Goal: Task Accomplishment & Management: Use online tool/utility

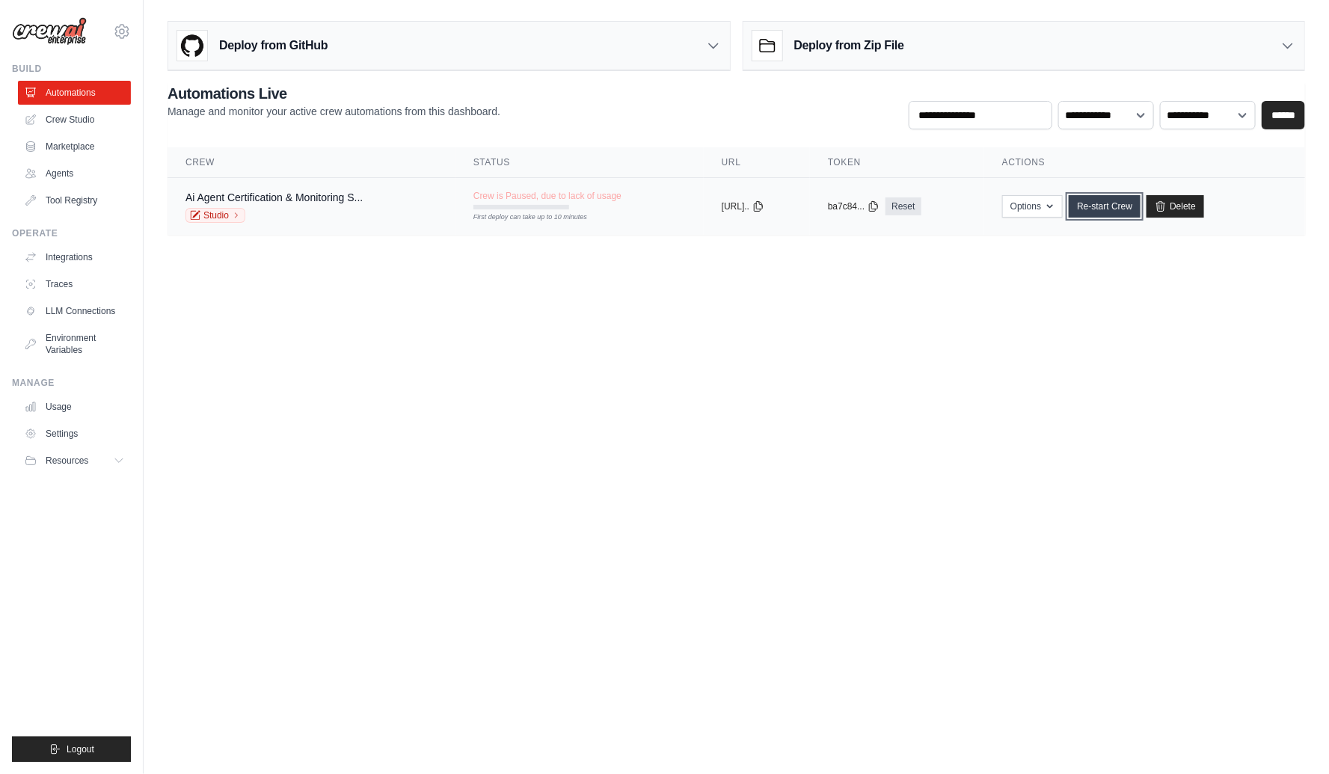
click at [1129, 203] on link "Re-start Crew" at bounding box center [1105, 206] width 72 height 22
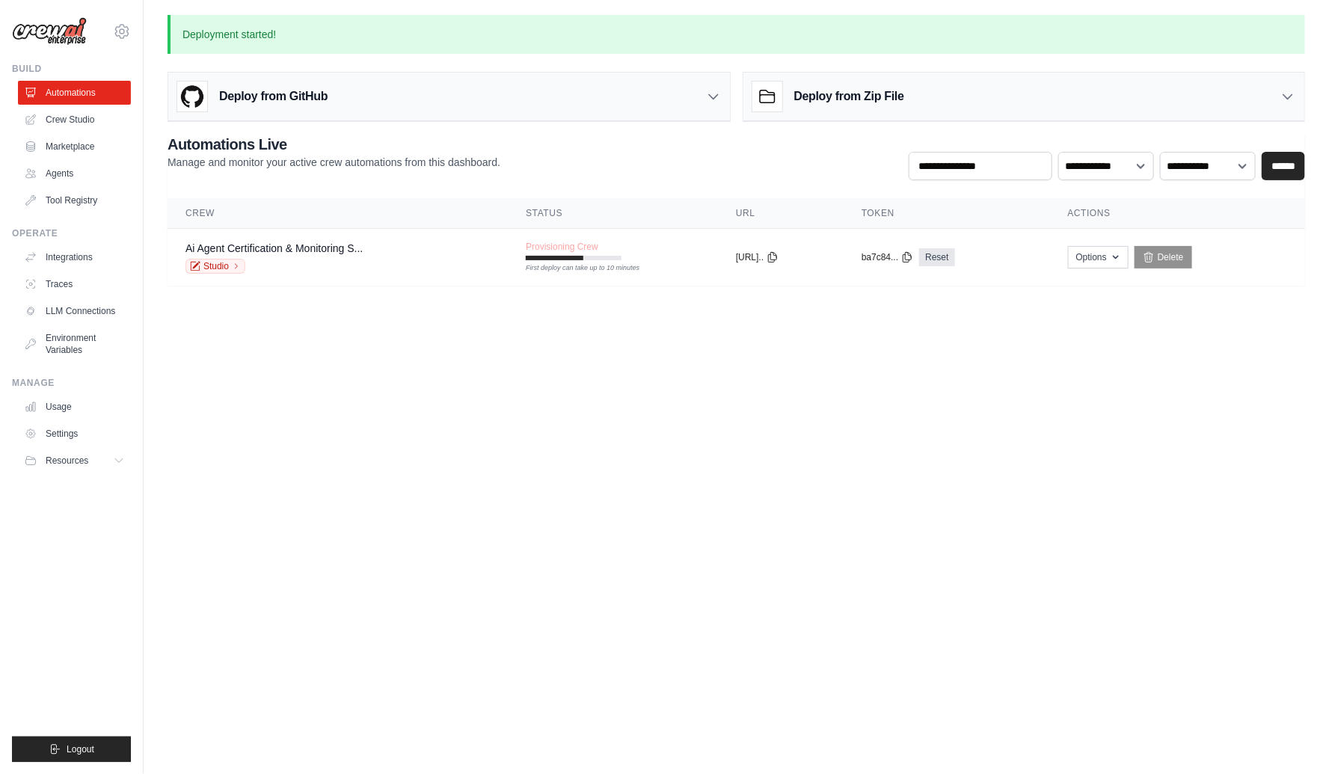
click at [794, 412] on body "[MEDICAL_DATA][EMAIL_ADDRESS][DOMAIN_NAME] Settings Build Automations Crew Stud…" at bounding box center [664, 387] width 1329 height 774
click at [304, 246] on link "Ai Agent Certification & Monitoring S..." at bounding box center [274, 248] width 177 height 12
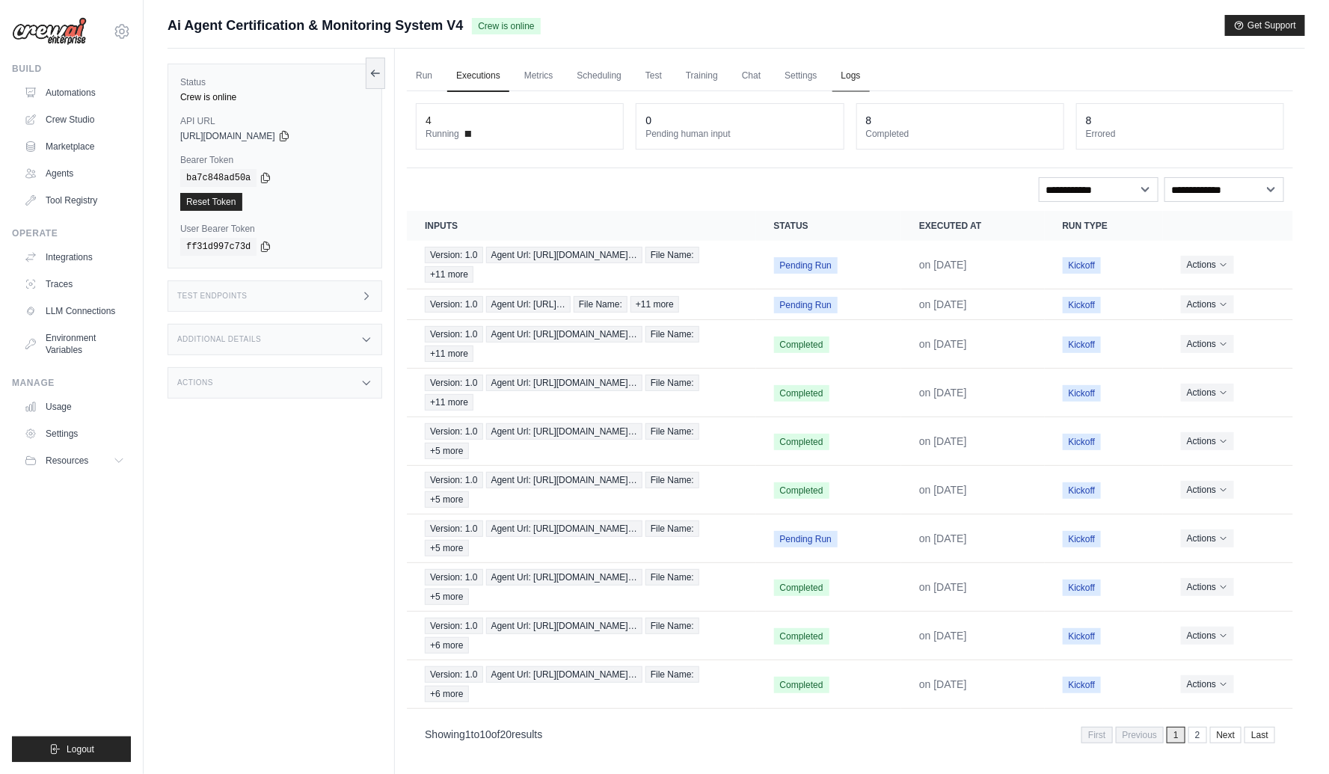
click at [855, 76] on link "Logs" at bounding box center [851, 76] width 37 height 31
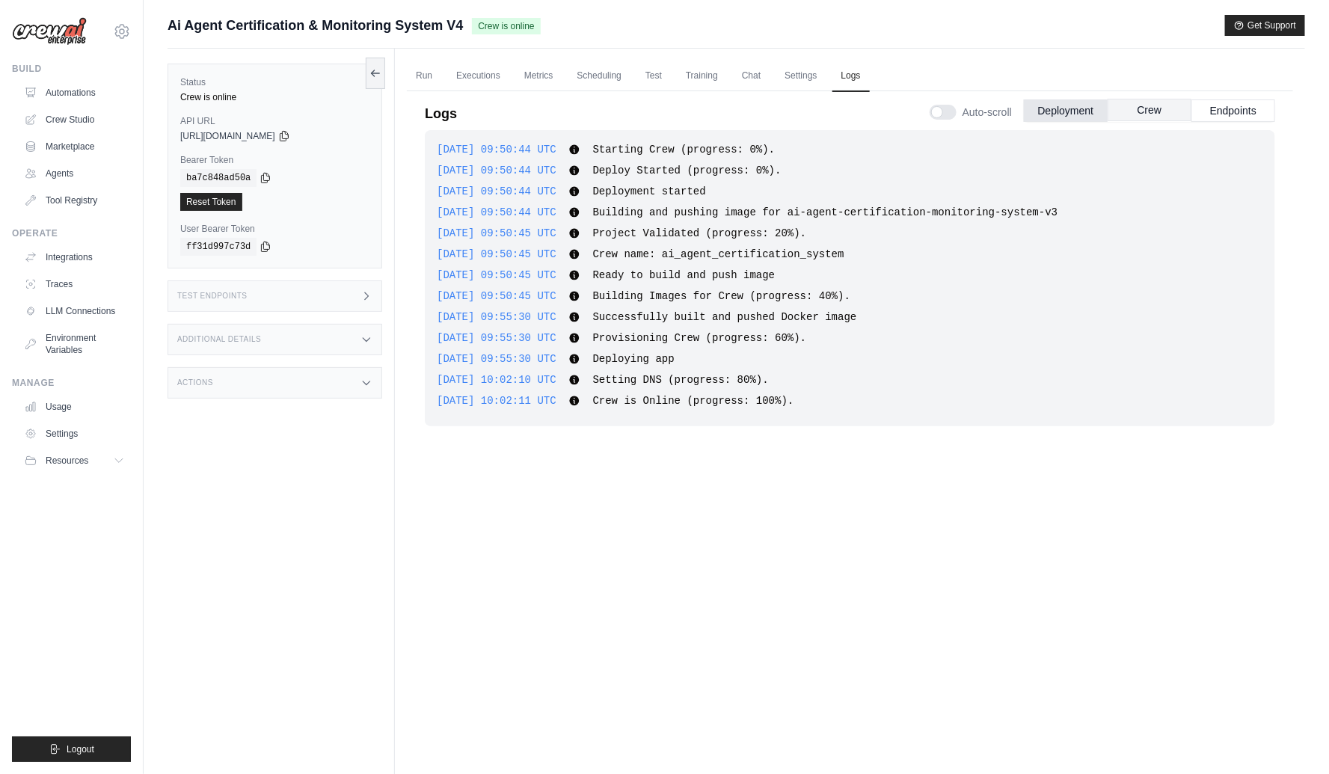
click at [1152, 108] on button "Crew" at bounding box center [1150, 110] width 84 height 22
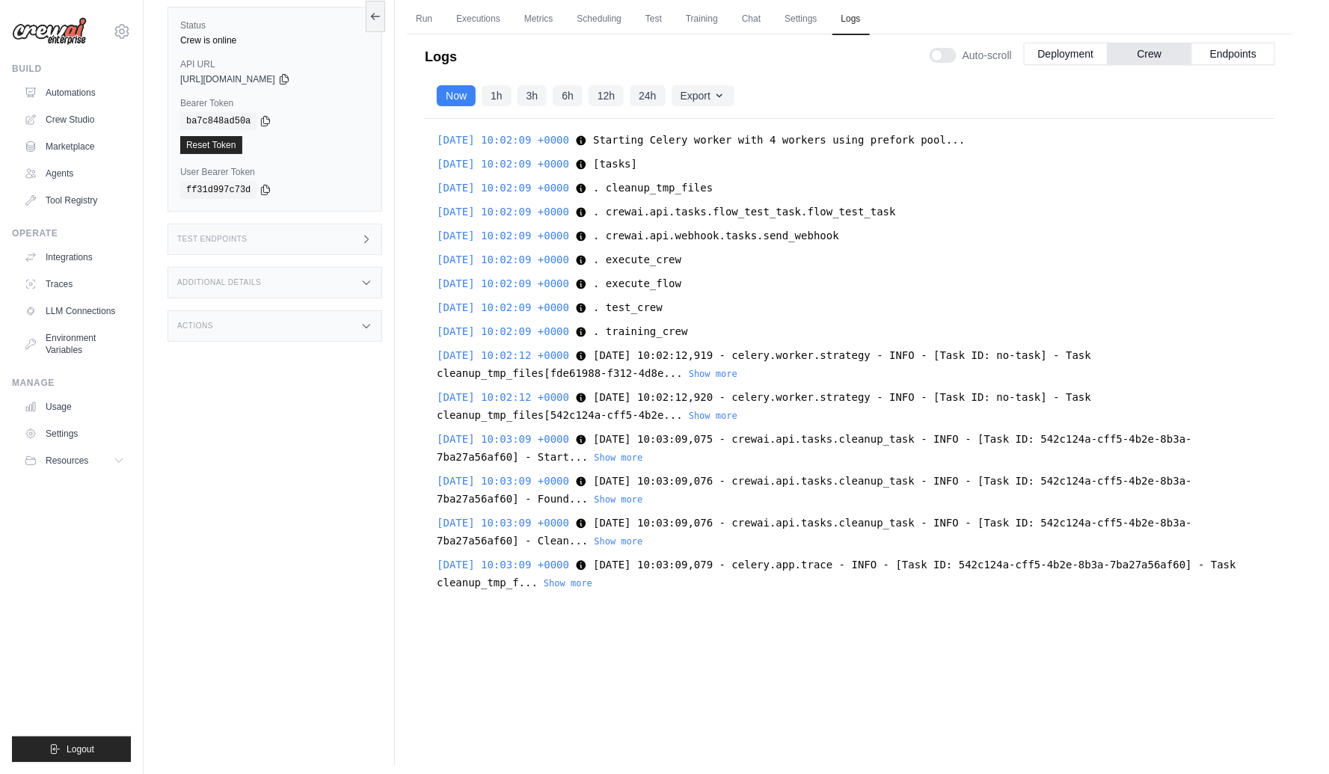
scroll to position [63, 0]
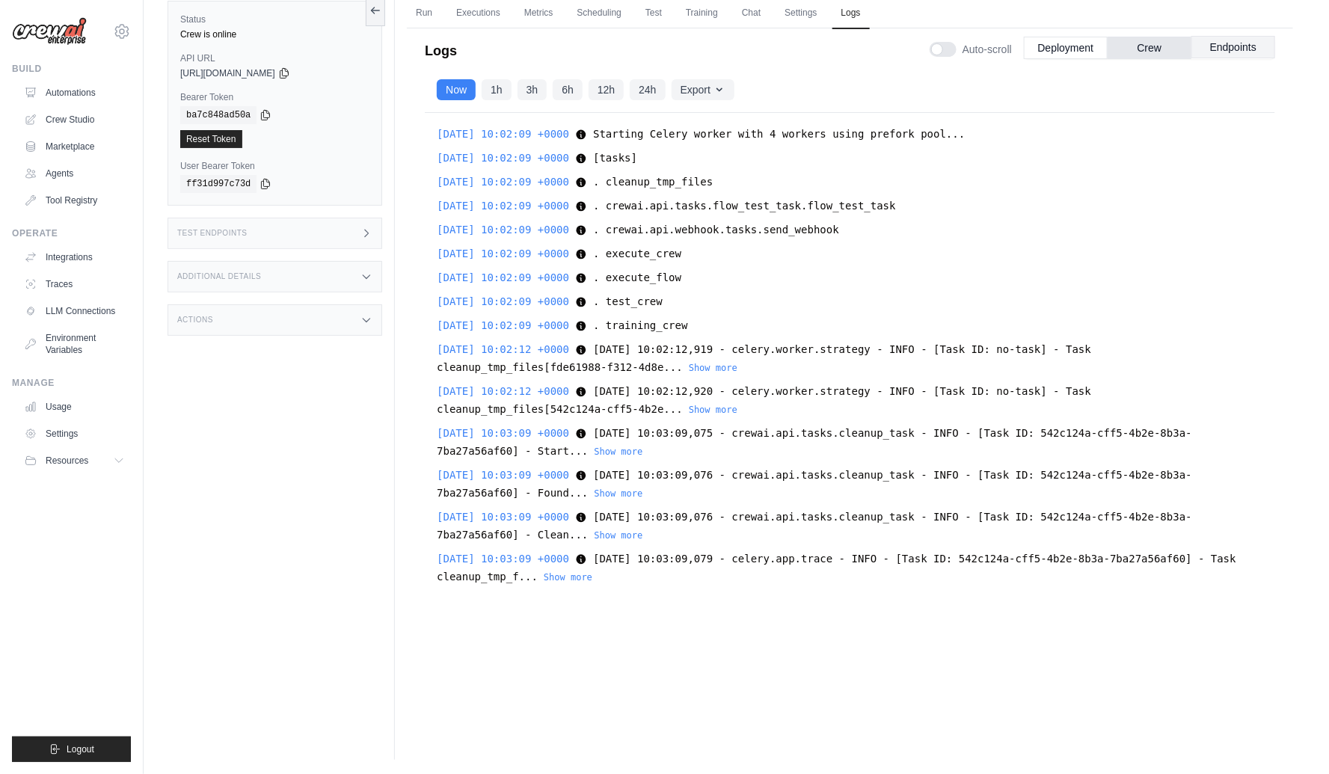
click at [1235, 46] on button "Endpoints" at bounding box center [1234, 47] width 84 height 22
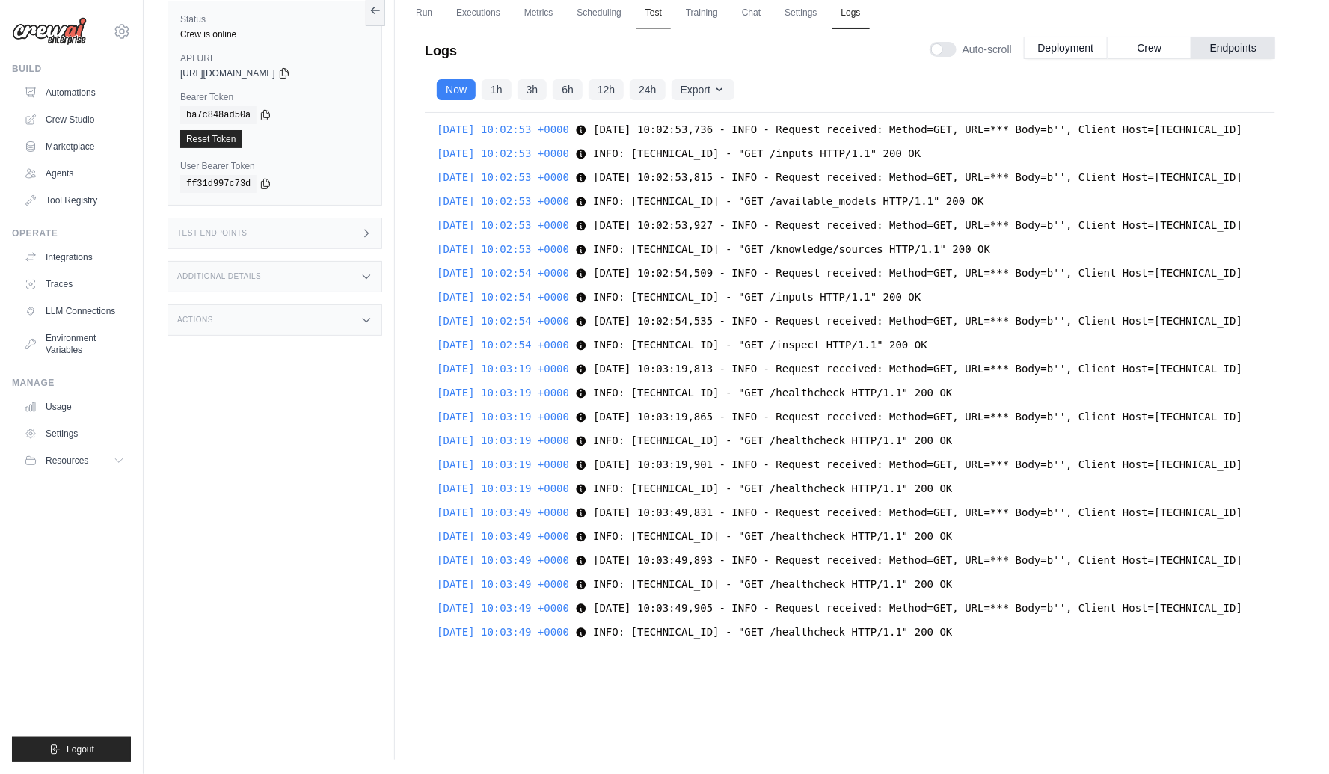
scroll to position [895, 0]
click at [290, 72] on icon at bounding box center [284, 73] width 12 height 12
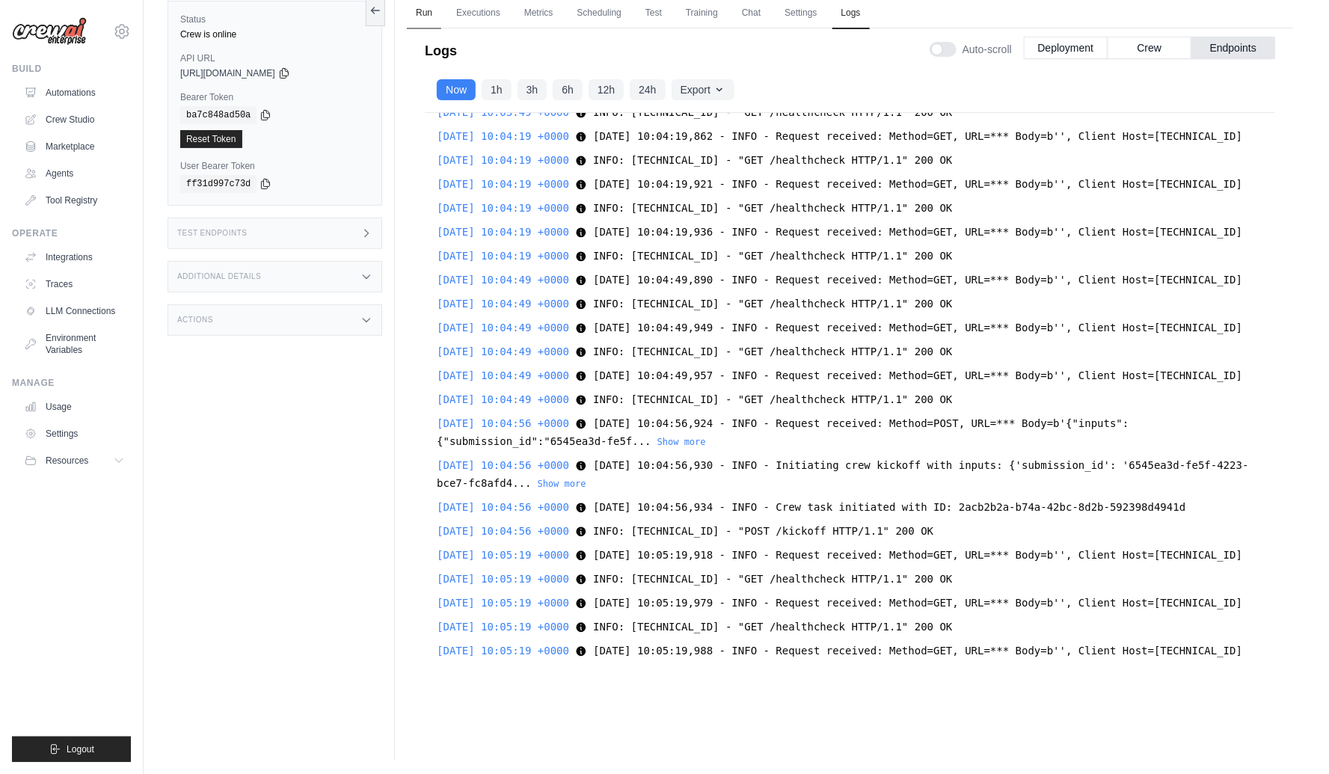
scroll to position [1619, 0]
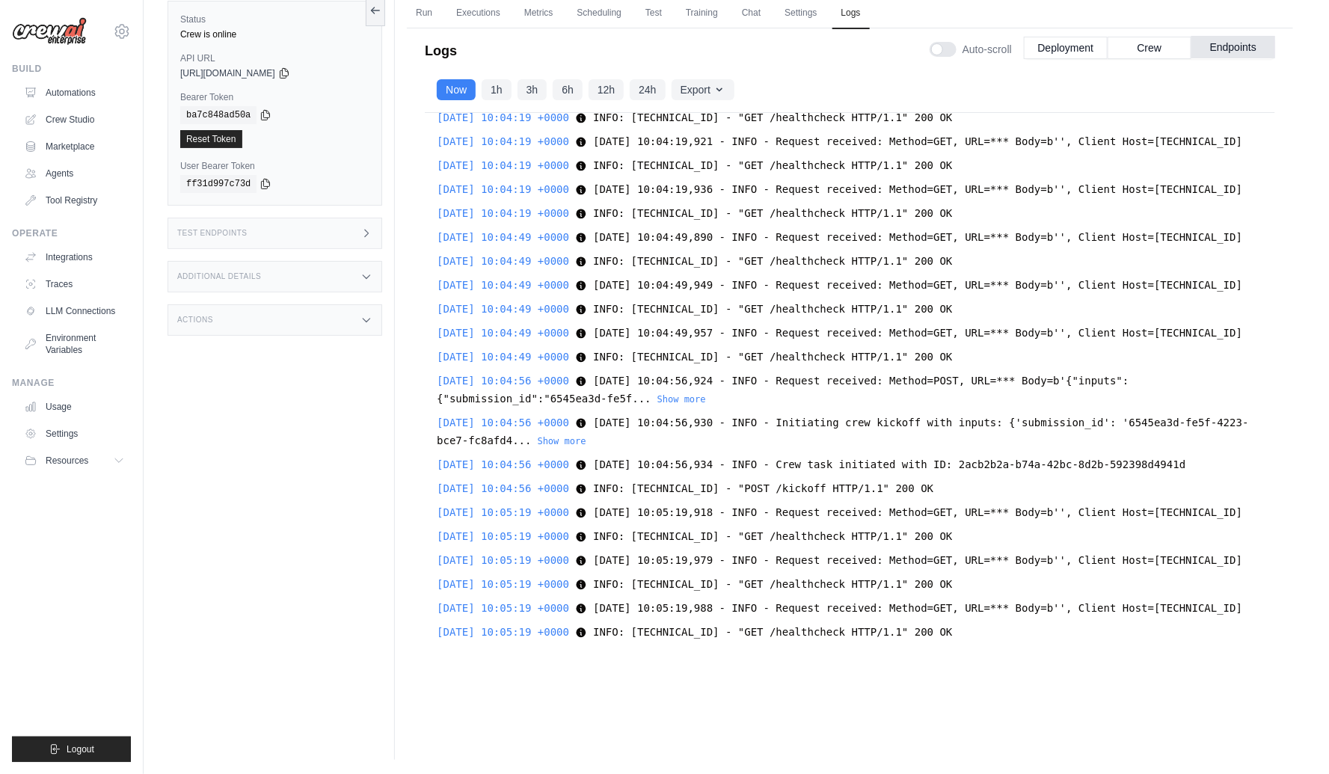
click at [1239, 48] on button "Endpoints" at bounding box center [1234, 47] width 84 height 22
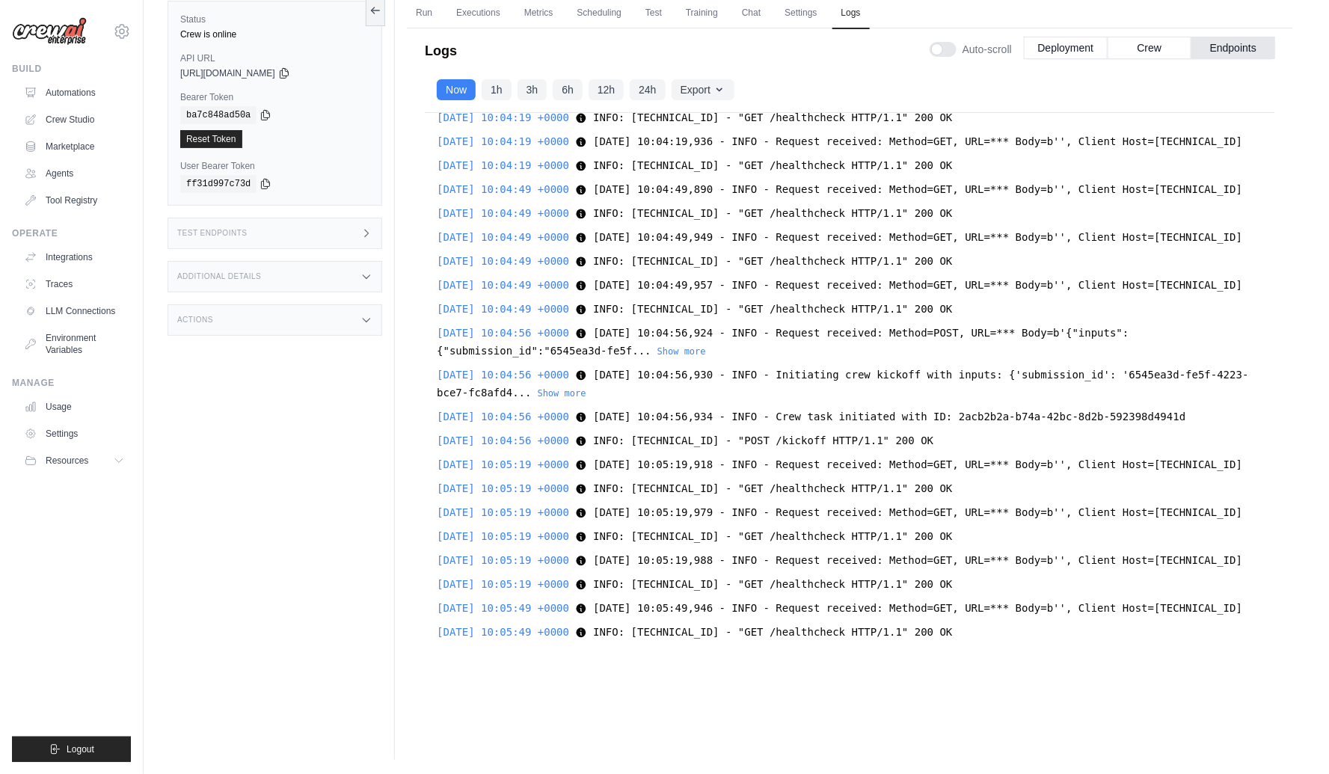
scroll to position [1685, 0]
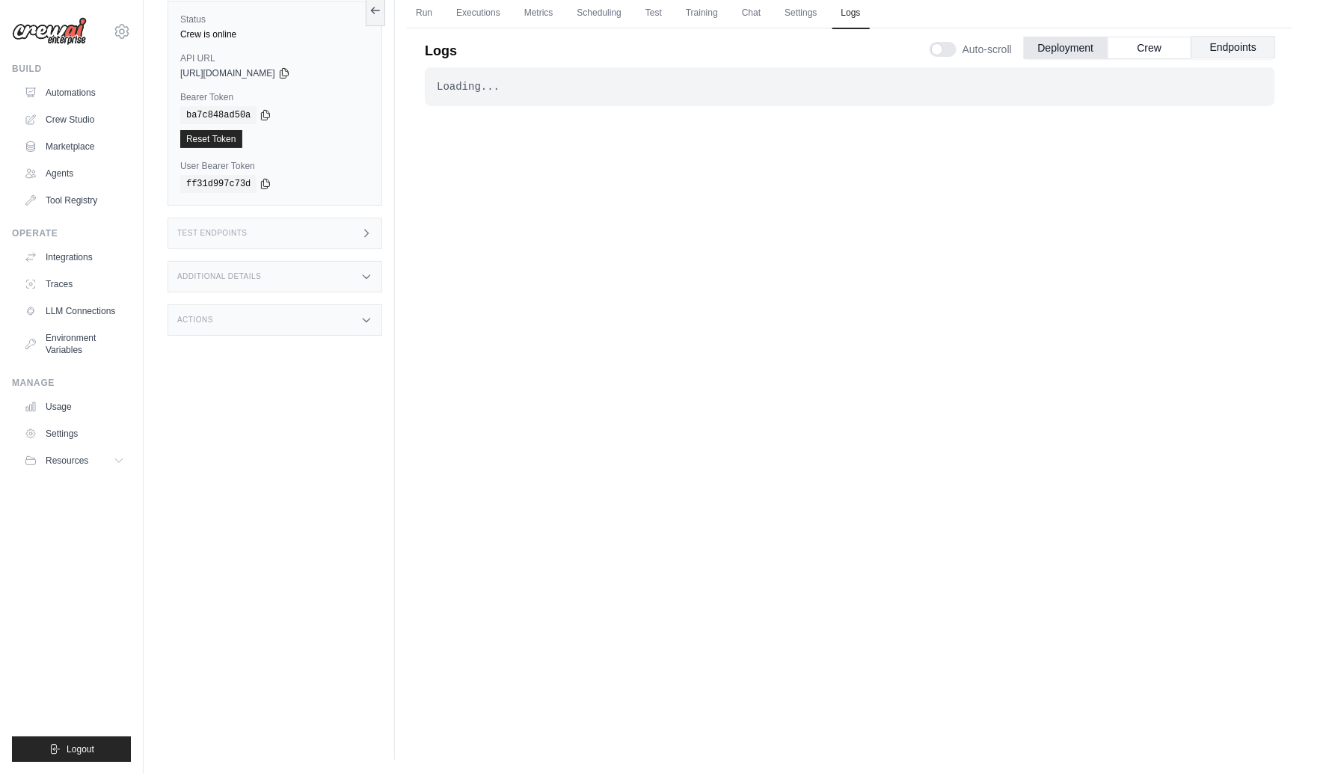
click at [1229, 43] on button "Endpoints" at bounding box center [1234, 47] width 84 height 22
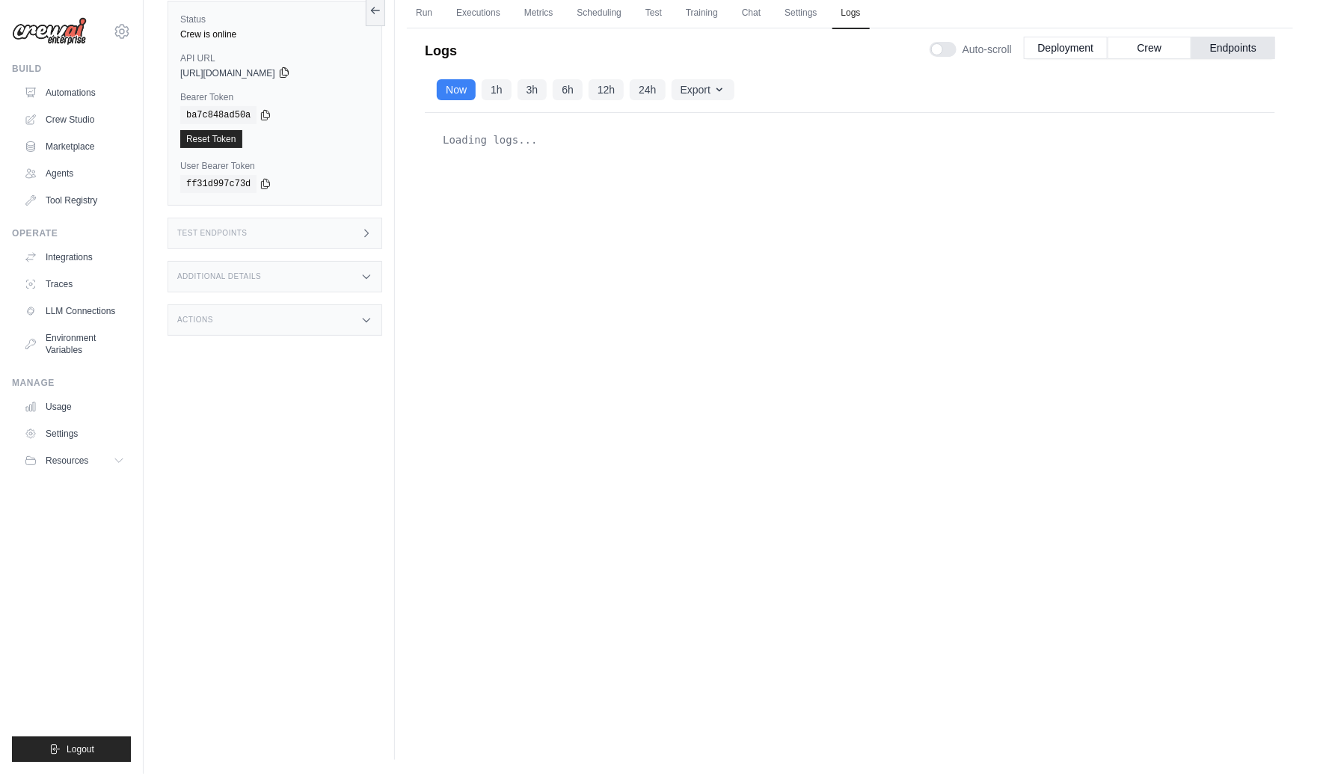
click at [290, 71] on icon at bounding box center [284, 73] width 12 height 12
click at [290, 69] on icon at bounding box center [284, 73] width 12 height 12
click at [265, 113] on icon at bounding box center [266, 114] width 12 height 12
click at [1230, 49] on button "Endpoints" at bounding box center [1234, 47] width 84 height 22
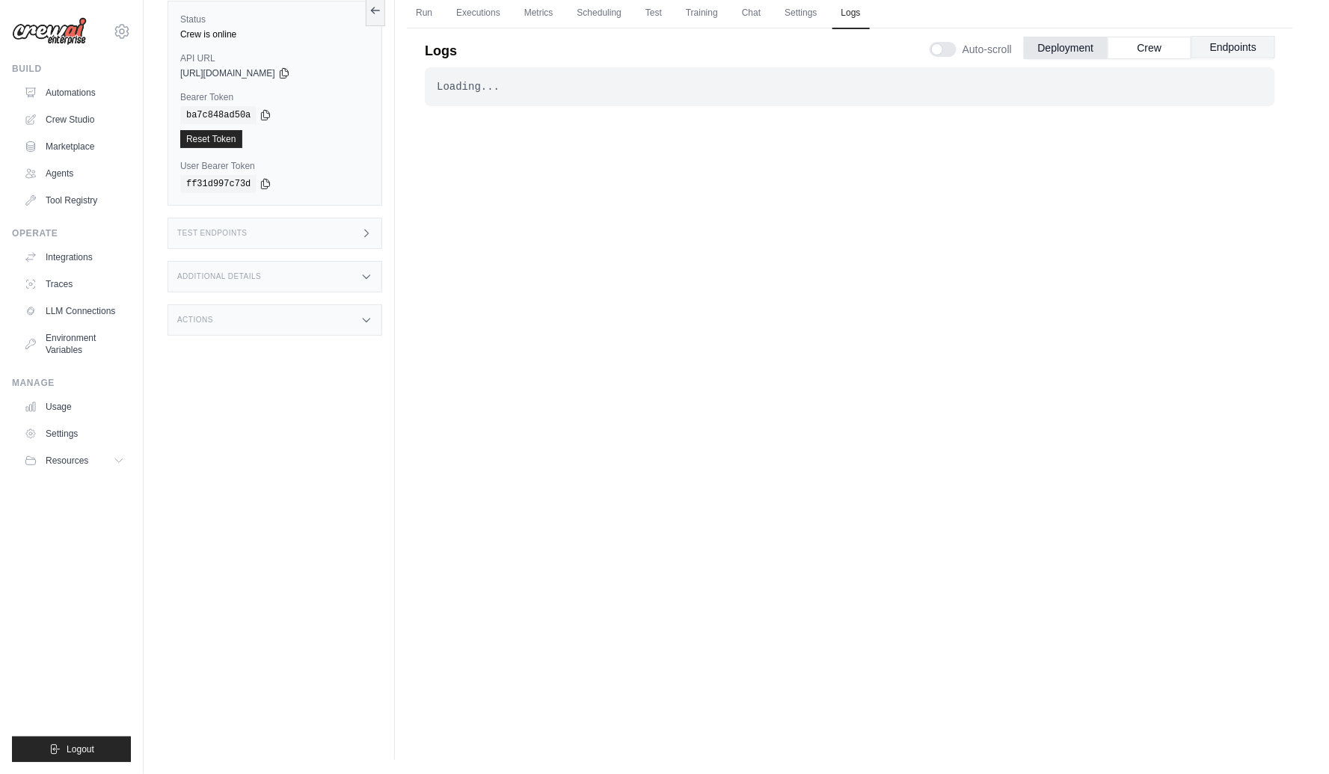
click at [1198, 43] on button "Endpoints" at bounding box center [1234, 47] width 84 height 22
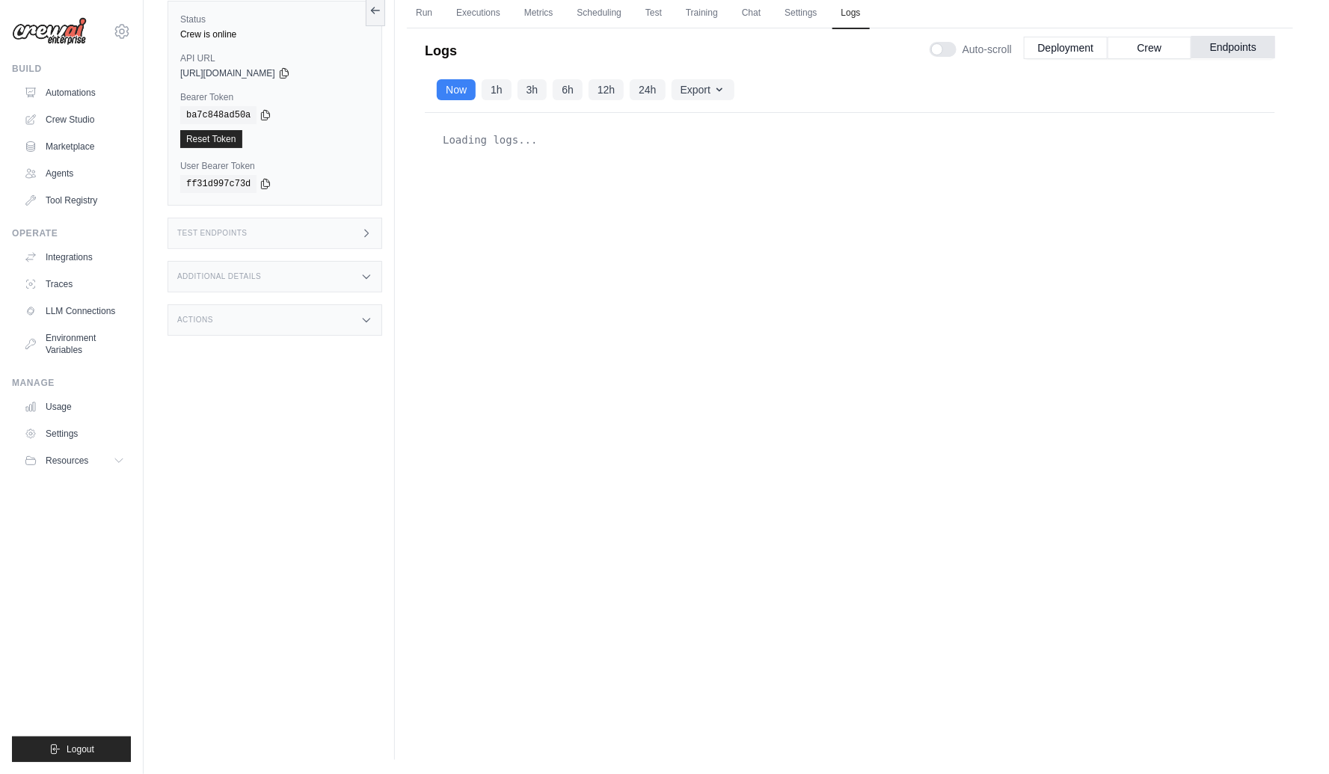
click at [1227, 45] on button "Endpoints" at bounding box center [1234, 47] width 84 height 22
click at [1150, 44] on button "Crew" at bounding box center [1150, 47] width 84 height 22
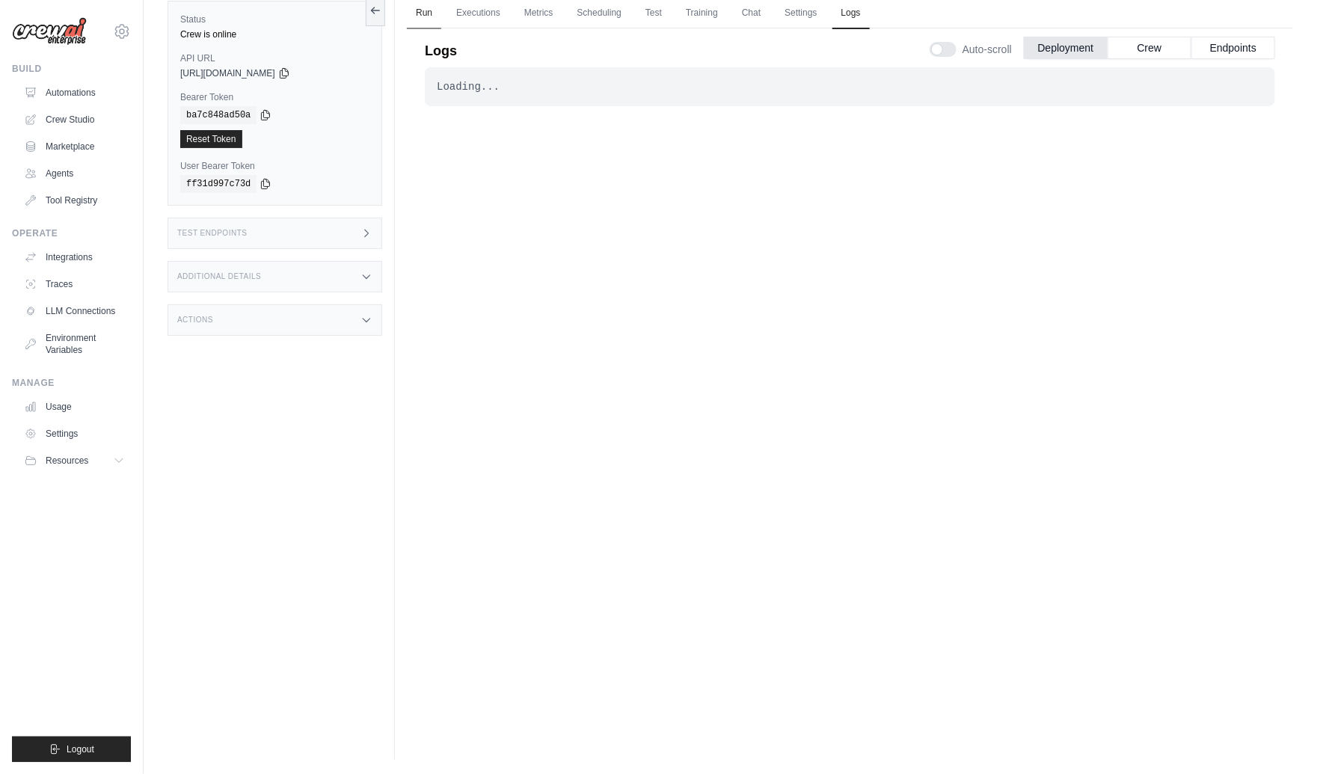
click at [424, 11] on link "Run" at bounding box center [424, 13] width 34 height 31
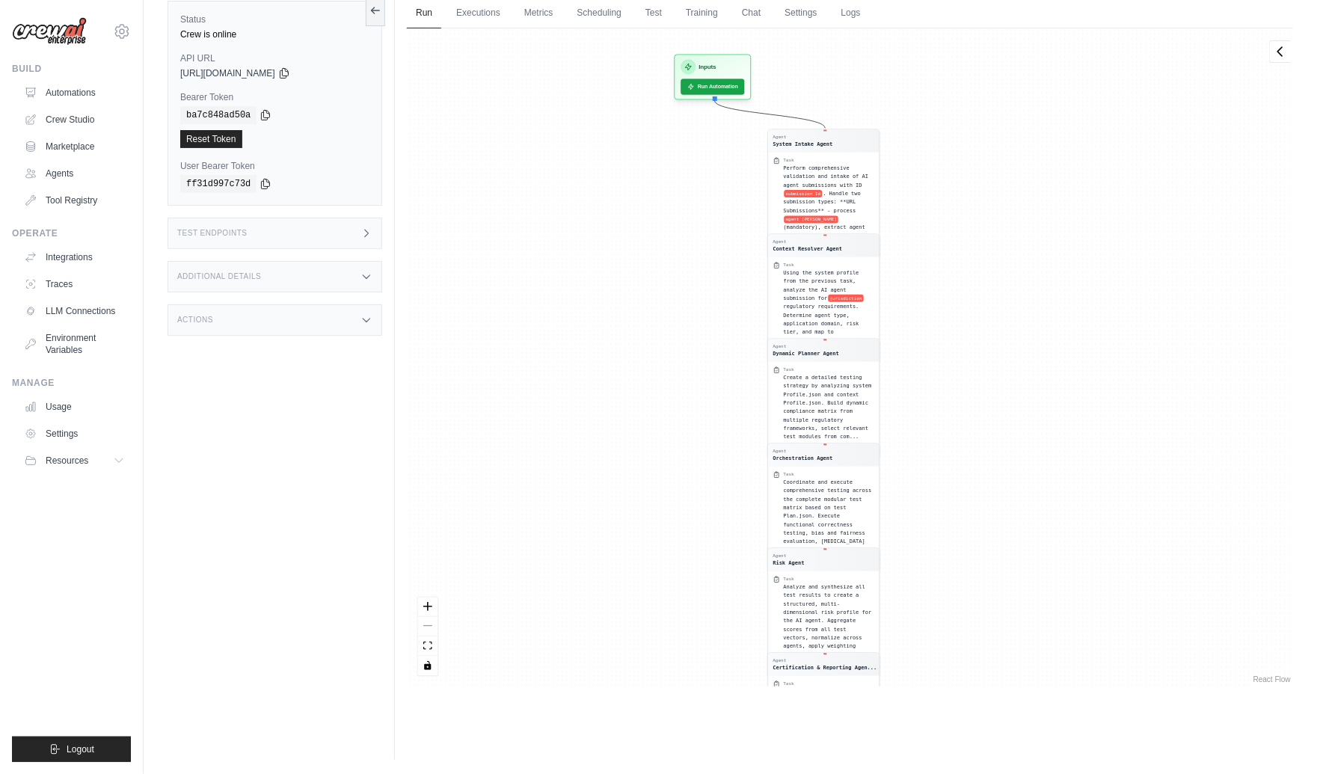
drag, startPoint x: 1140, startPoint y: 198, endPoint x: 1118, endPoint y: 394, distance: 197.3
click at [1118, 395] on div "Agent System Intake Agent Task Perform comprehensive validation and intake of A…" at bounding box center [850, 357] width 886 height 658
click at [728, 83] on button "Run Automation" at bounding box center [713, 84] width 67 height 16
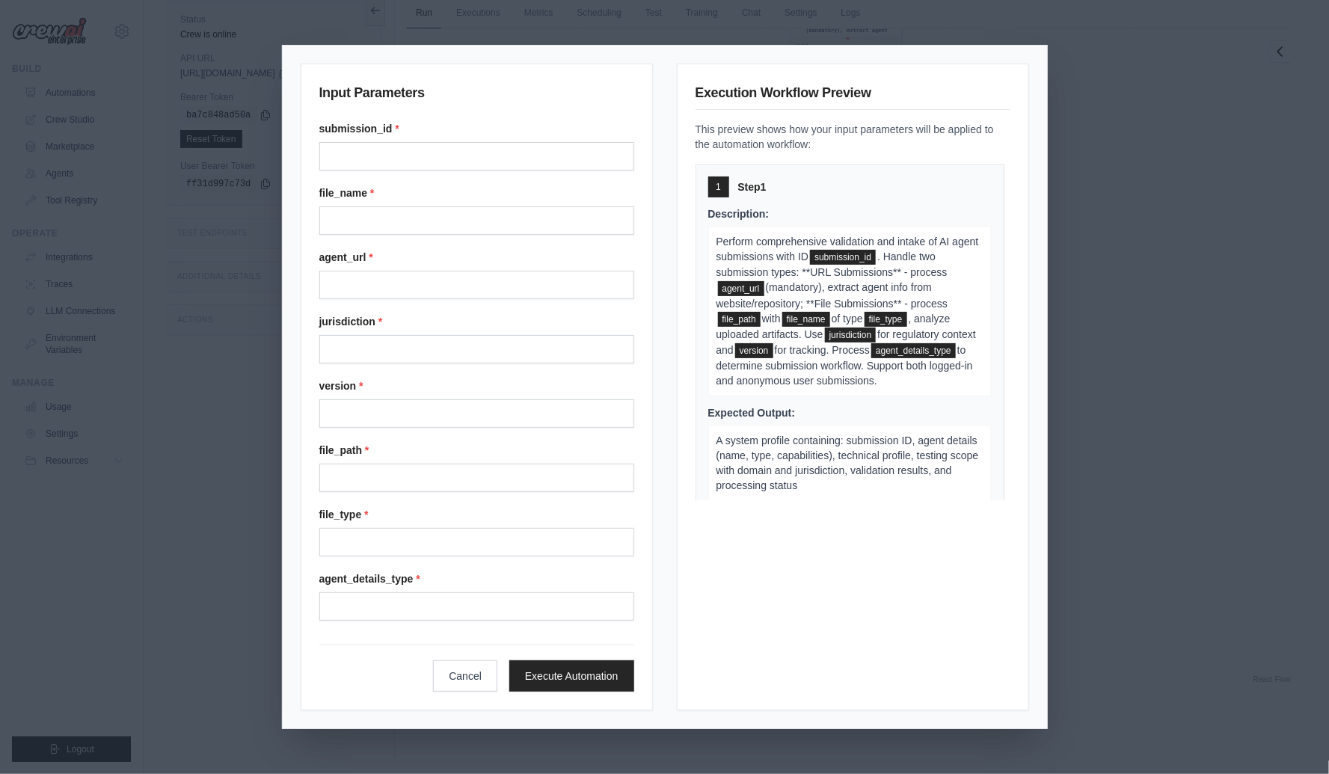
click at [1257, 469] on div "Input Parameters submission_id * file_name * agent_url * jurisdiction * version…" at bounding box center [664, 387] width 1329 height 774
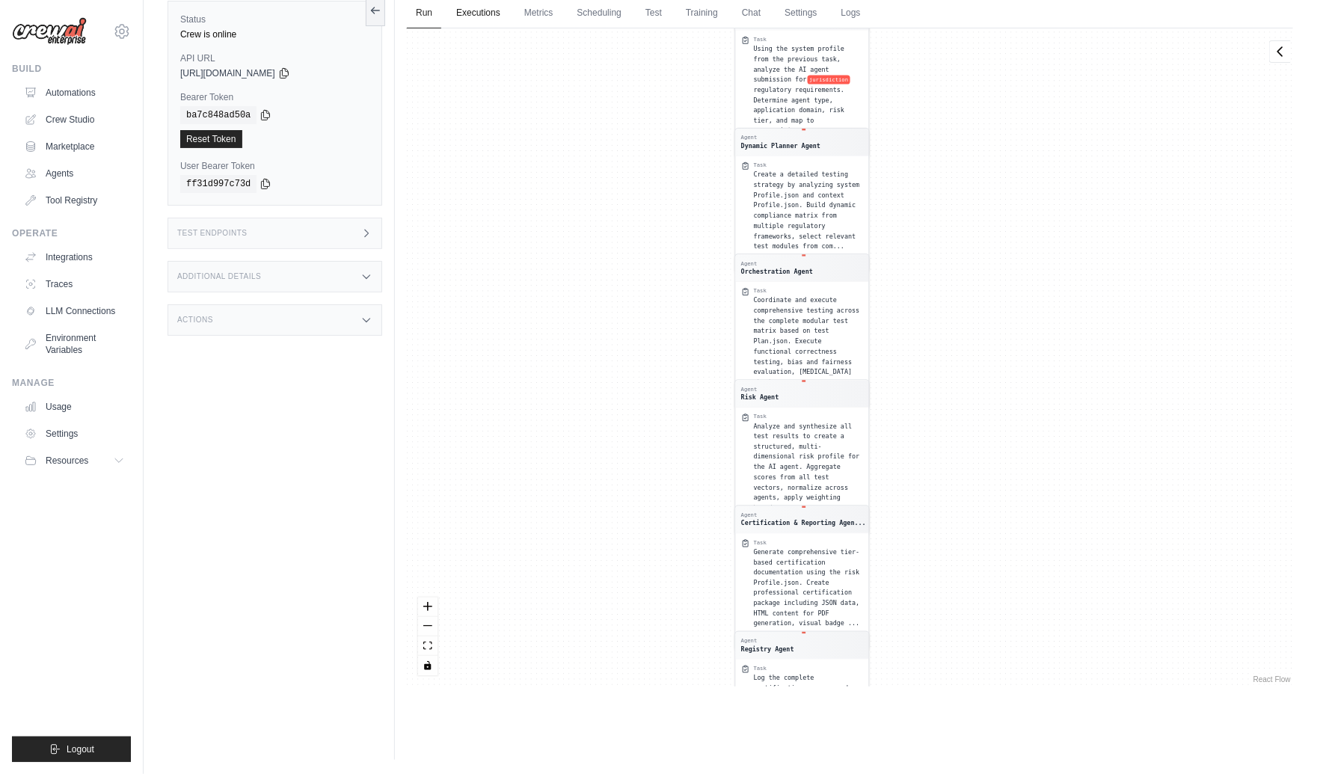
click at [468, 12] on link "Executions" at bounding box center [478, 13] width 62 height 31
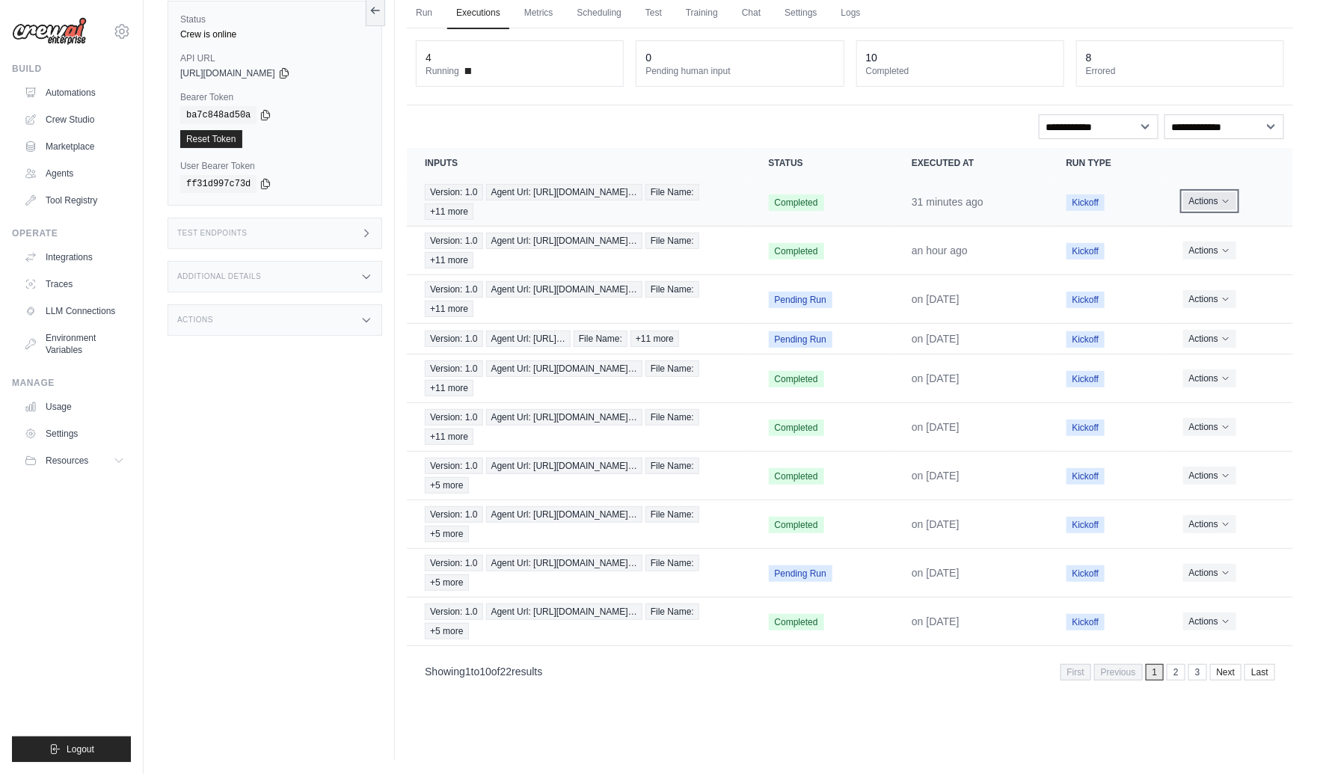
click at [1217, 202] on button "Actions" at bounding box center [1209, 201] width 53 height 18
click at [1221, 225] on link "View Details" at bounding box center [1228, 229] width 96 height 24
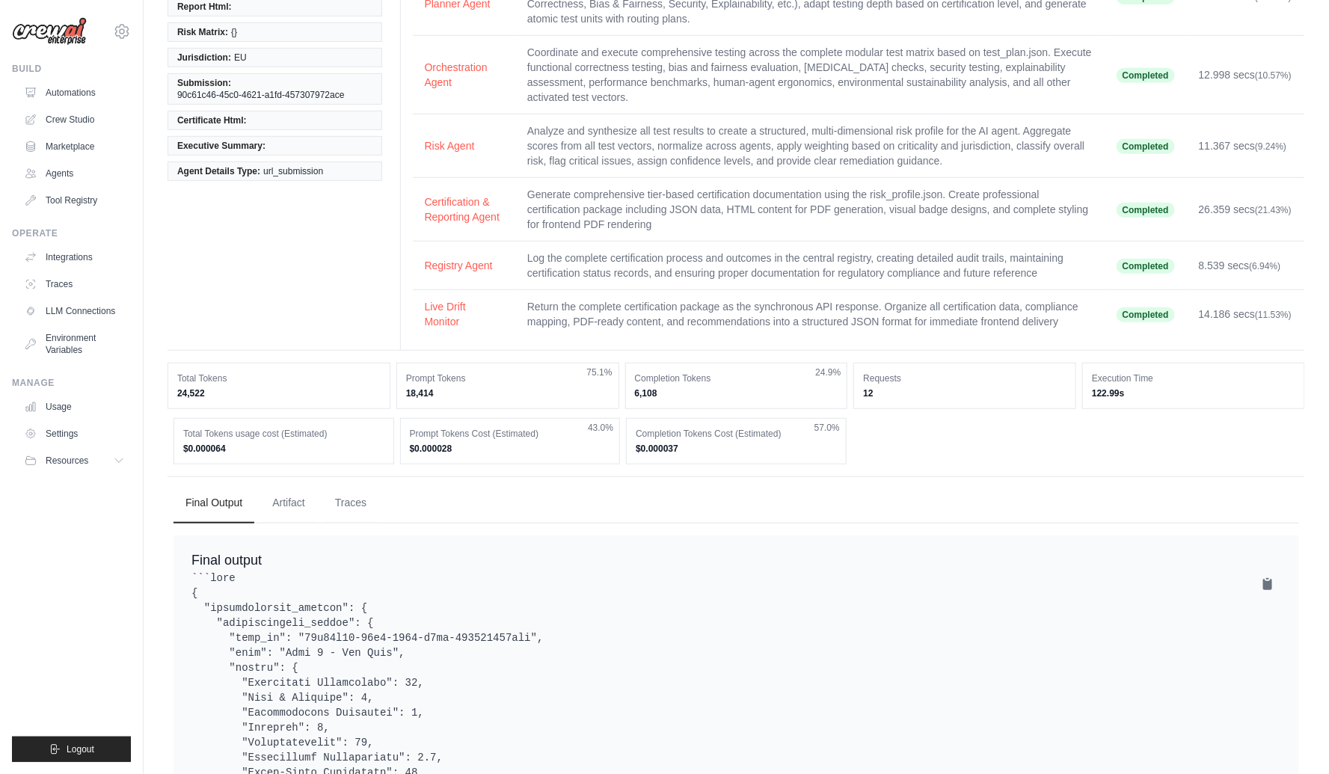
scroll to position [322, 0]
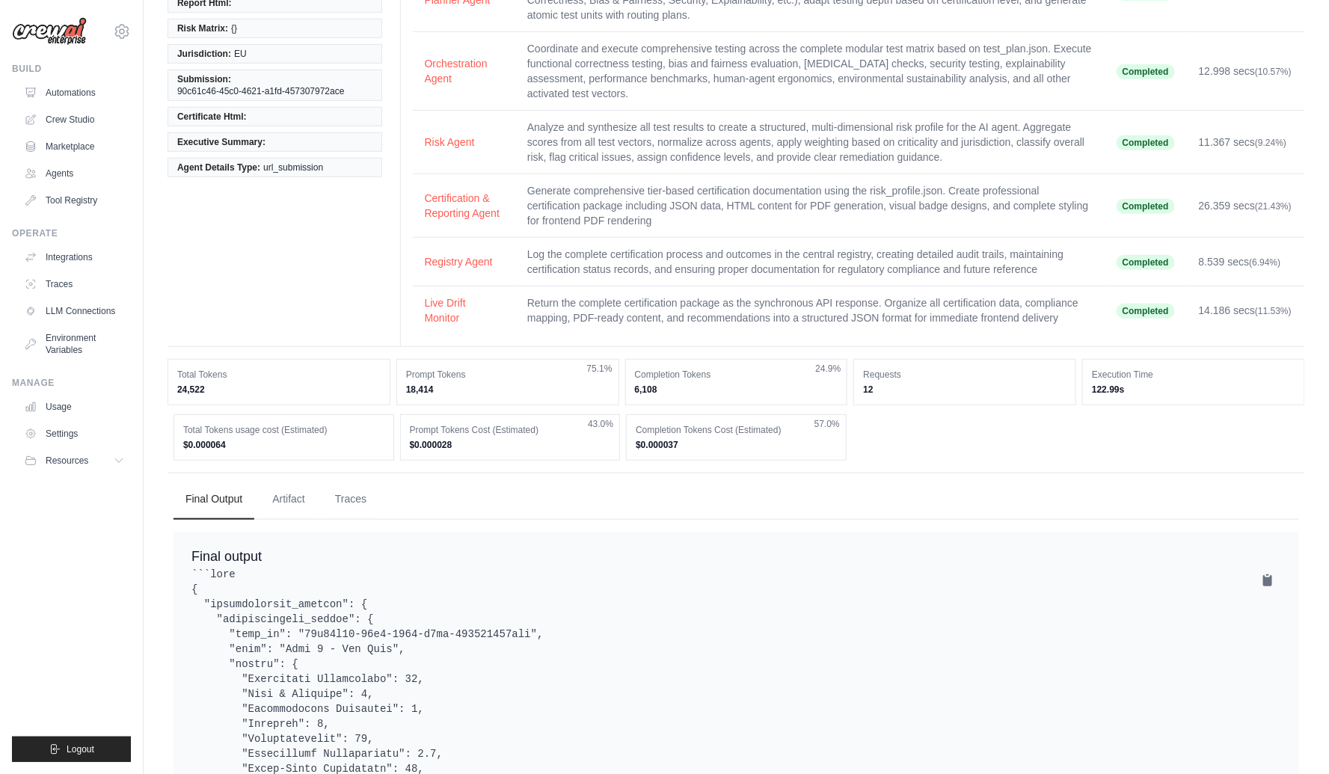
drag, startPoint x: 810, startPoint y: 194, endPoint x: 800, endPoint y: 200, distance: 11.7
click at [810, 195] on td "Generate comprehensive tier-based certification documentation using the risk_pr…" at bounding box center [809, 206] width 589 height 64
click at [449, 204] on button "Certification & Reporting Agent" at bounding box center [464, 205] width 79 height 30
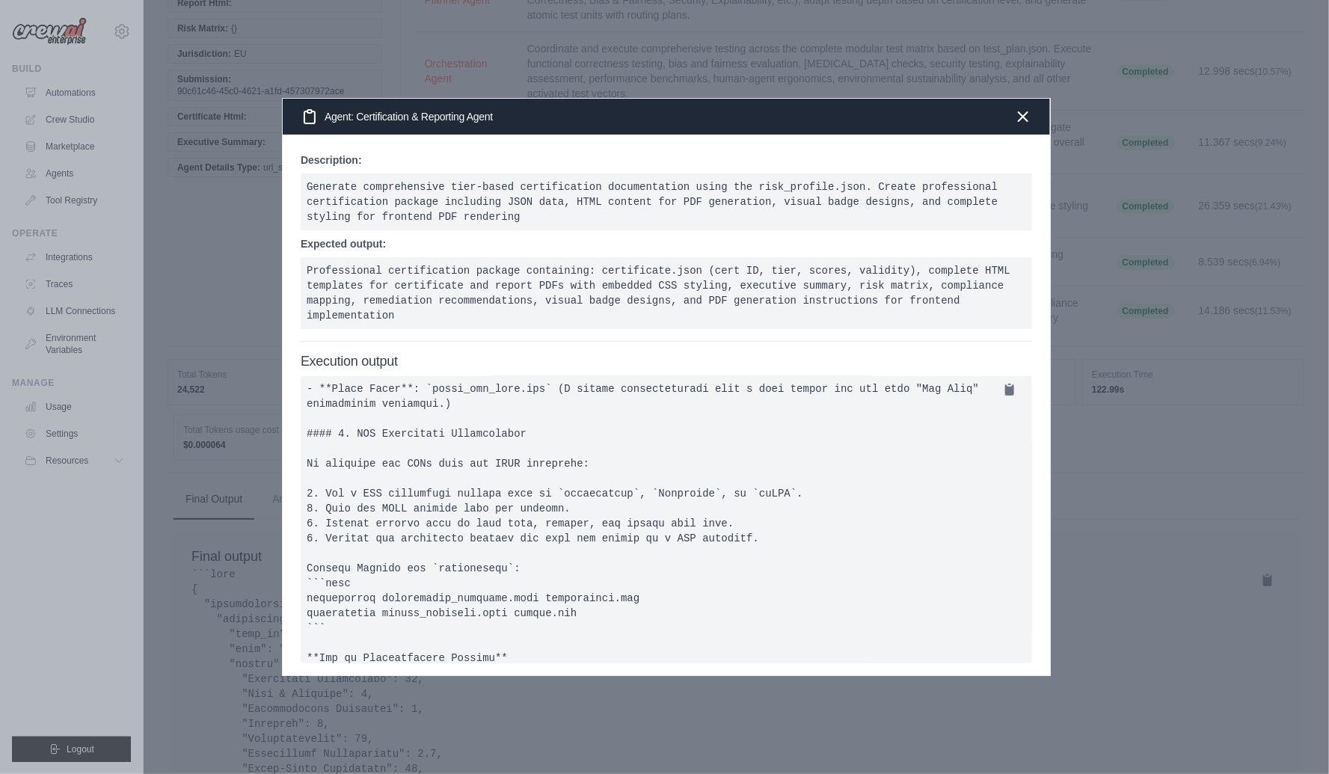
scroll to position [2806, 0]
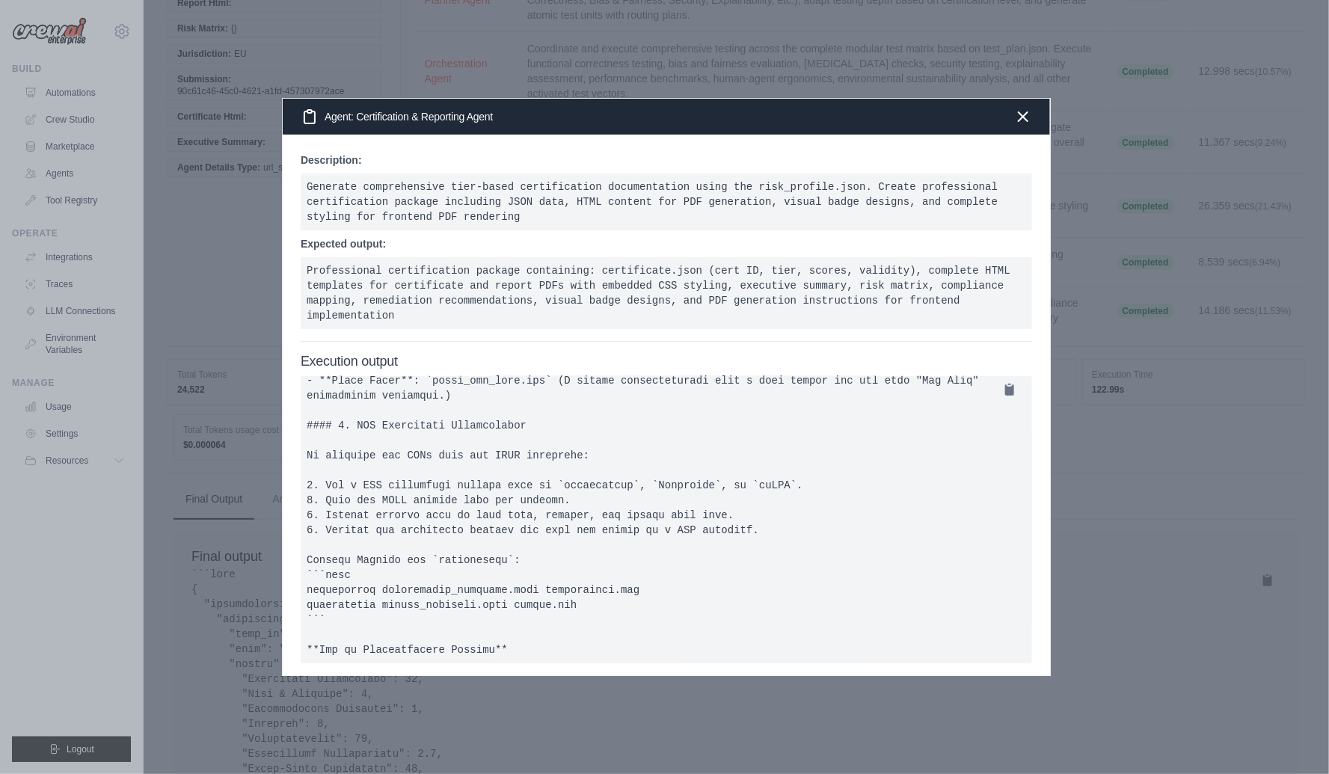
click at [1191, 629] on div at bounding box center [664, 387] width 1329 height 774
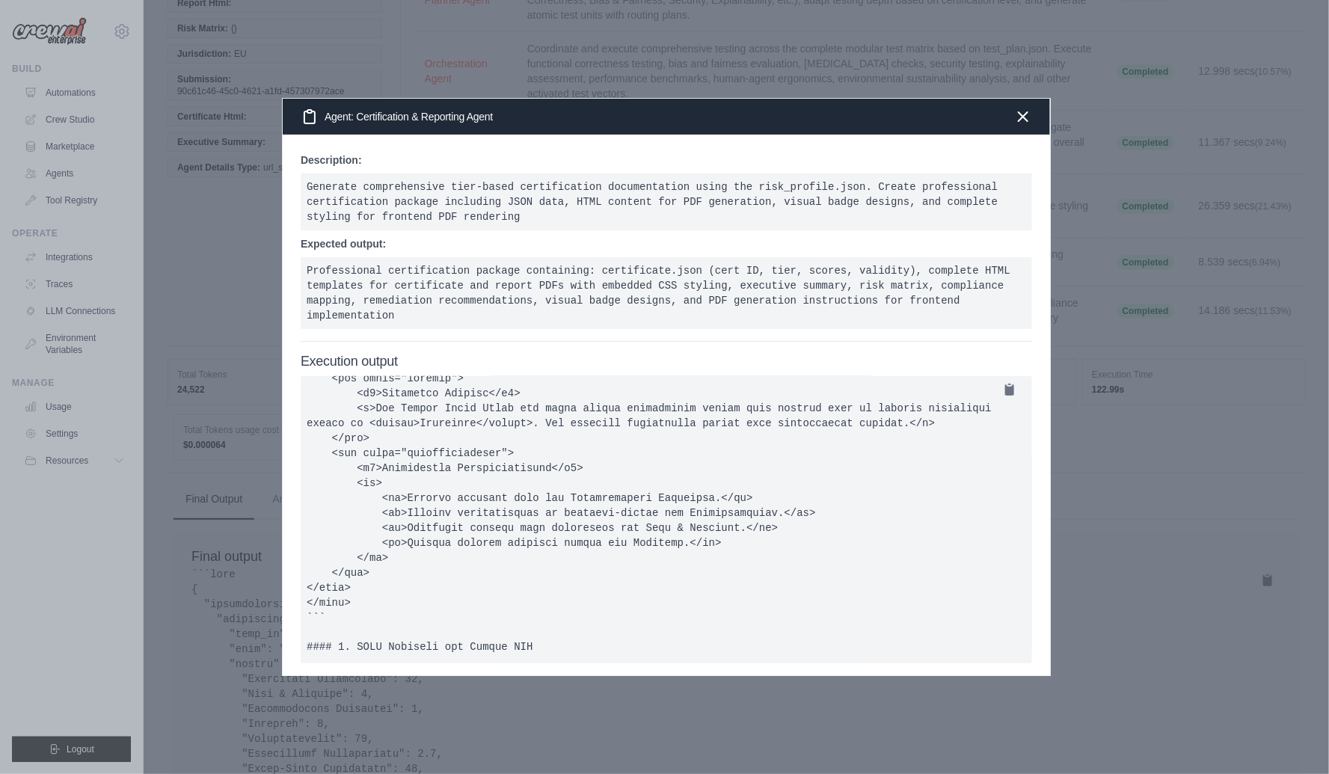
scroll to position [0, 0]
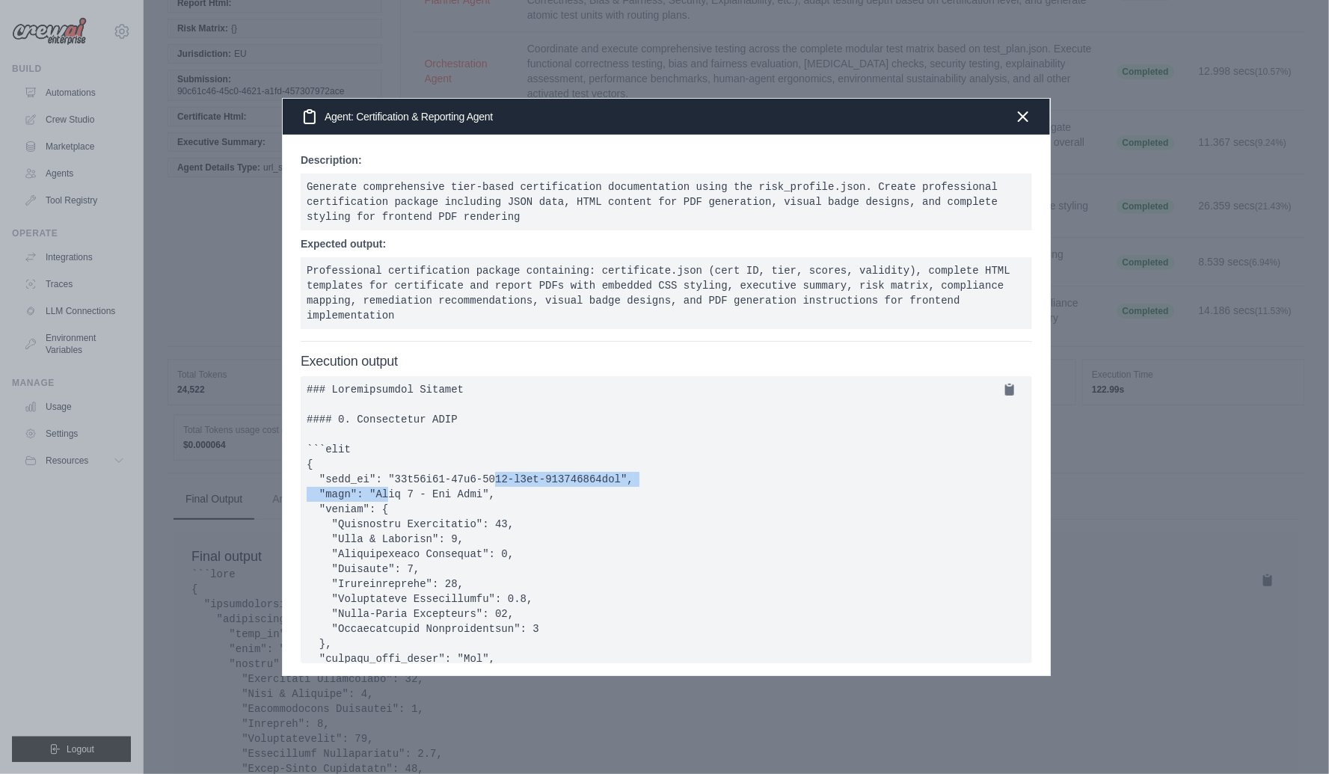
drag, startPoint x: 624, startPoint y: 476, endPoint x: 396, endPoint y: 483, distance: 228.3
click at [395, 483] on pre at bounding box center [667, 519] width 732 height 287
copy pre "90c61c46-45c0-4621-a1fd-457307972ace"
click at [1171, 508] on div at bounding box center [664, 387] width 1329 height 774
click at [1022, 112] on icon "button" at bounding box center [1023, 116] width 18 height 18
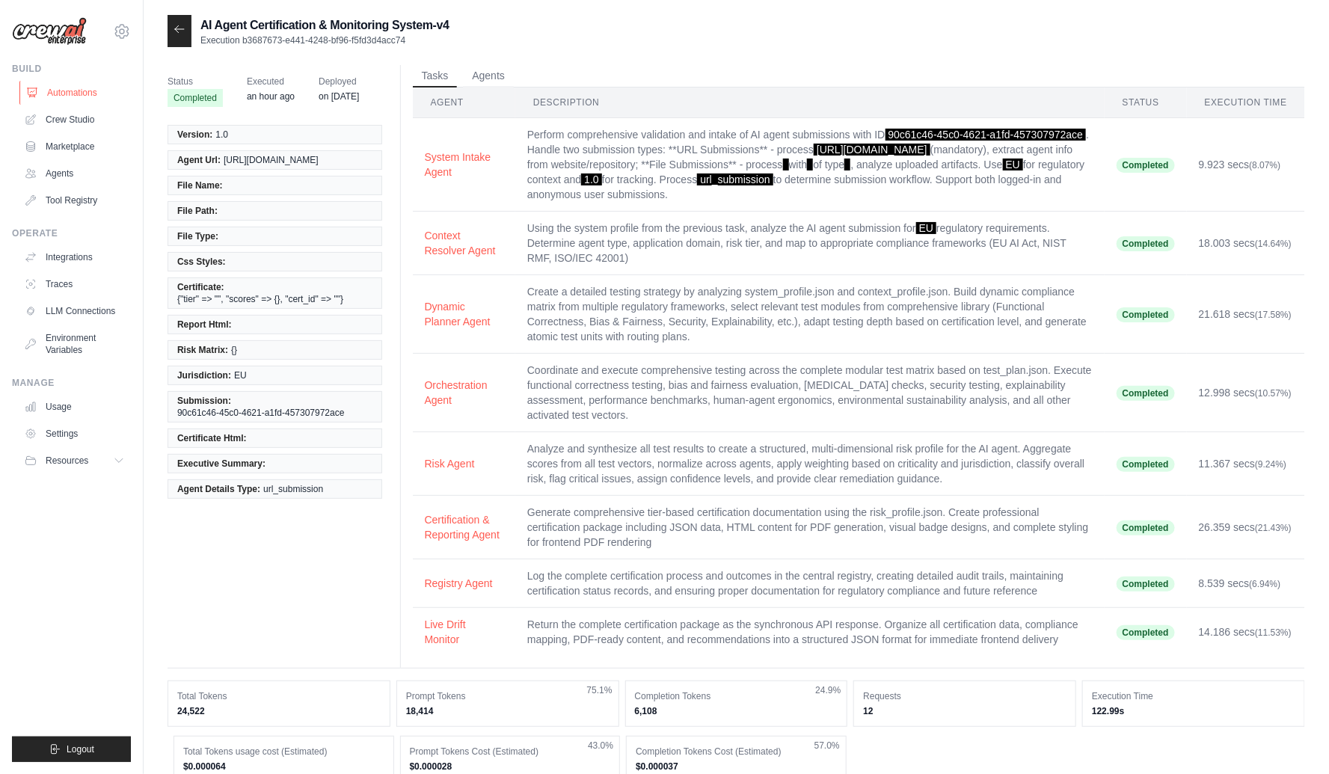
click at [75, 91] on link "Automations" at bounding box center [75, 93] width 113 height 24
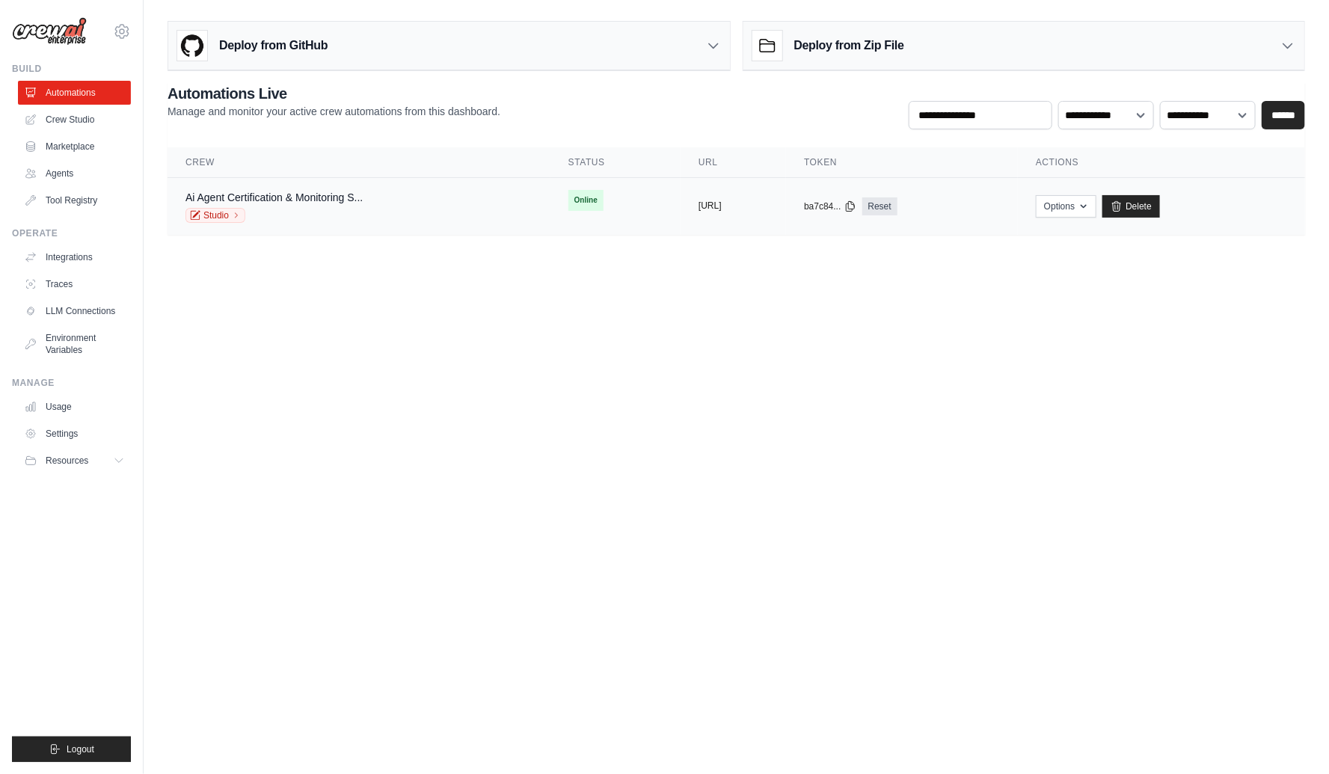
click at [722, 203] on button "https://ai-agent-certification-moni" at bounding box center [710, 206] width 23 height 12
click at [856, 203] on icon at bounding box center [850, 206] width 12 height 12
click at [722, 205] on button "https://ai-agent-certification-moni" at bounding box center [710, 206] width 23 height 12
click at [269, 195] on link "Ai Agent Certification & Monitoring S..." at bounding box center [274, 197] width 177 height 12
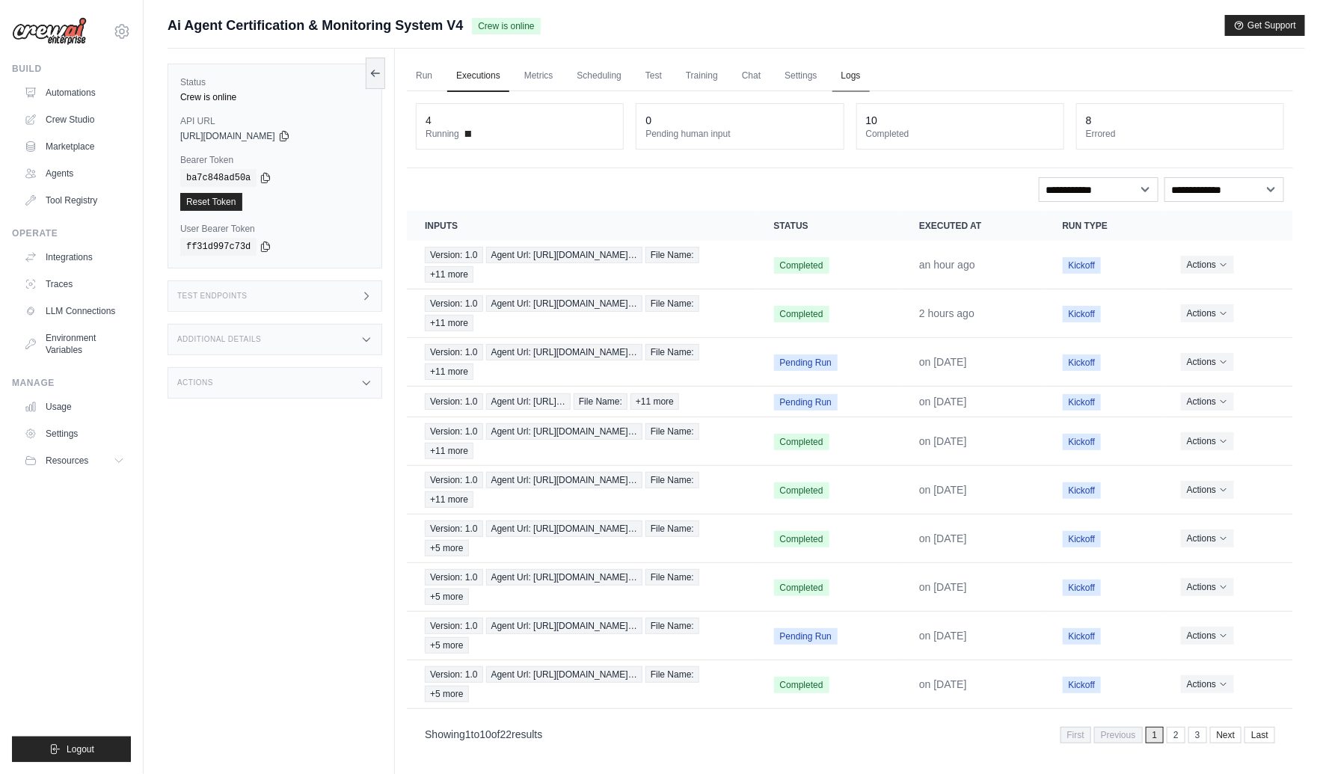
click at [847, 76] on link "Logs" at bounding box center [851, 76] width 37 height 31
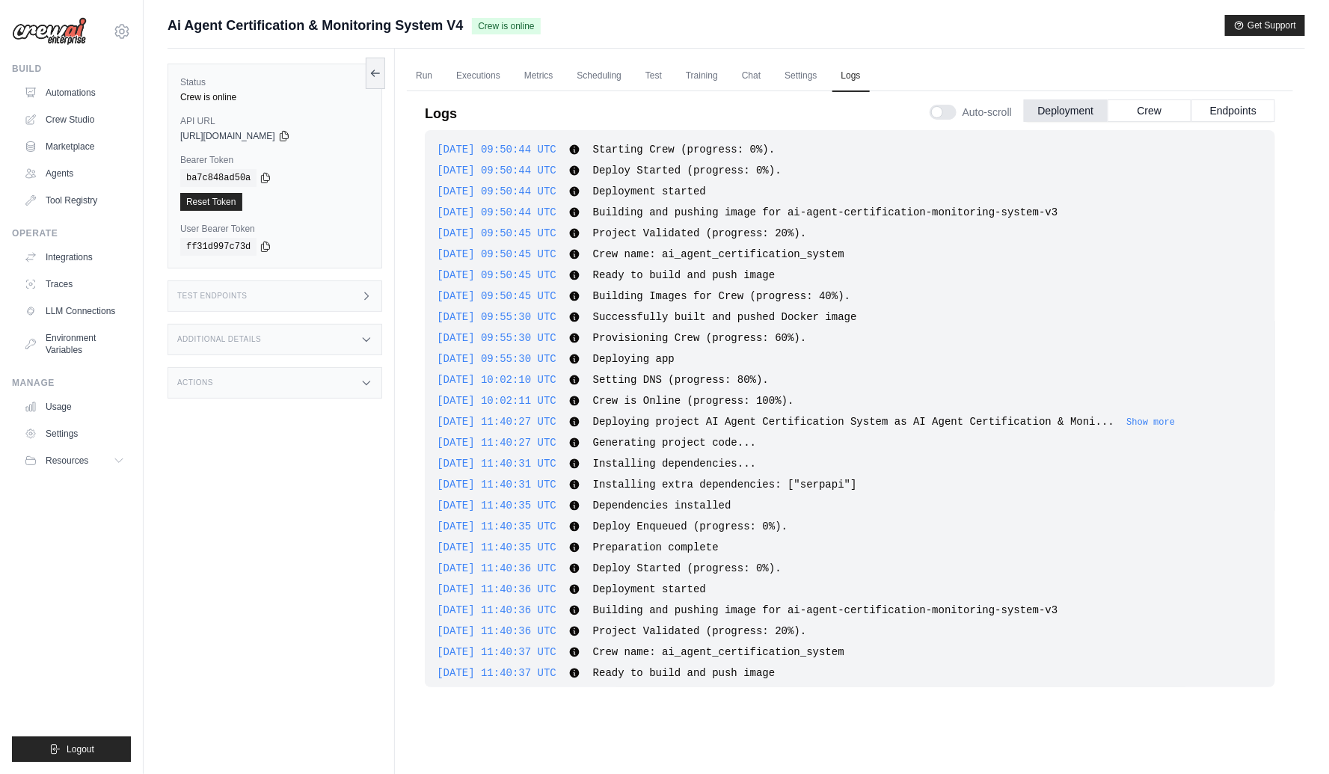
scroll to position [137, 0]
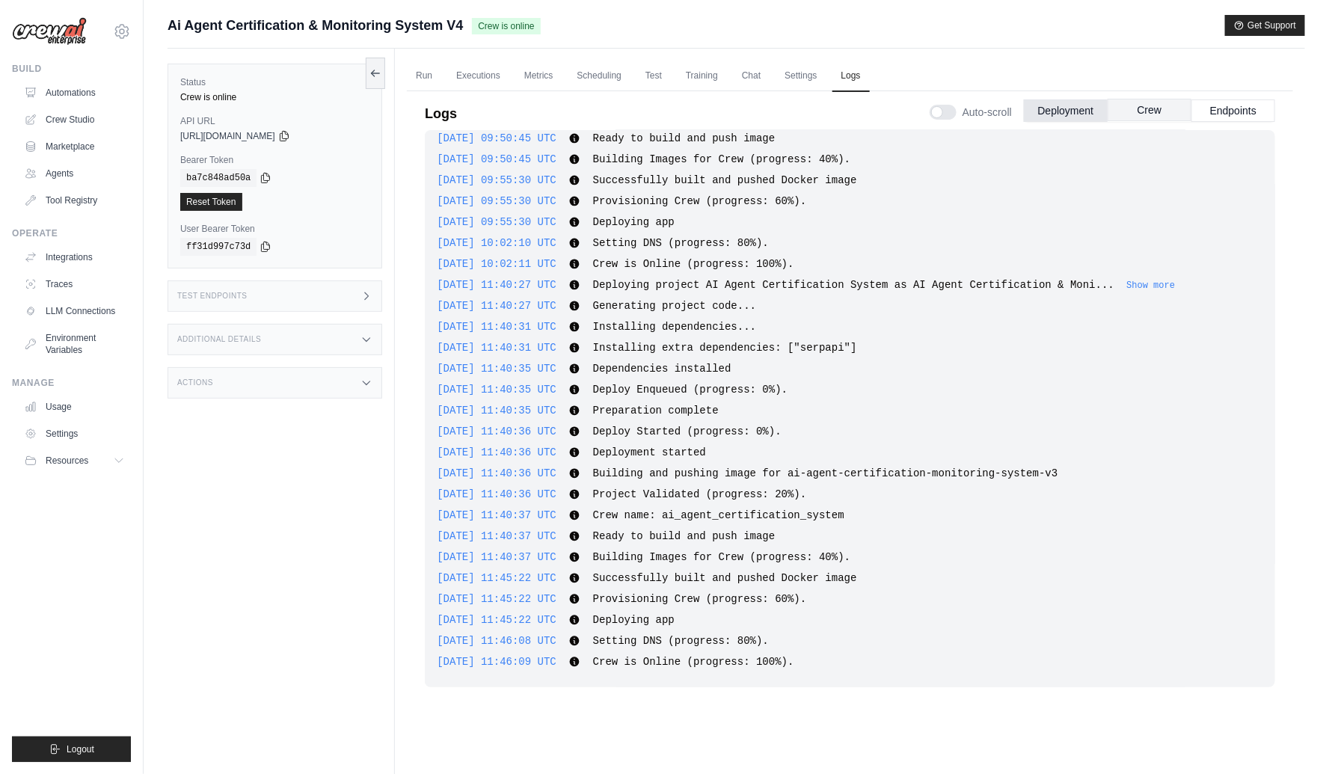
click at [1152, 107] on button "Crew" at bounding box center [1150, 110] width 84 height 22
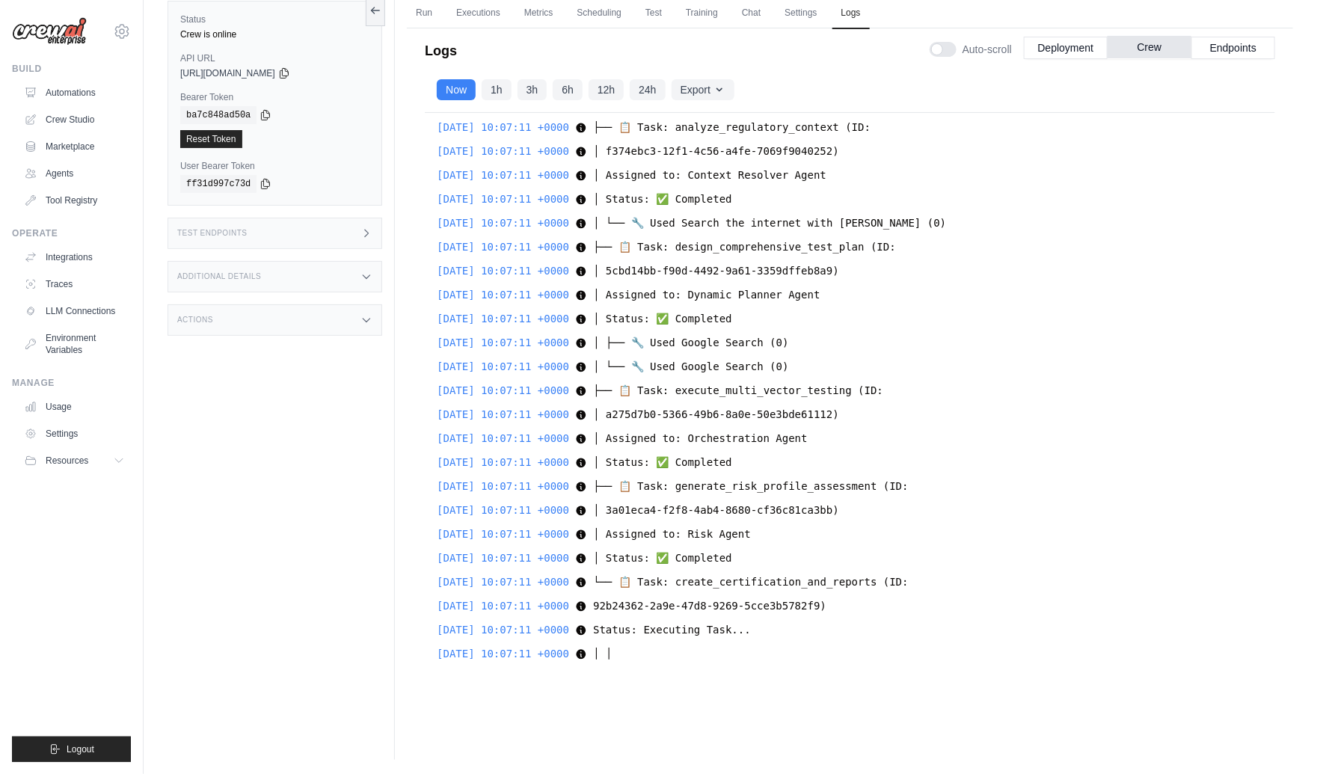
scroll to position [34845, 0]
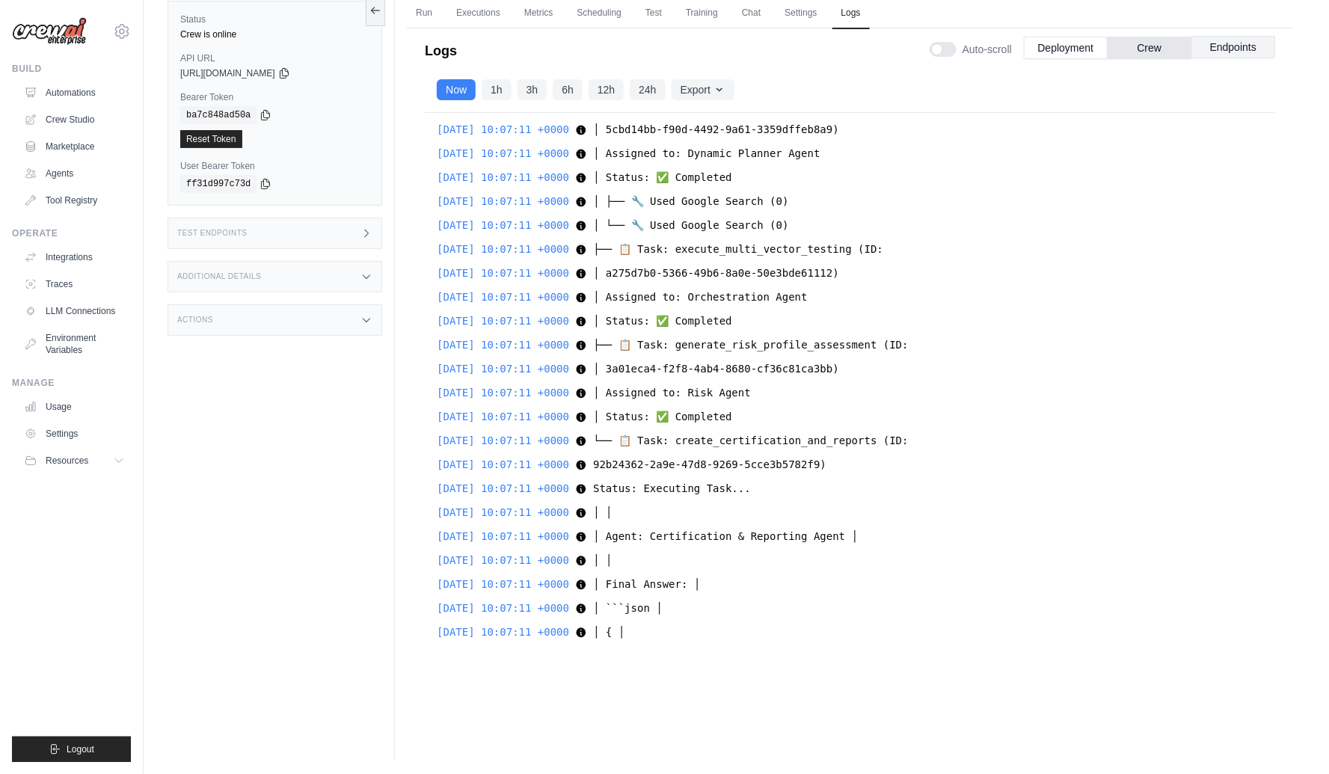
click at [1242, 46] on button "Endpoints" at bounding box center [1234, 47] width 84 height 22
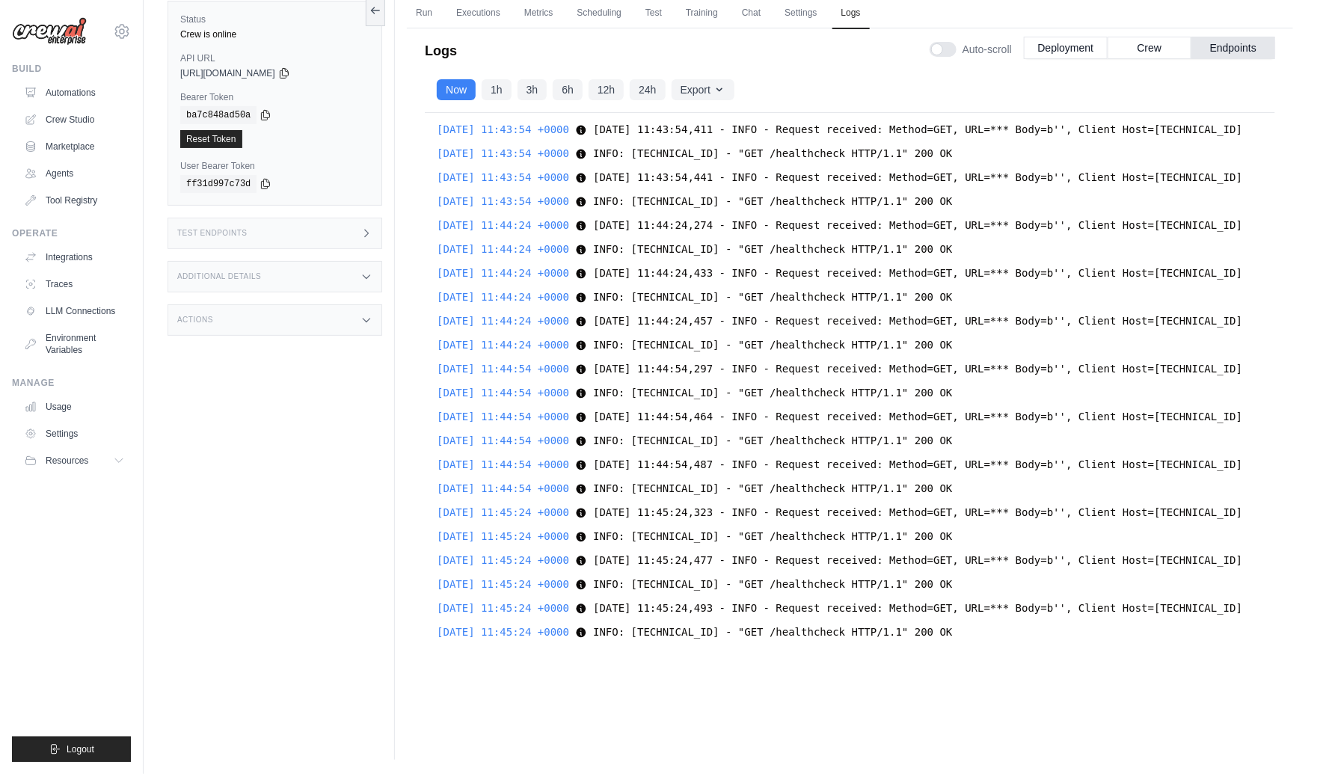
scroll to position [49154, 0]
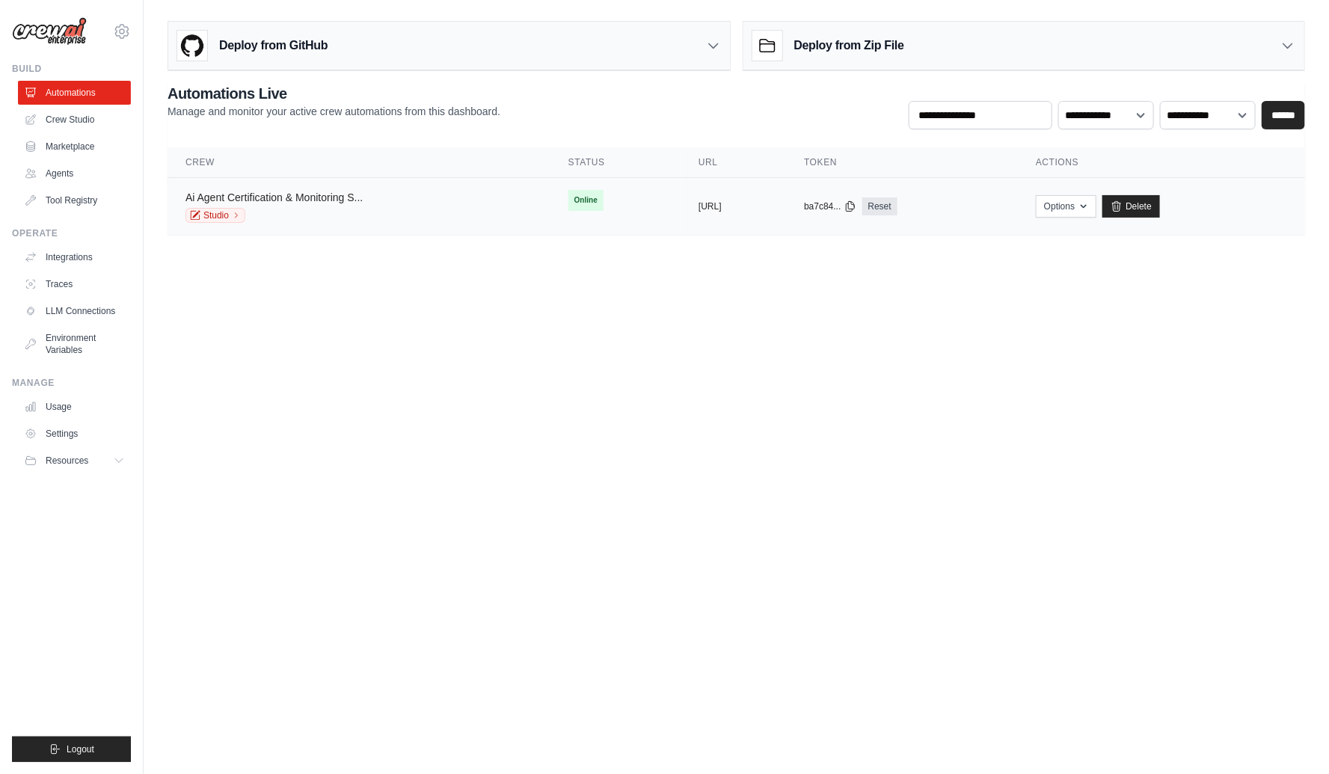
click at [318, 197] on link "Ai Agent Certification & Monitoring S..." at bounding box center [274, 197] width 177 height 12
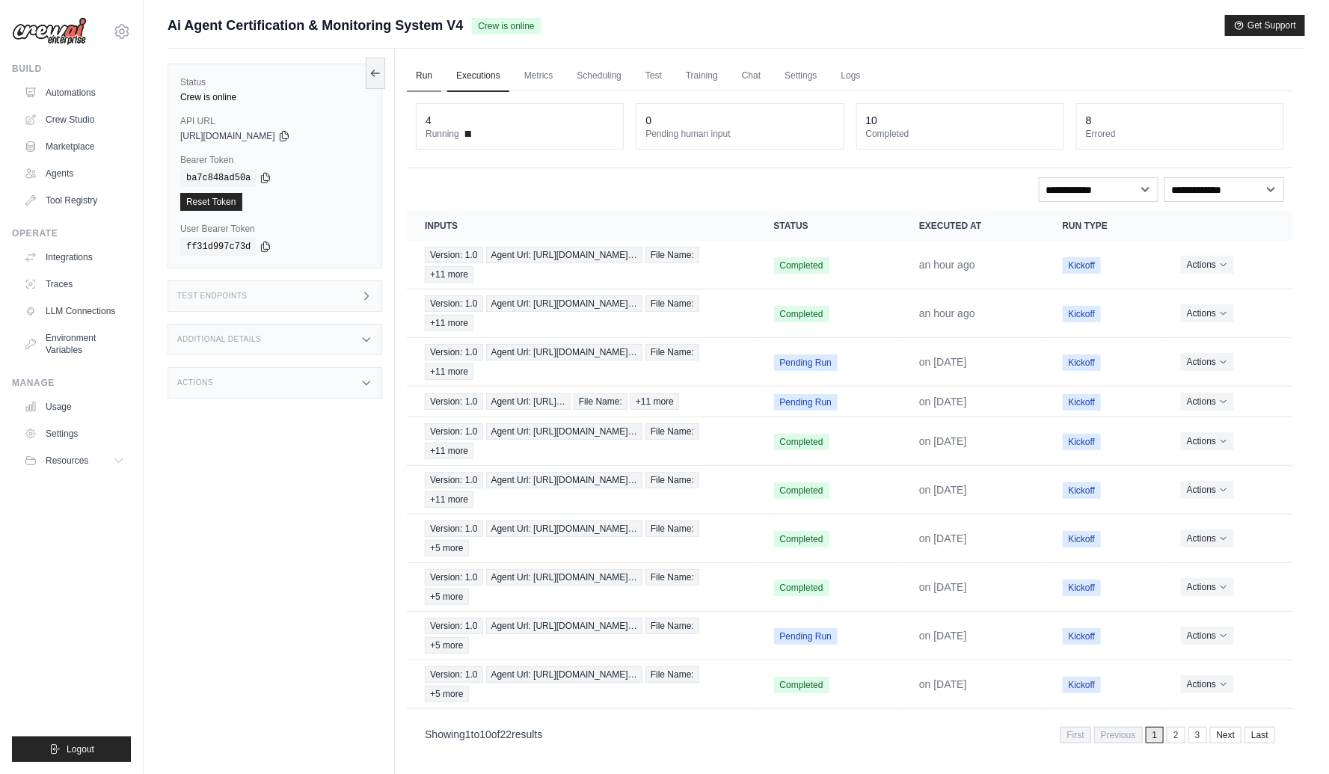
click at [418, 78] on link "Run" at bounding box center [424, 76] width 34 height 31
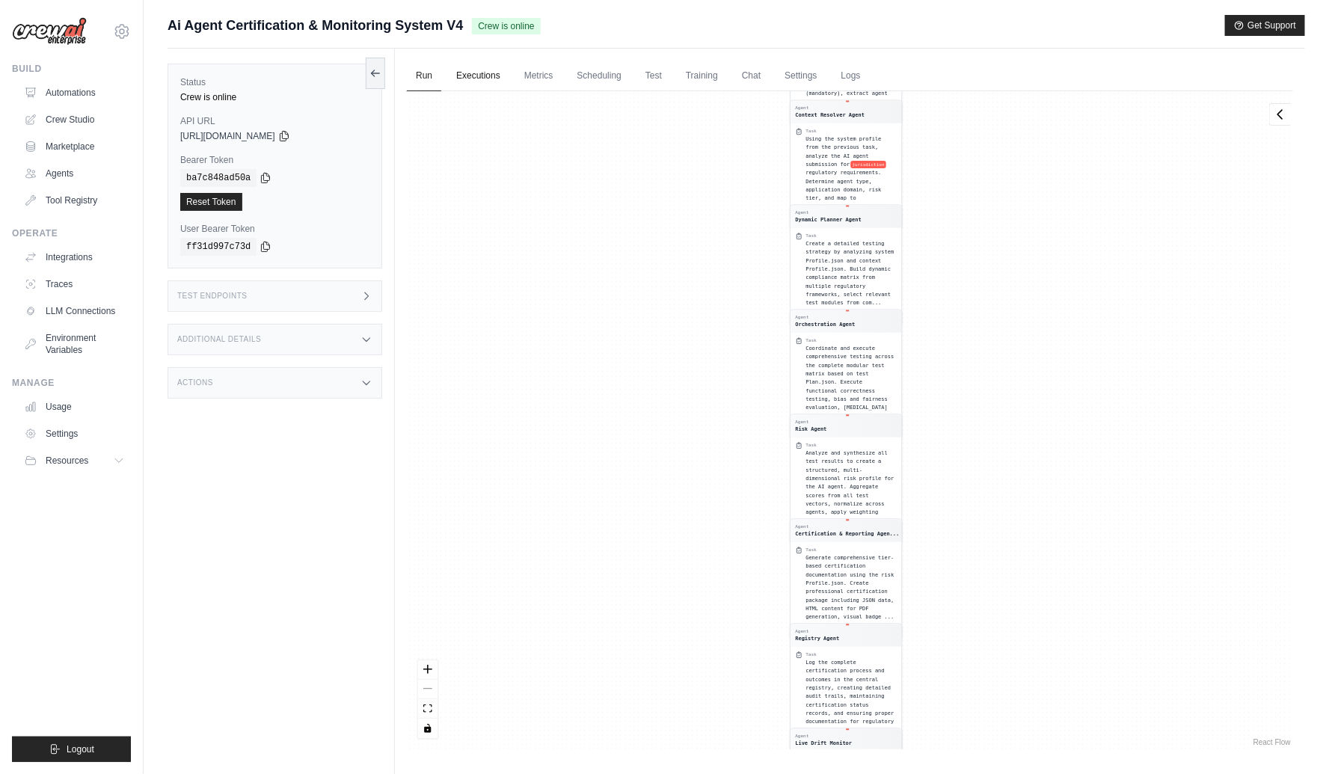
click at [475, 71] on link "Executions" at bounding box center [478, 76] width 62 height 31
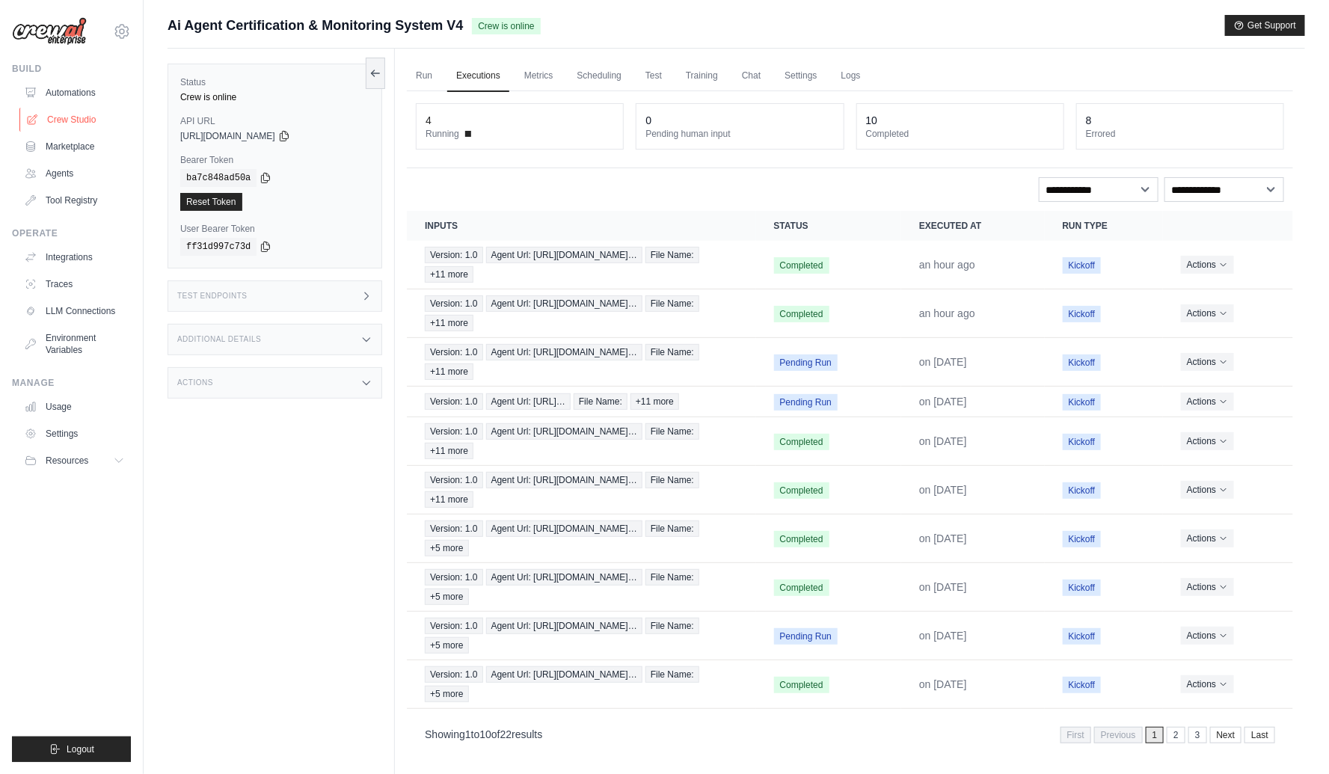
click at [78, 120] on link "Crew Studio" at bounding box center [75, 120] width 113 height 24
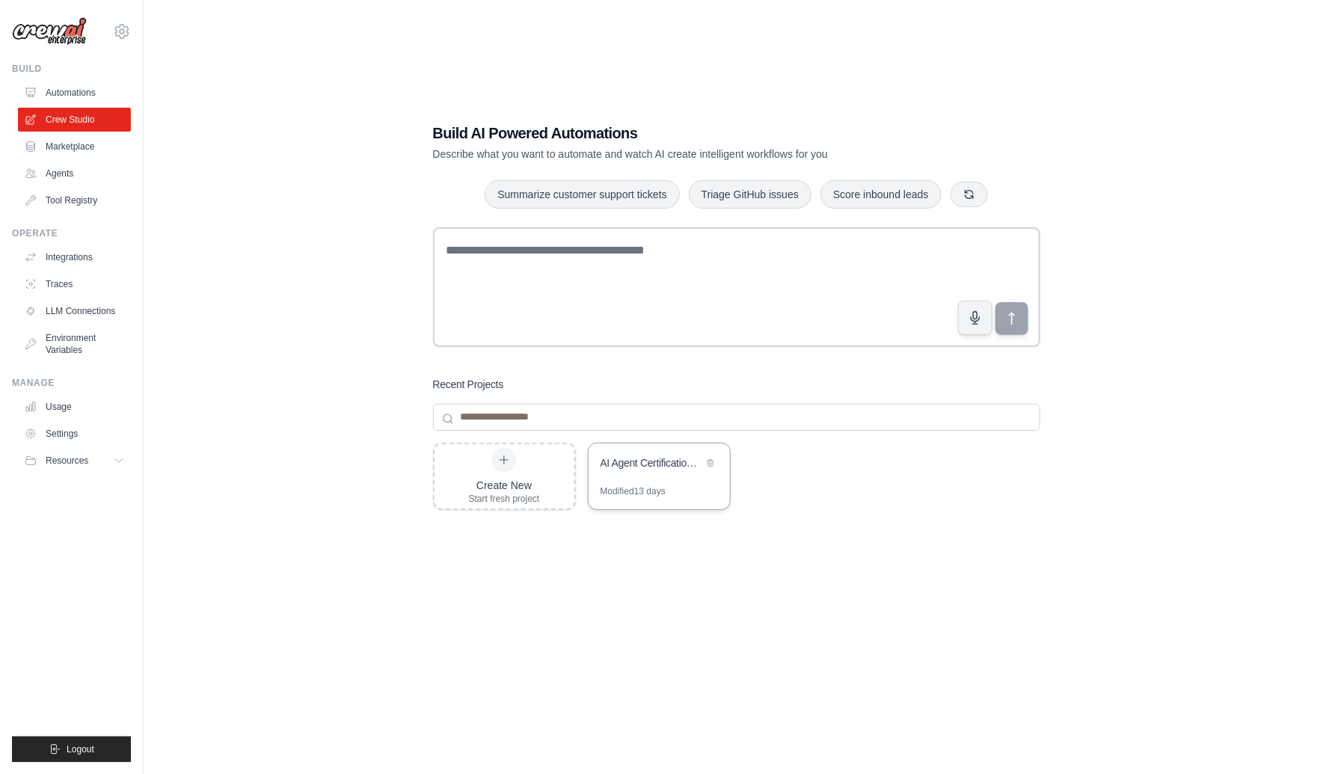
click at [665, 464] on div "AI Agent Certification System" at bounding box center [652, 463] width 102 height 15
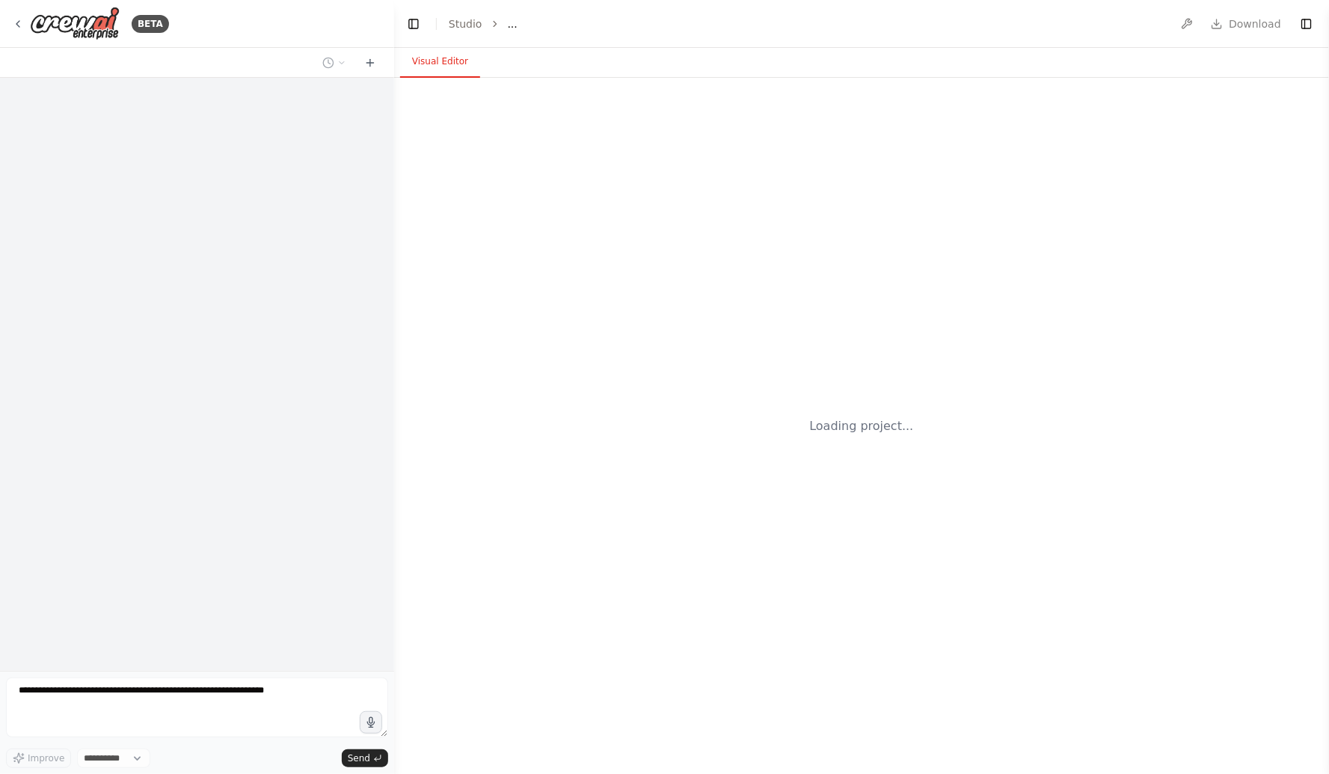
select select "****"
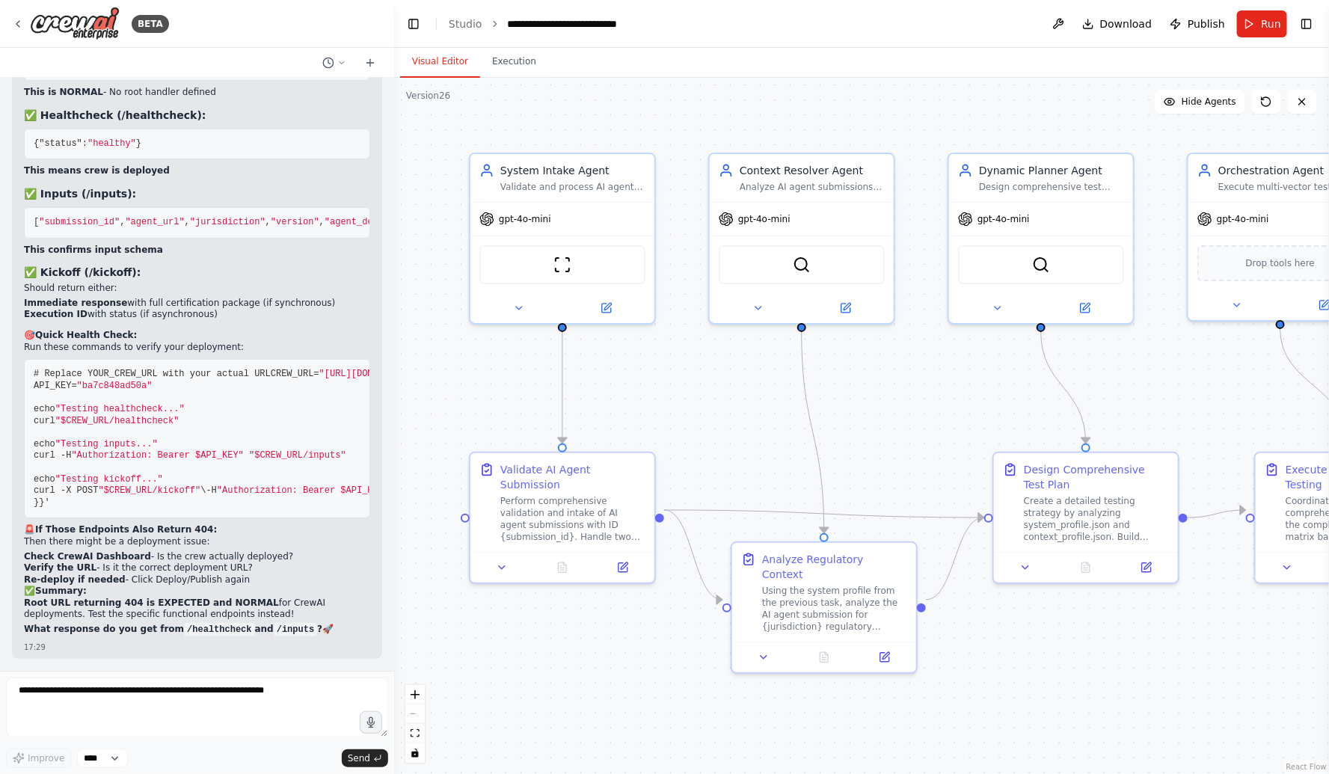
scroll to position [122189, 0]
click at [136, 696] on textarea at bounding box center [197, 708] width 382 height 60
click at [184, 707] on textarea "*****" at bounding box center [197, 708] width 382 height 60
click at [180, 706] on textarea "*****" at bounding box center [197, 708] width 382 height 60
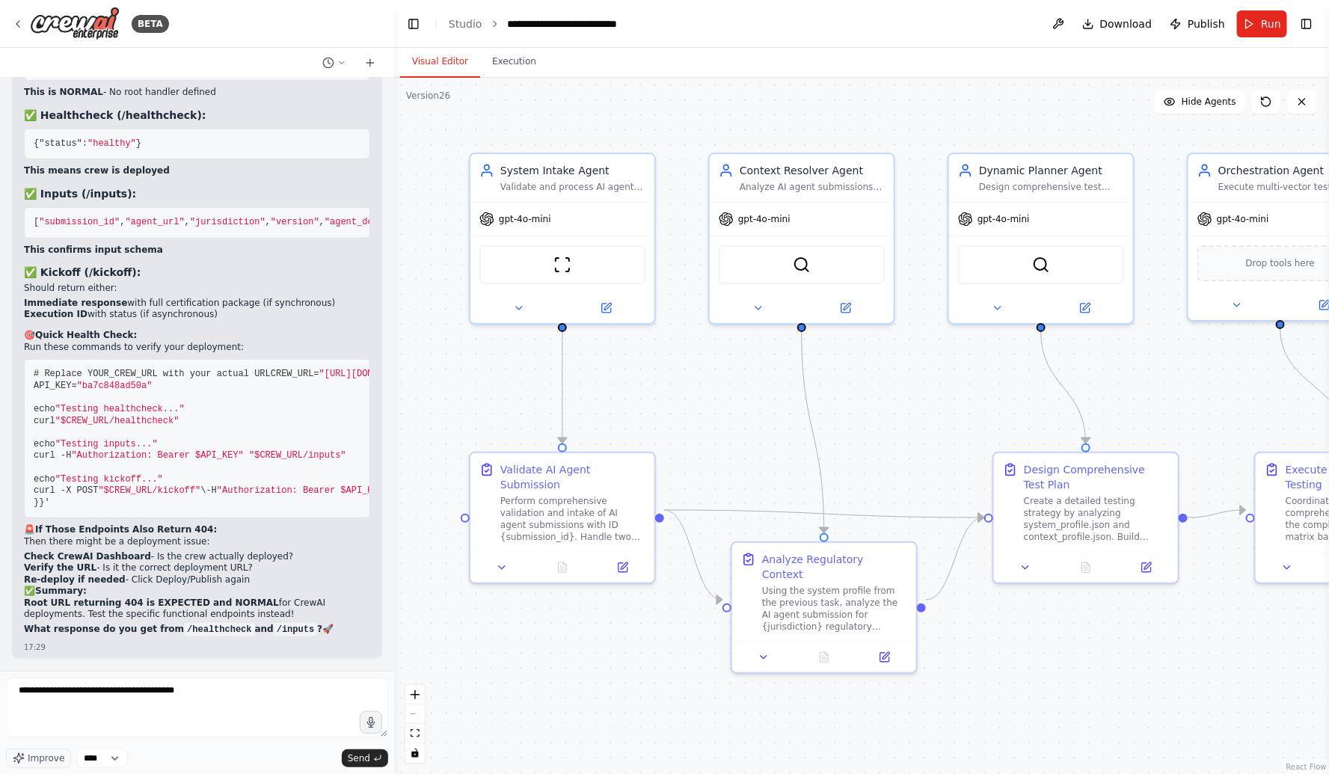
drag, startPoint x: 303, startPoint y: 275, endPoint x: 63, endPoint y: 281, distance: 240.2
copy span "https://your-crew-url.crewai.com/healthcheck"
click at [225, 694] on textarea "**********" at bounding box center [197, 708] width 382 height 60
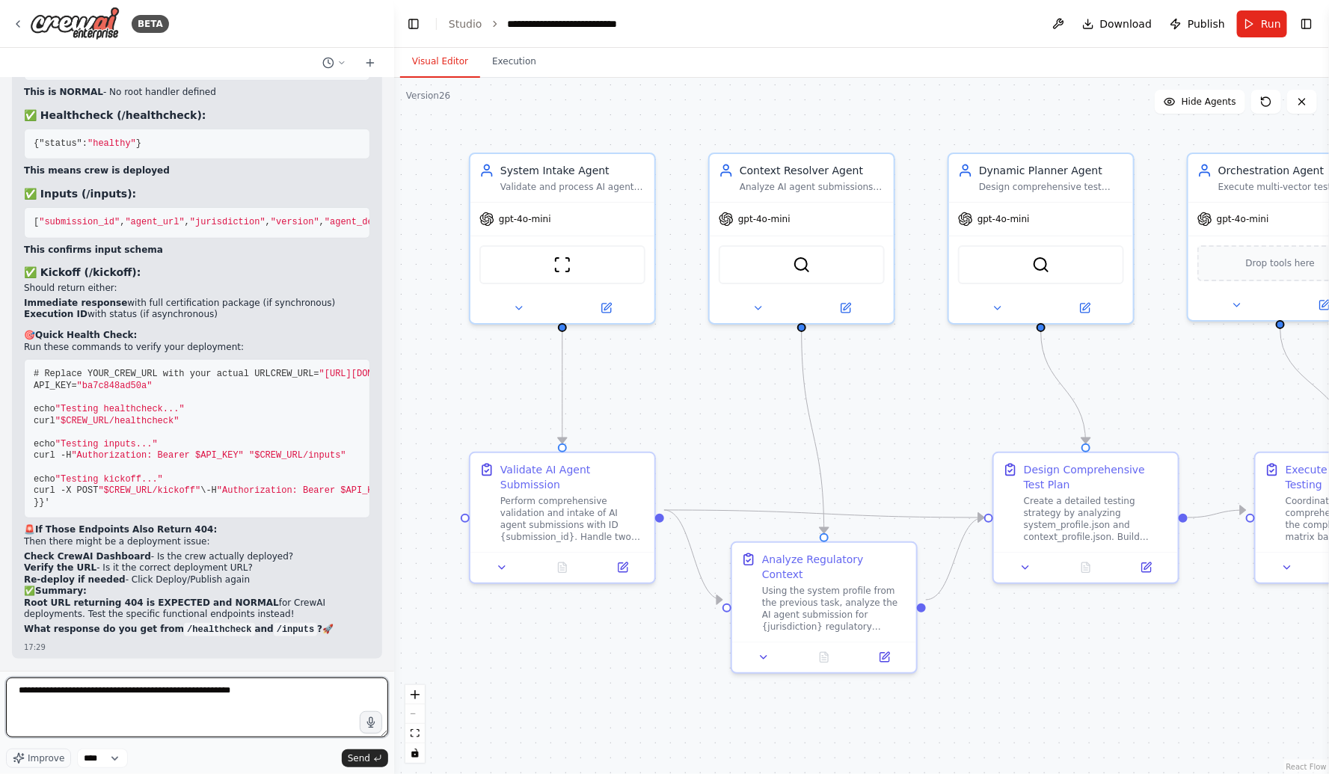
paste textarea "**********"
type textarea "**********"
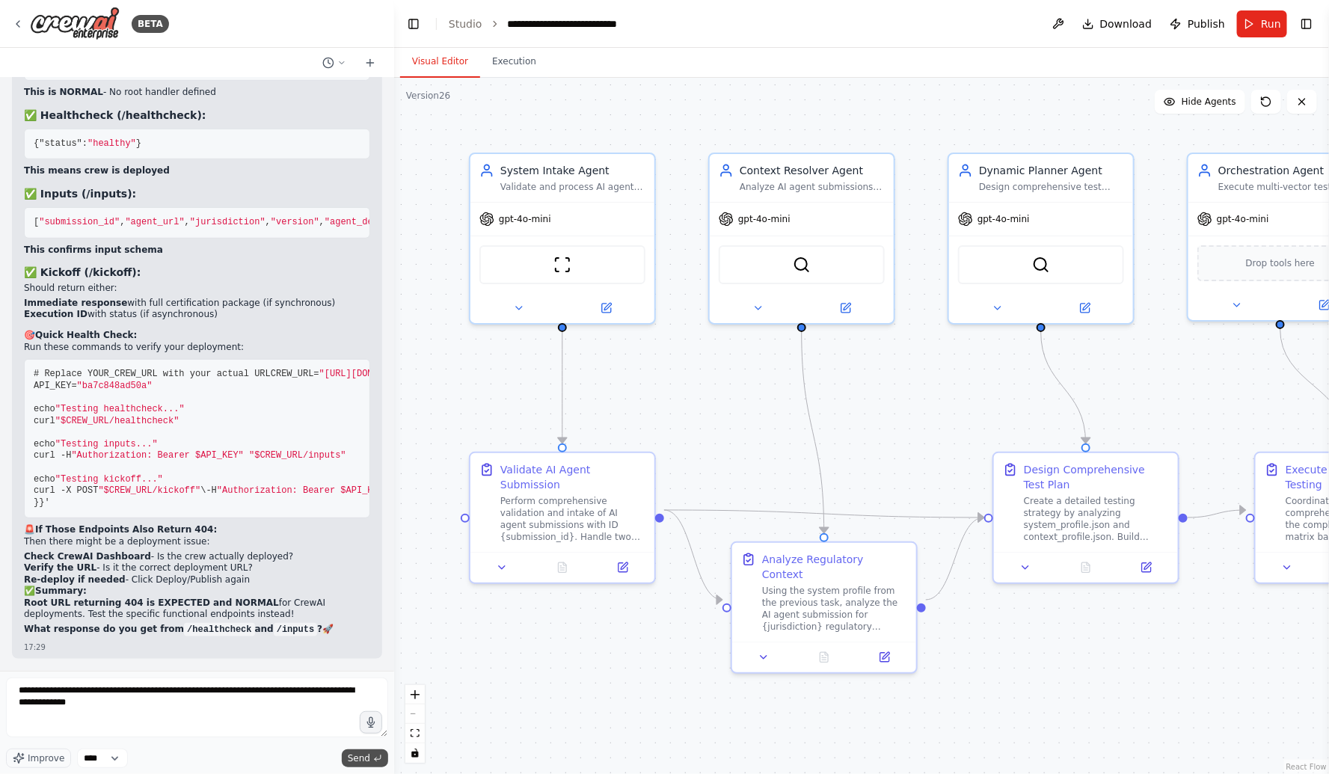
click at [370, 760] on button "Send" at bounding box center [365, 758] width 46 height 18
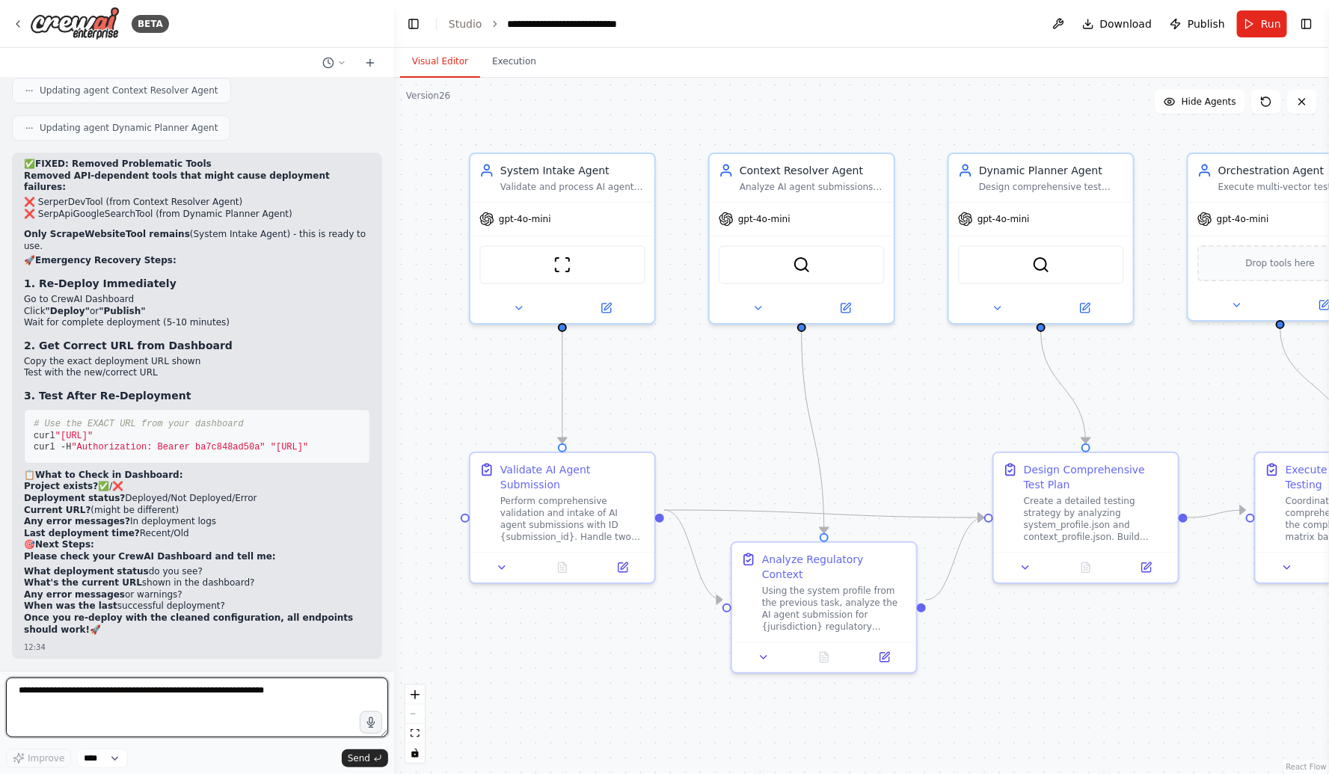
scroll to position [123579, 0]
click at [1202, 26] on span "Publish" at bounding box center [1206, 23] width 37 height 15
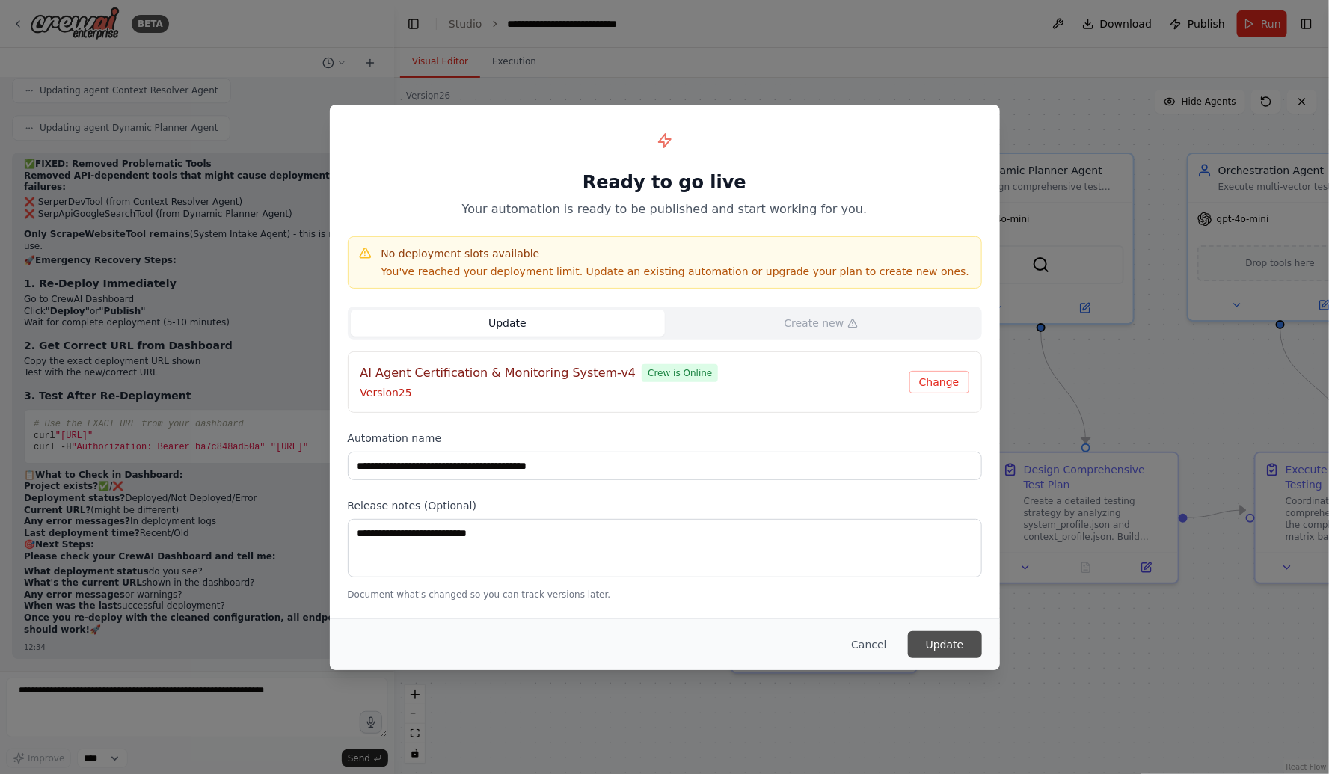
click at [951, 643] on button "Update" at bounding box center [945, 644] width 74 height 27
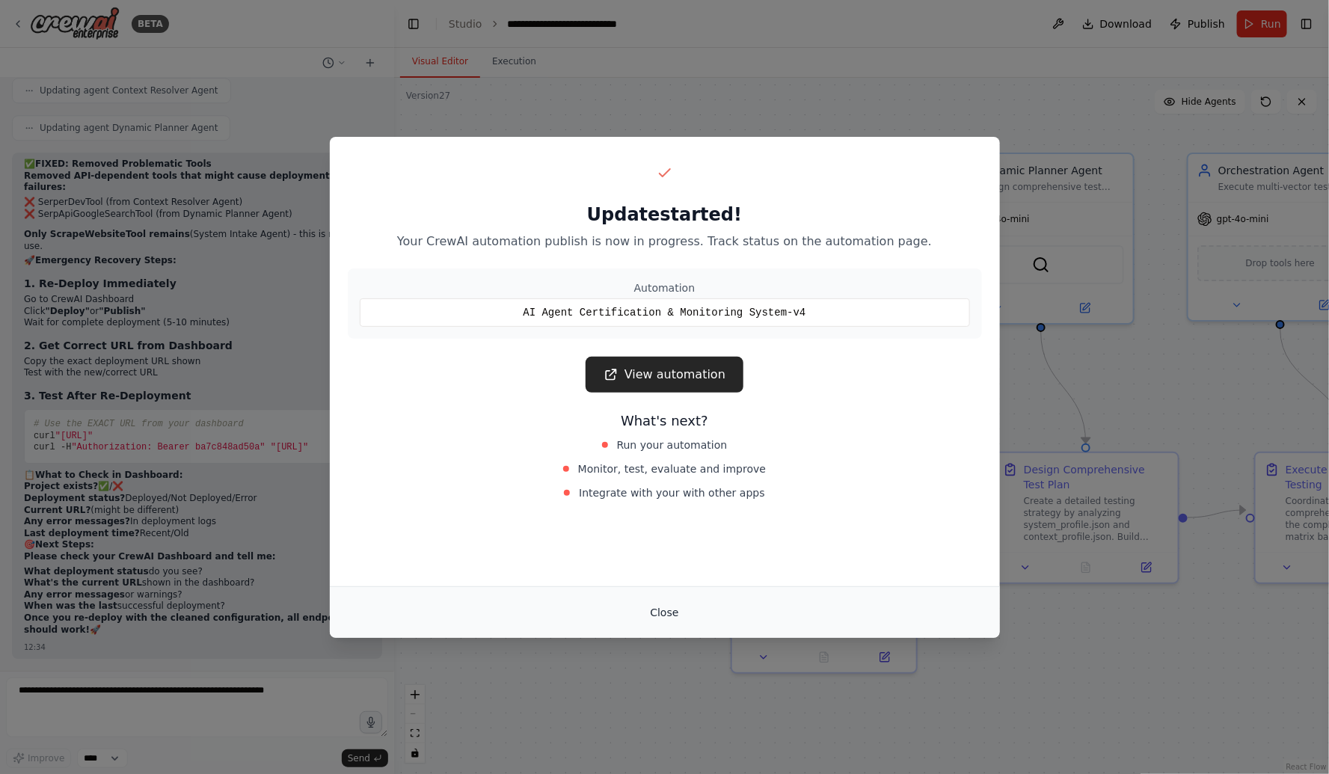
click at [665, 613] on button "Close" at bounding box center [664, 612] width 52 height 27
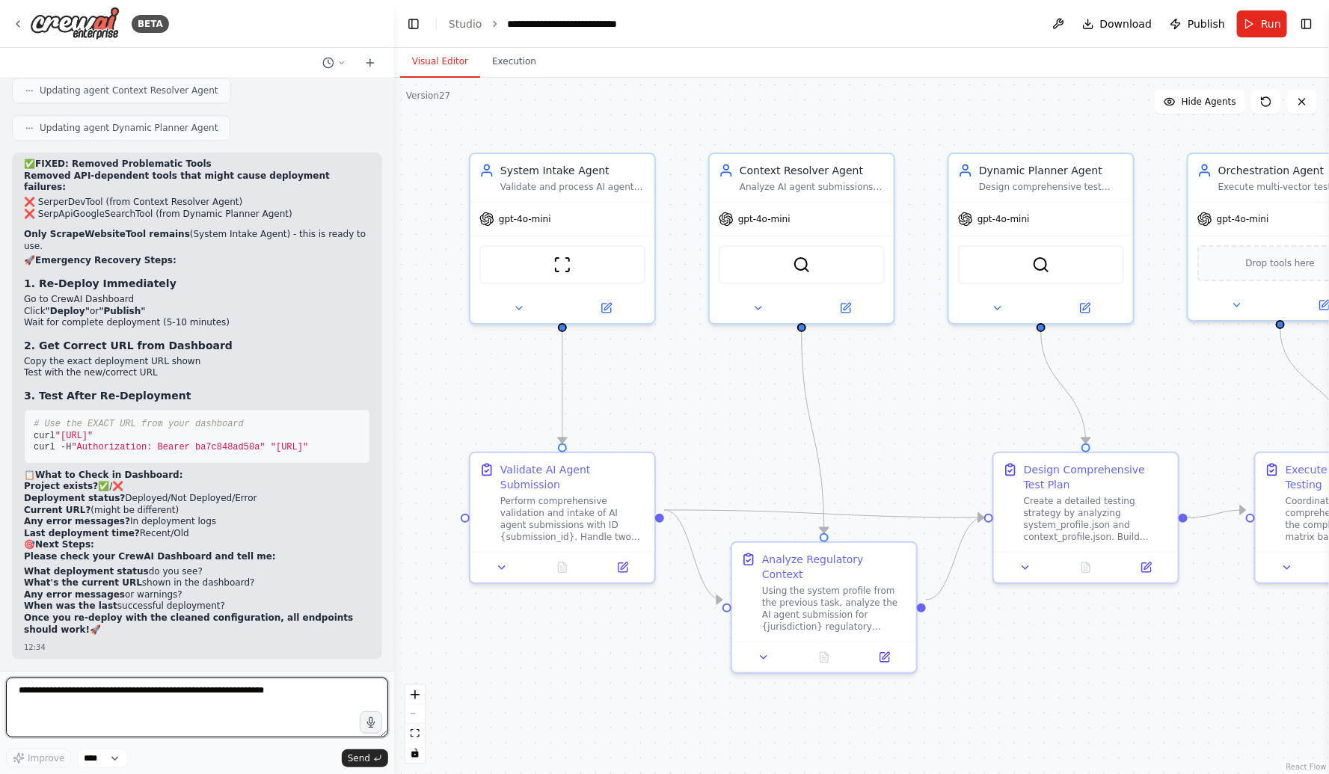
click at [64, 686] on textarea at bounding box center [197, 708] width 382 height 60
drag, startPoint x: 330, startPoint y: 433, endPoint x: 63, endPoint y: 439, distance: 267.1
click at [63, 439] on pre "# Use the EXACT URL from your dashboard curl "https://CORRECT-URL-FROM-DASHBOAR…" at bounding box center [197, 436] width 346 height 55
copy span "https://CORRECT-URL-FROM-DASHBOARD/healthcheck""
click at [49, 686] on textarea at bounding box center [197, 708] width 382 height 60
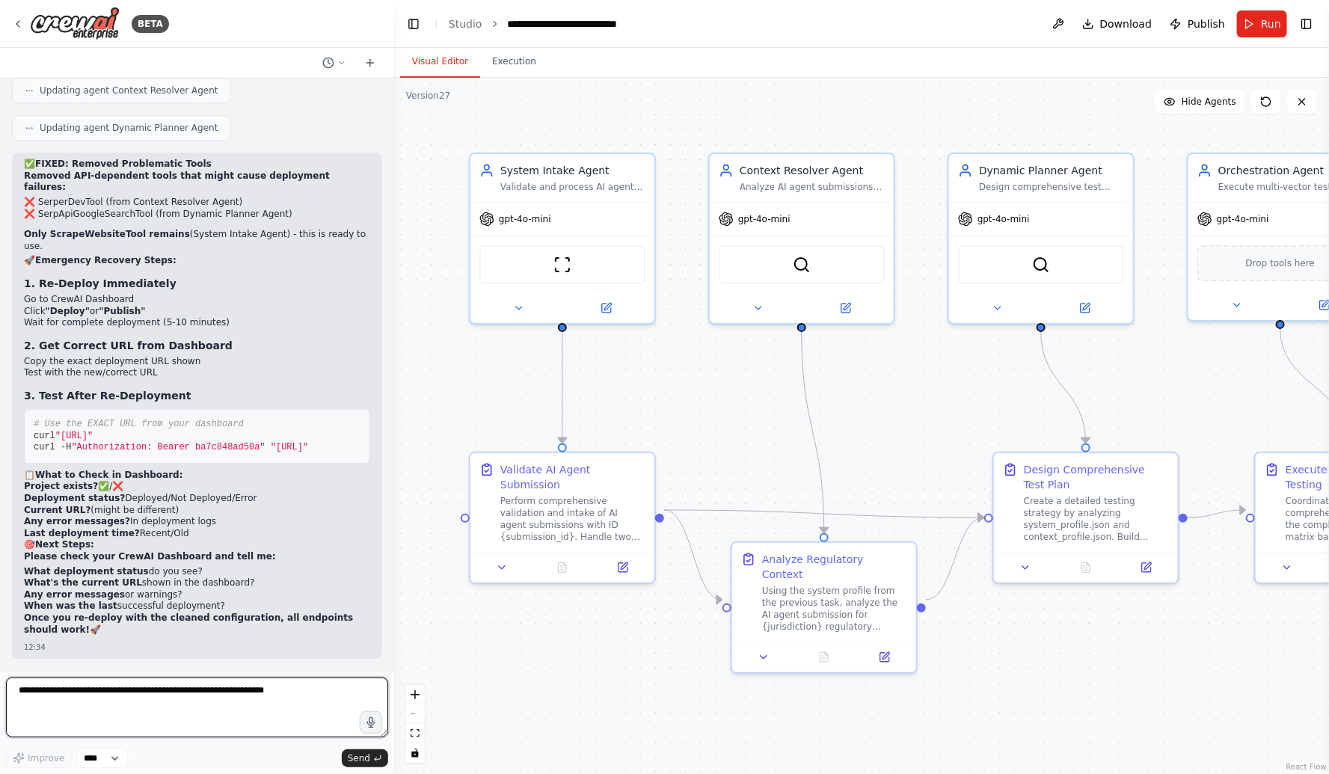
paste textarea "**********"
type textarea "**********"
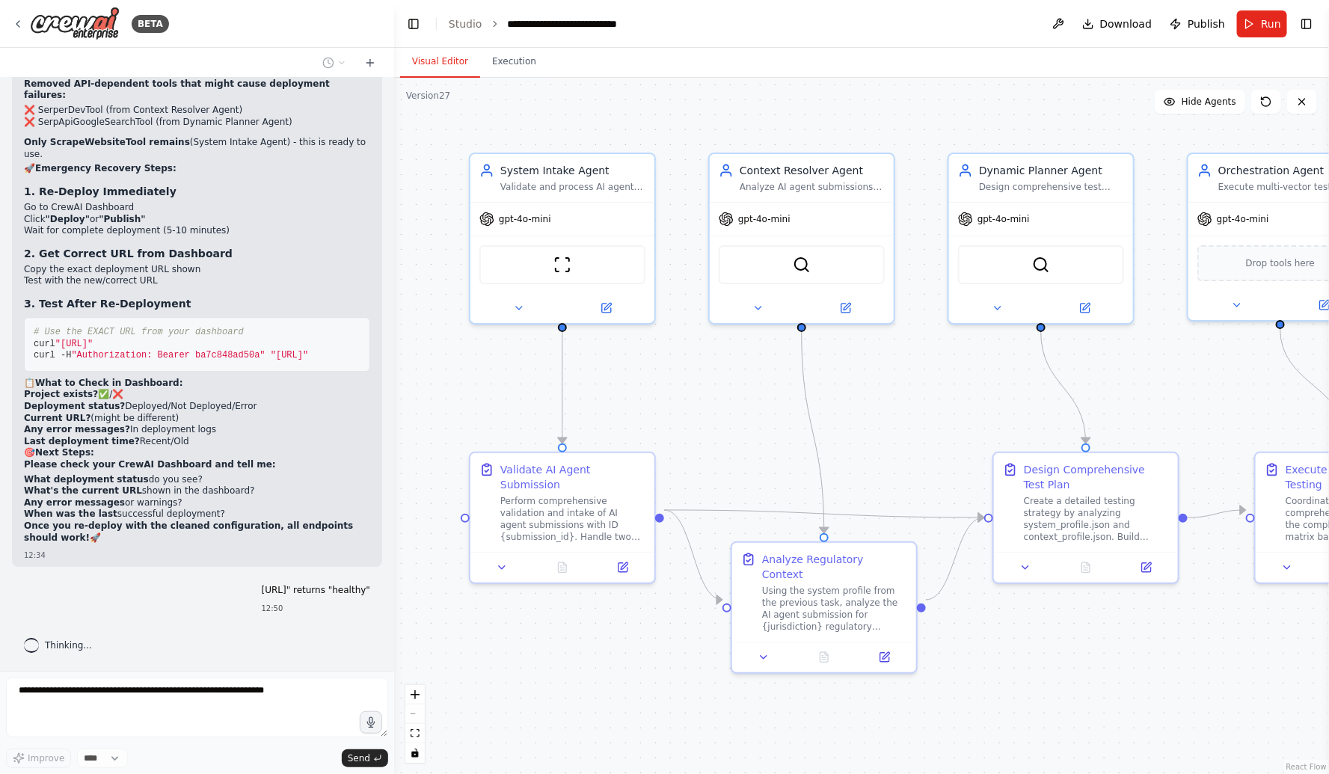
scroll to position [123671, 0]
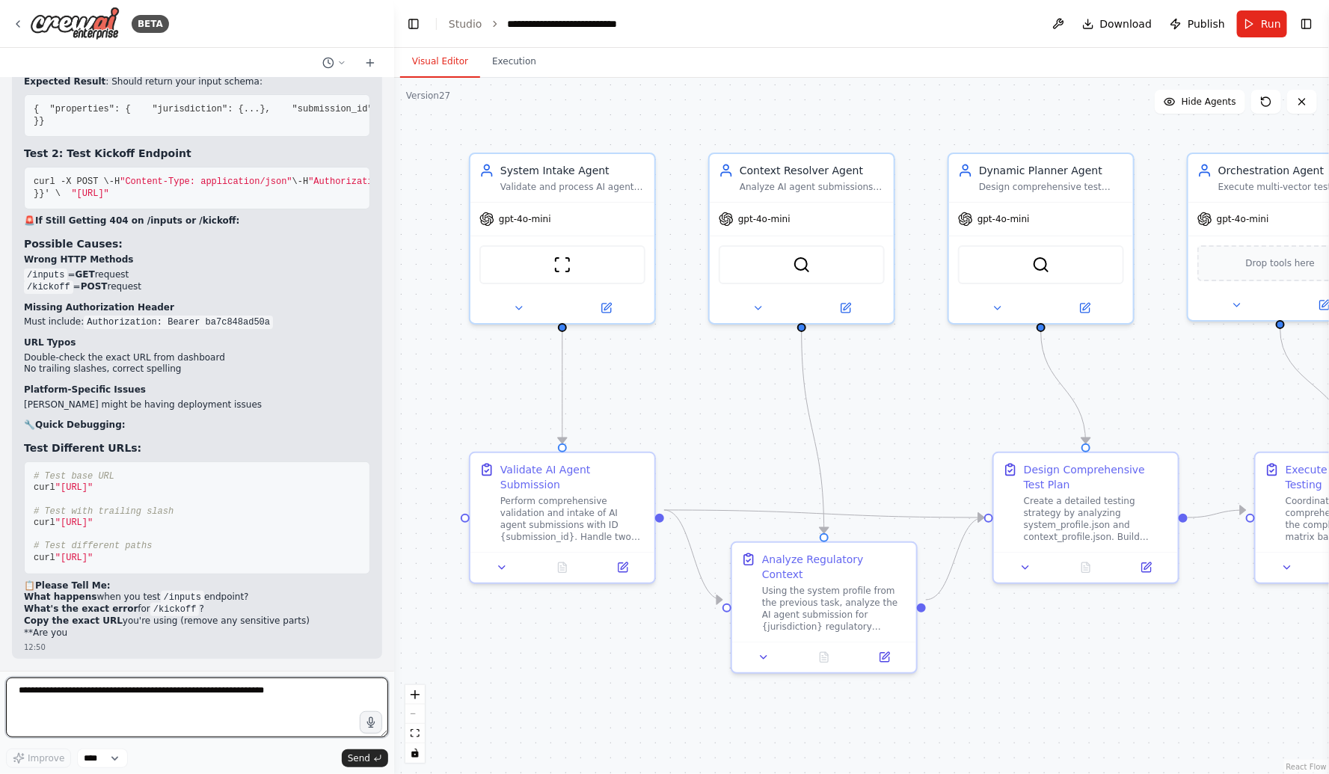
click at [37, 696] on textarea at bounding box center [197, 708] width 382 height 60
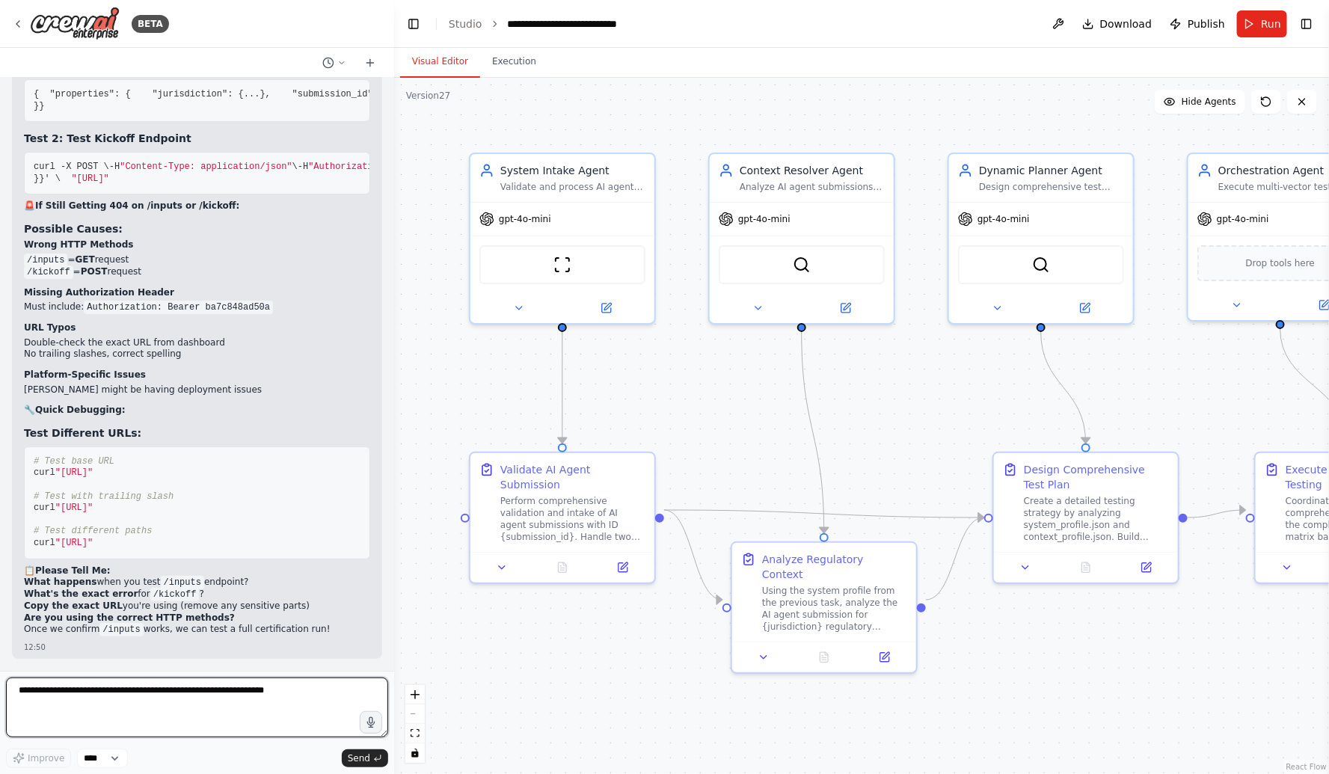
scroll to position [124637, 0]
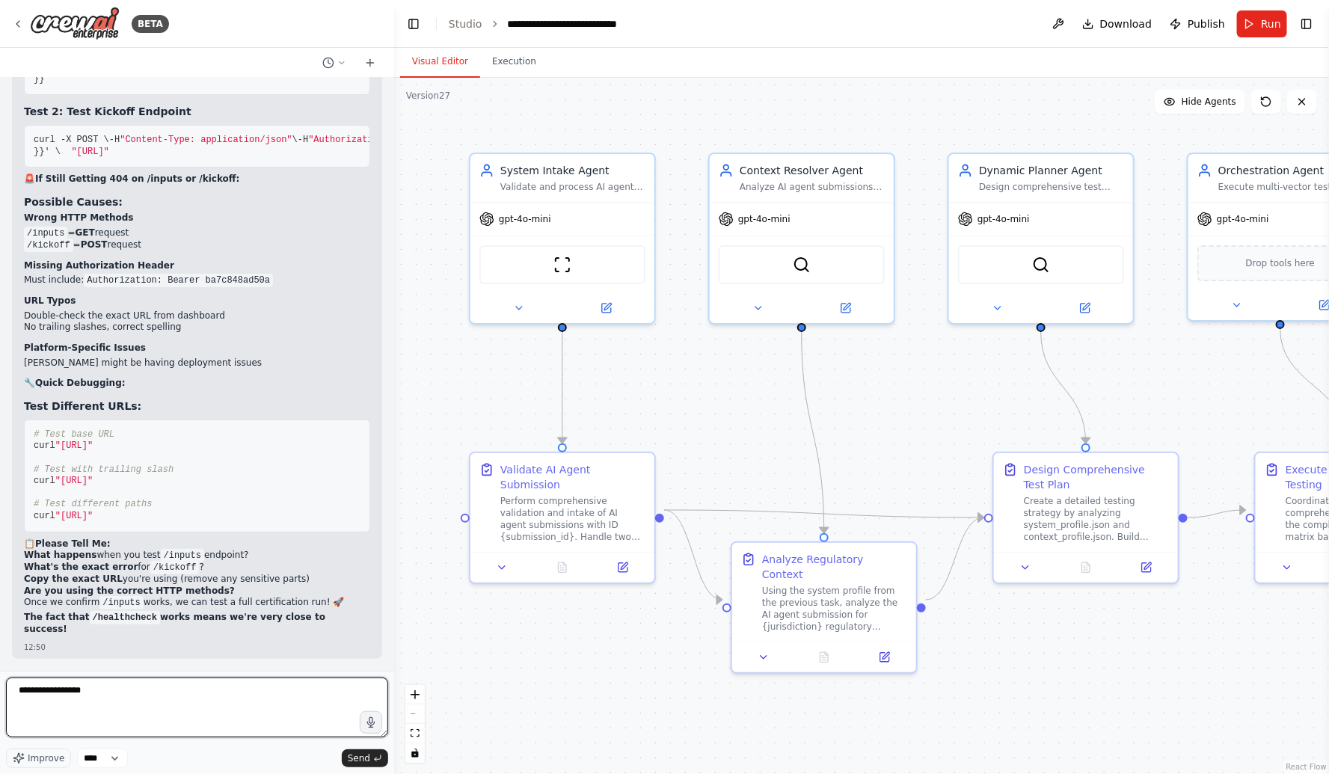
paste textarea "**********"
drag, startPoint x: 340, startPoint y: 694, endPoint x: 85, endPoint y: 690, distance: 255.1
click at [85, 690] on textarea "**********" at bounding box center [197, 708] width 382 height 60
click at [113, 688] on textarea "**********" at bounding box center [197, 708] width 382 height 60
paste textarea "**********"
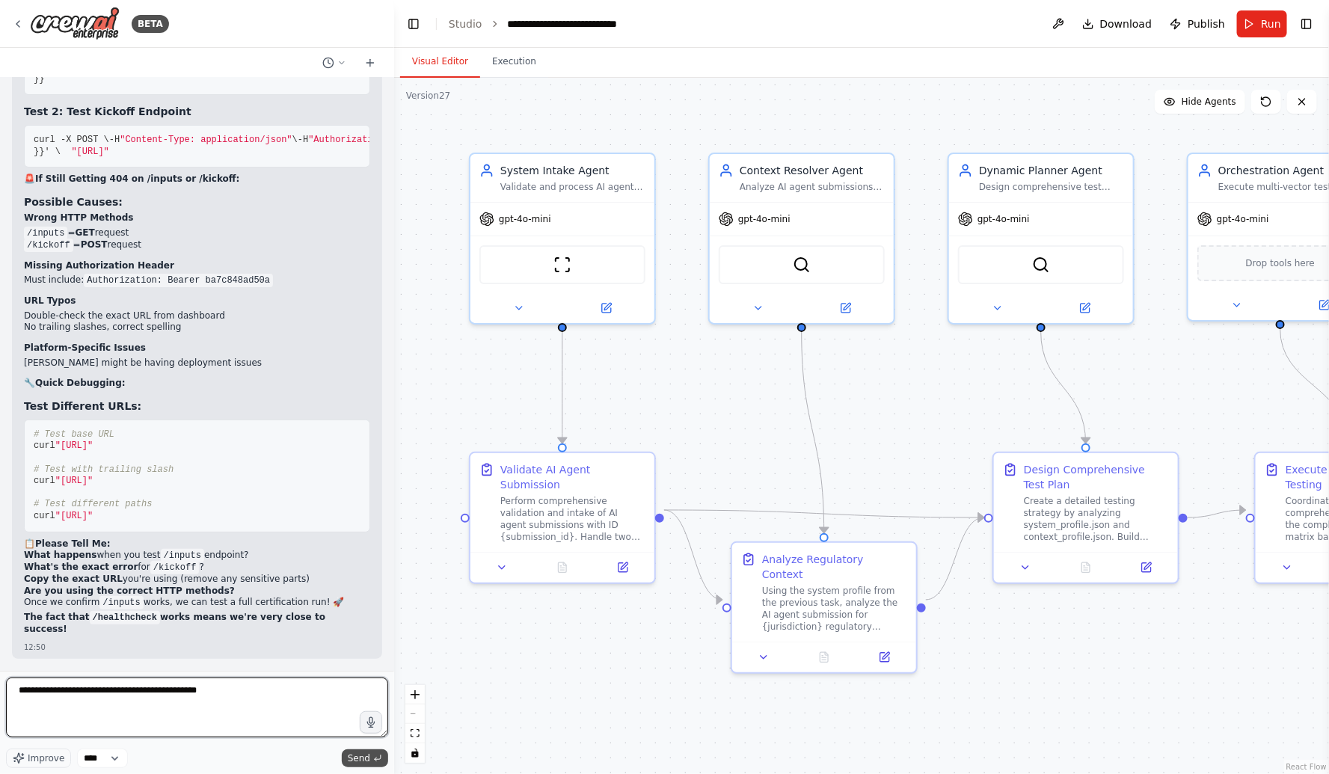
type textarea "**********"
click at [358, 759] on span "Send" at bounding box center [359, 758] width 22 height 12
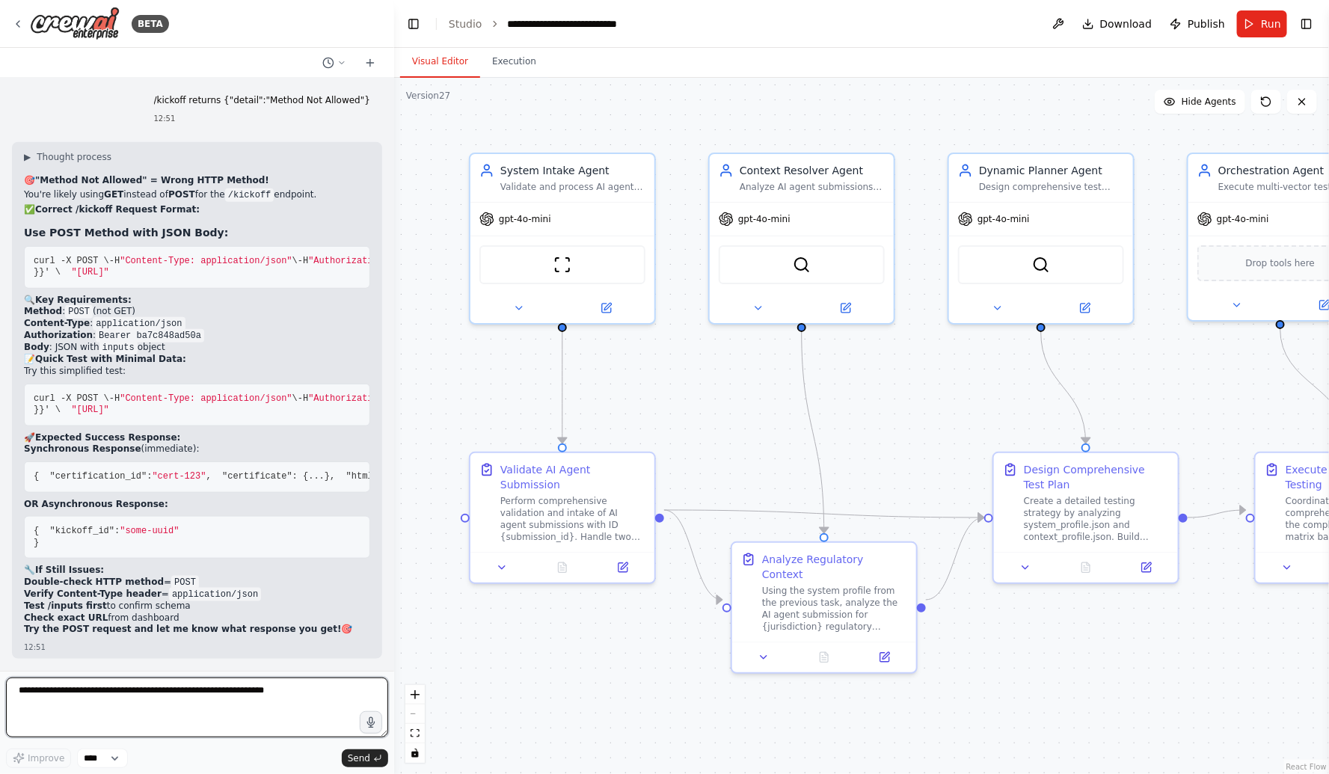
scroll to position [125613, 0]
click at [28, 696] on textarea at bounding box center [197, 708] width 382 height 60
click at [42, 691] on textarea "**********" at bounding box center [197, 708] width 382 height 60
click at [99, 690] on textarea "**********" at bounding box center [197, 708] width 382 height 60
paste textarea "**********"
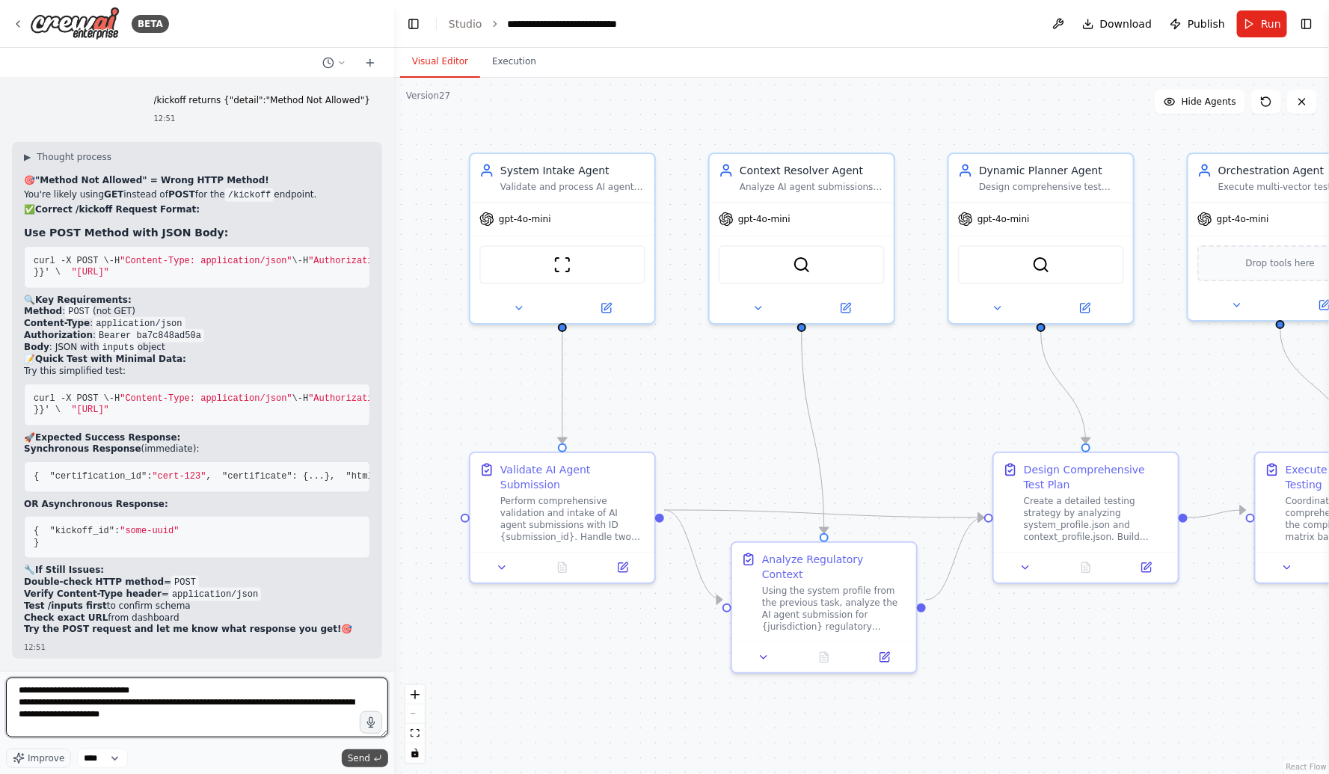
type textarea "**********"
click at [367, 759] on span "Send" at bounding box center [359, 758] width 22 height 12
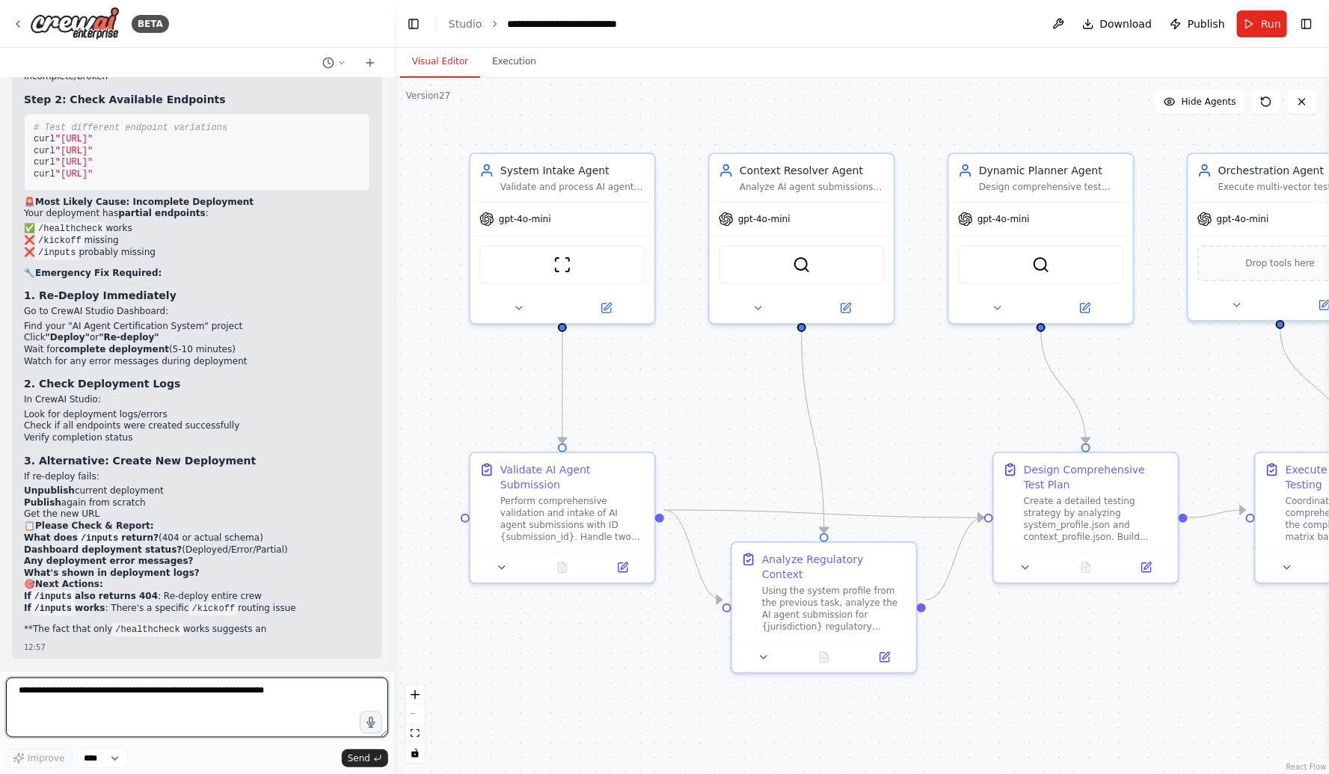
scroll to position [126456, 0]
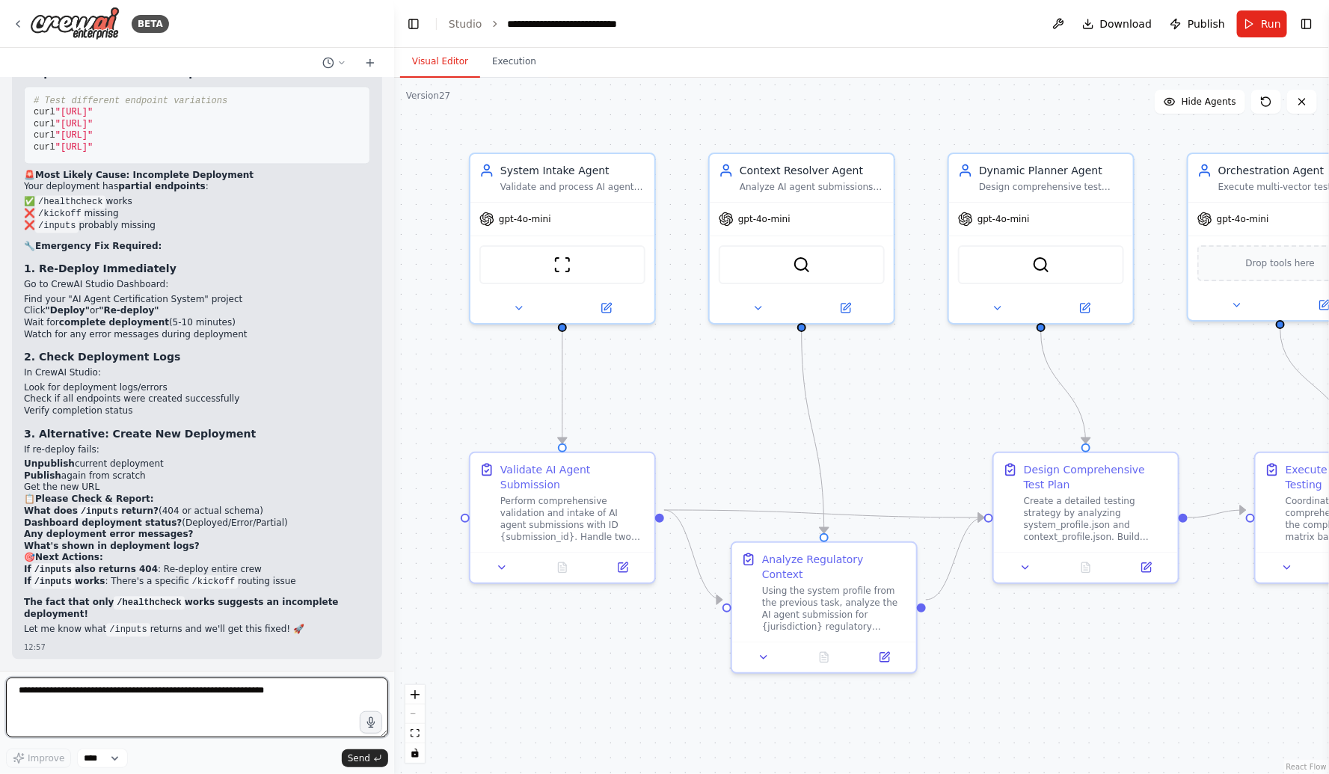
click at [45, 703] on textarea at bounding box center [197, 708] width 382 height 60
type textarea "**********"
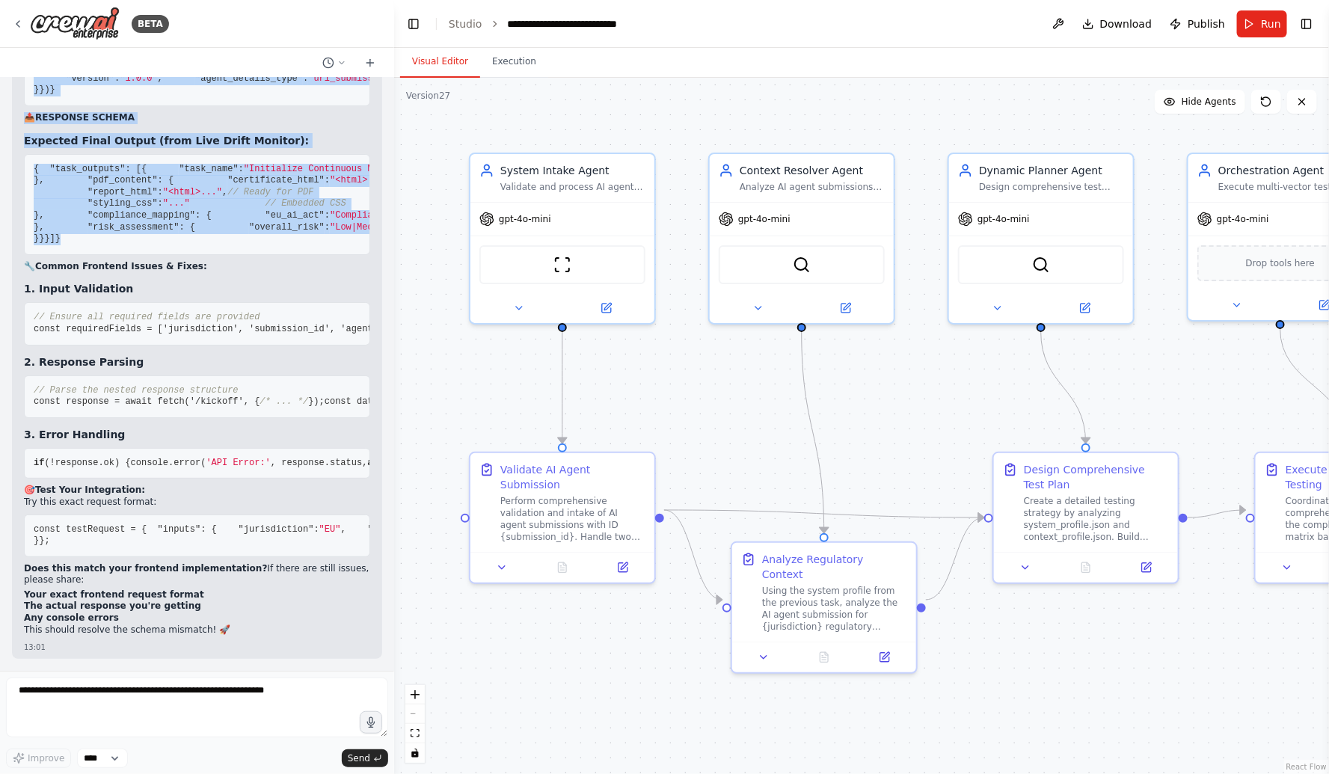
scroll to position [127746, 0]
drag, startPoint x: 34, startPoint y: 266, endPoint x: 288, endPoint y: 596, distance: 416.7
click at [288, 596] on div "Perfect! Now I can see the exact input and response schemas for your deployed c…" at bounding box center [197, 211] width 346 height 856
copy div "📋 INPUT SCHEMA Expected Input Variables: { "jurisdiction" : "string" , // e.g.,…"
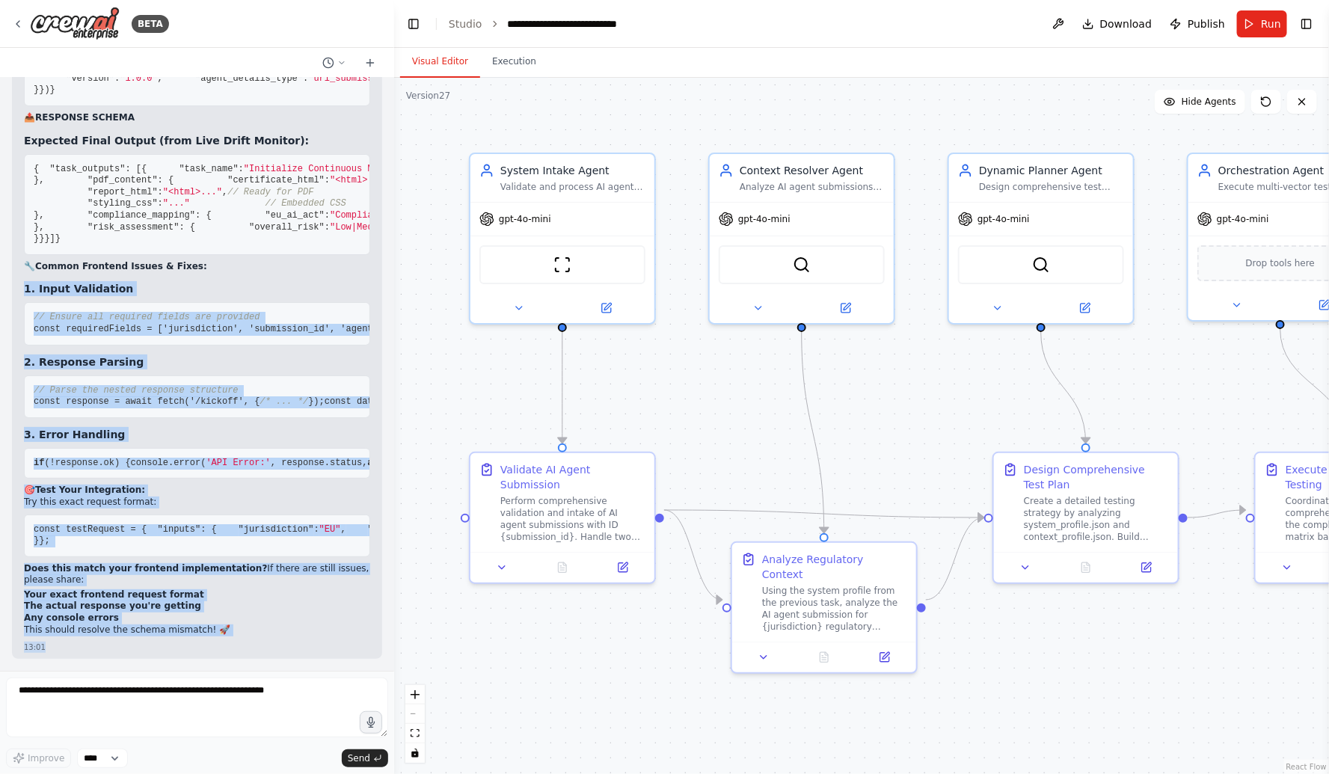
scroll to position [128277, 0]
drag, startPoint x: 24, startPoint y: 374, endPoint x: 239, endPoint y: 629, distance: 333.9
click at [239, 629] on div "Perfect! Now I can see the exact input and response schemas for your deployed c…" at bounding box center [197, 211] width 346 height 856
copy div "1. Input Validation // Ensure all required fields are provided const requiredFi…"
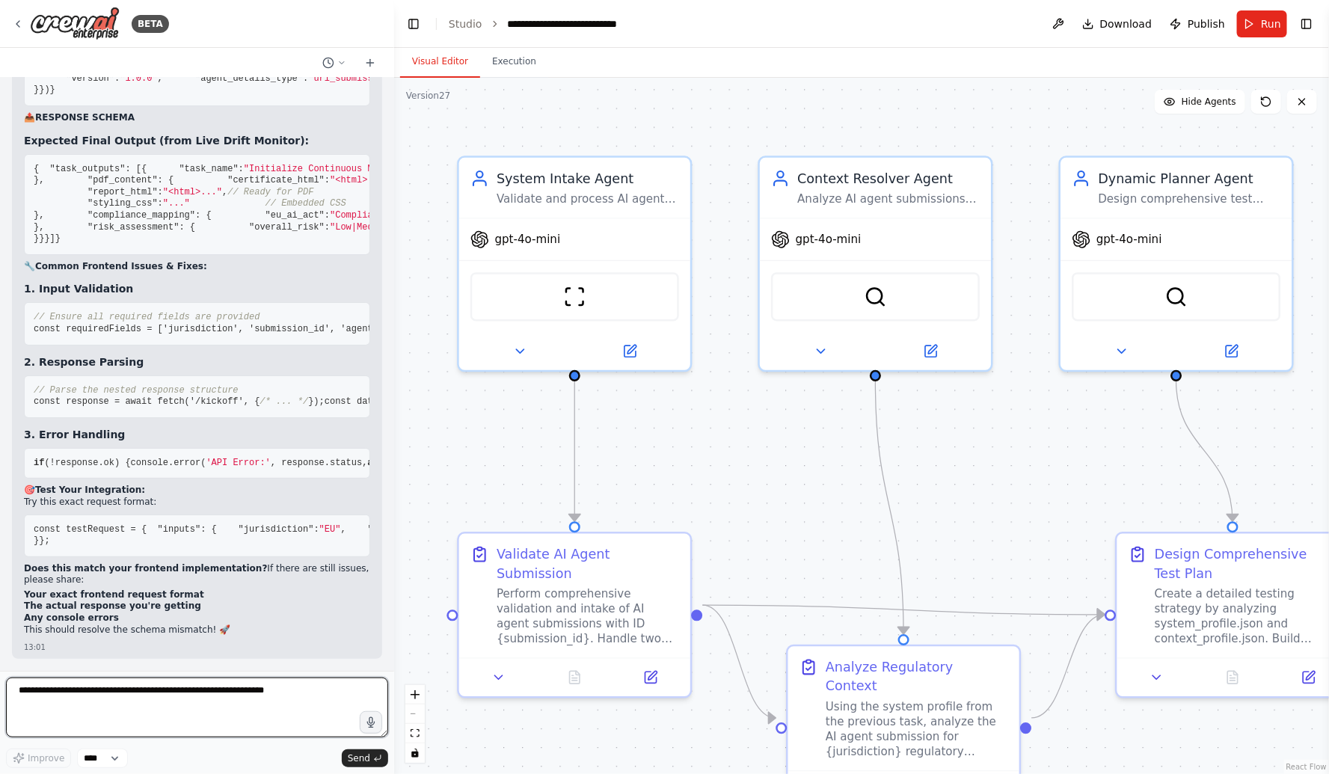
click at [88, 690] on textarea at bounding box center [197, 708] width 382 height 60
type textarea "**********"
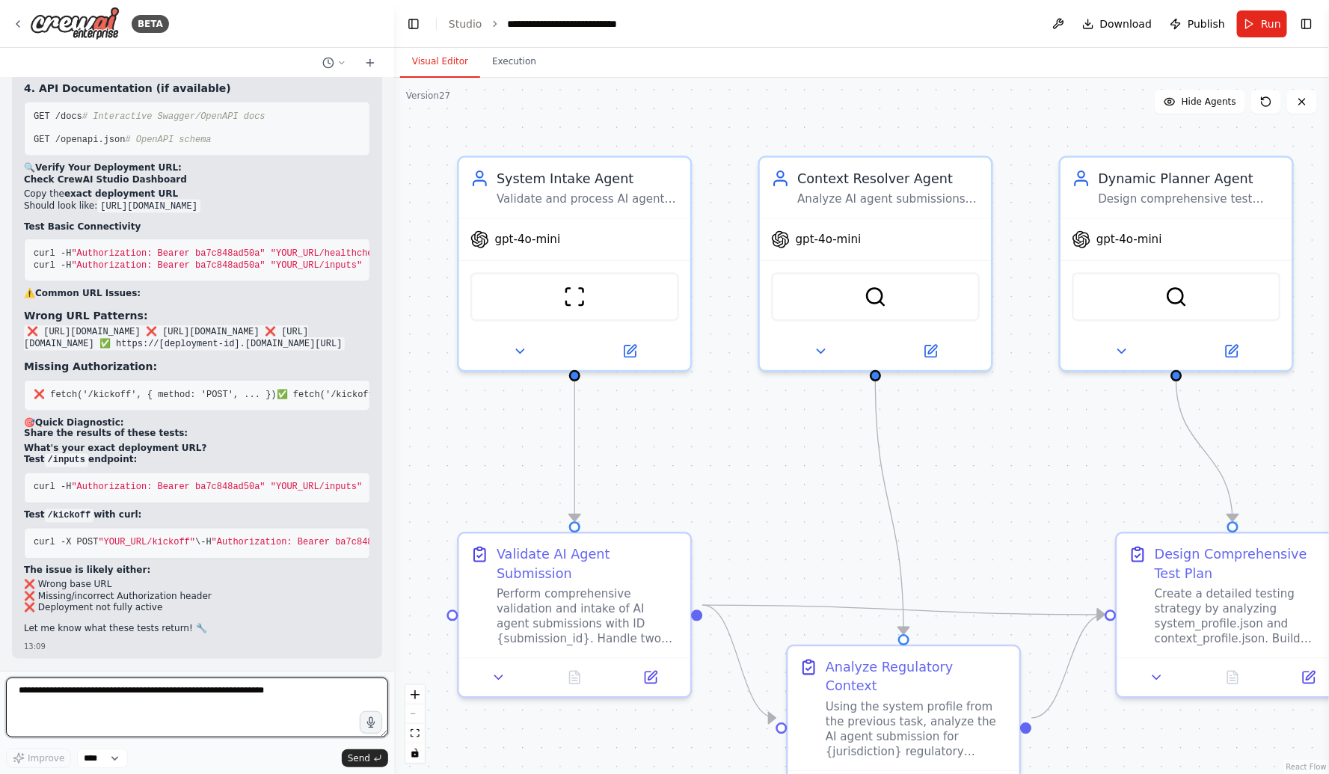
scroll to position [128636, 0]
click at [55, 691] on textarea at bounding box center [197, 708] width 382 height 60
click at [55, 686] on textarea "*****" at bounding box center [197, 708] width 382 height 60
click at [0, 708] on html "BETA Hello! I'm the CrewAI assistant. What kind of automation do you want to bu…" at bounding box center [664, 387] width 1329 height 774
click at [189, 693] on textarea "**********" at bounding box center [197, 708] width 382 height 60
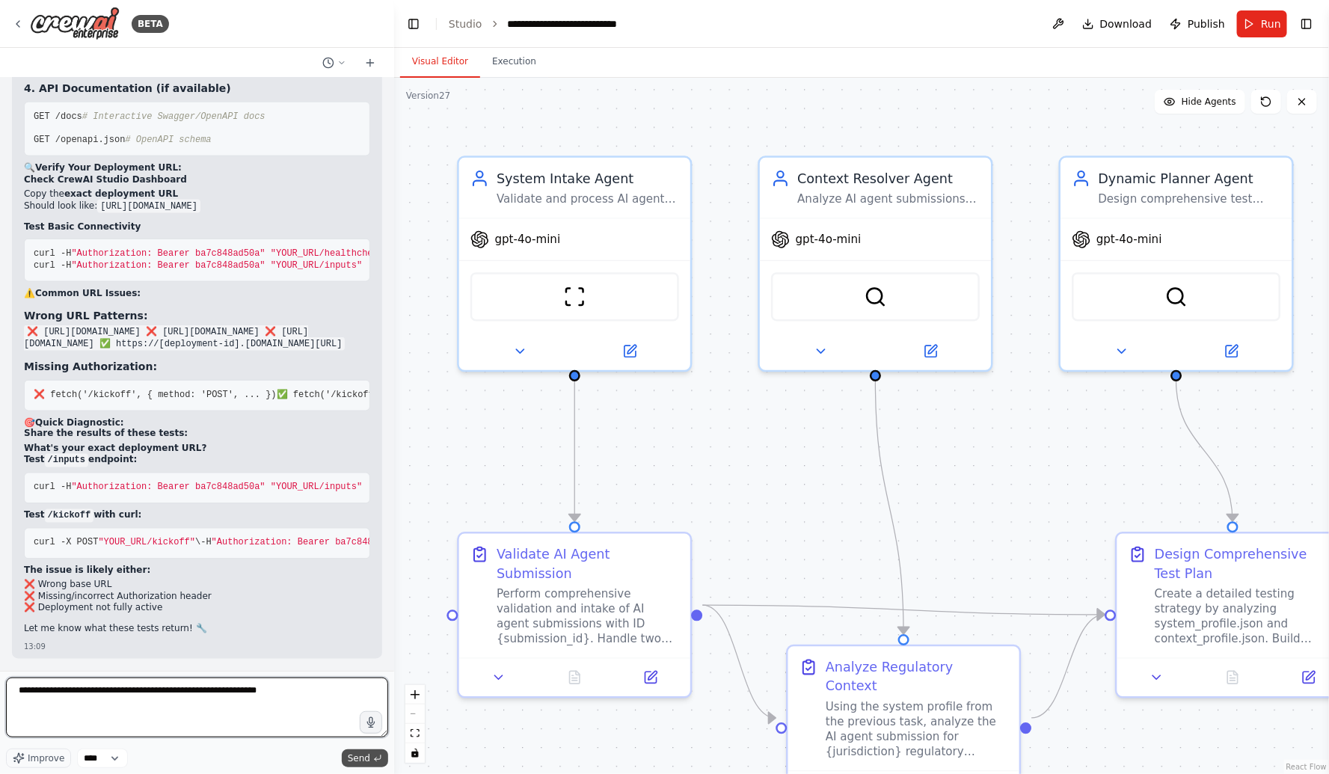
type textarea "**********"
click at [365, 761] on span "Send" at bounding box center [359, 758] width 22 height 12
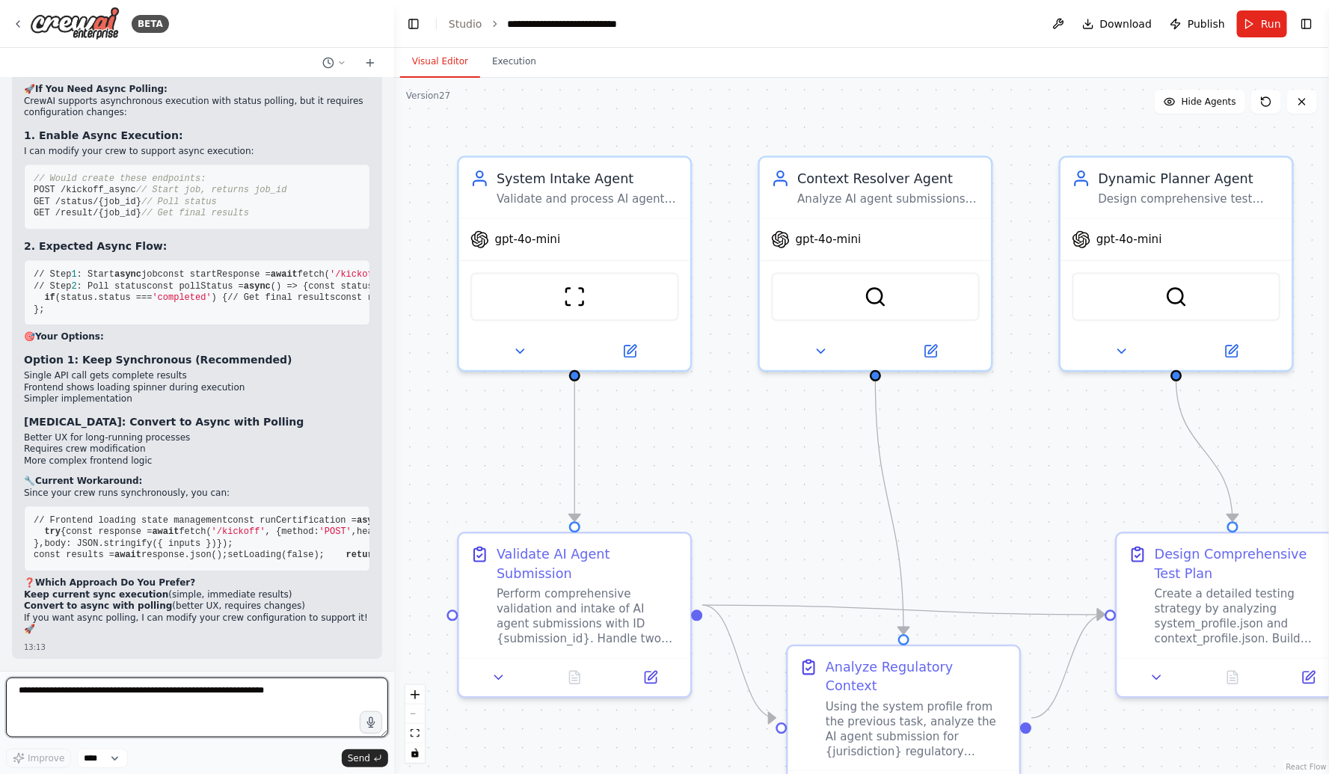
scroll to position [130462, 0]
click at [52, 16] on strong "Synchronous (Current Setup):" at bounding box center [112, 10] width 177 height 12
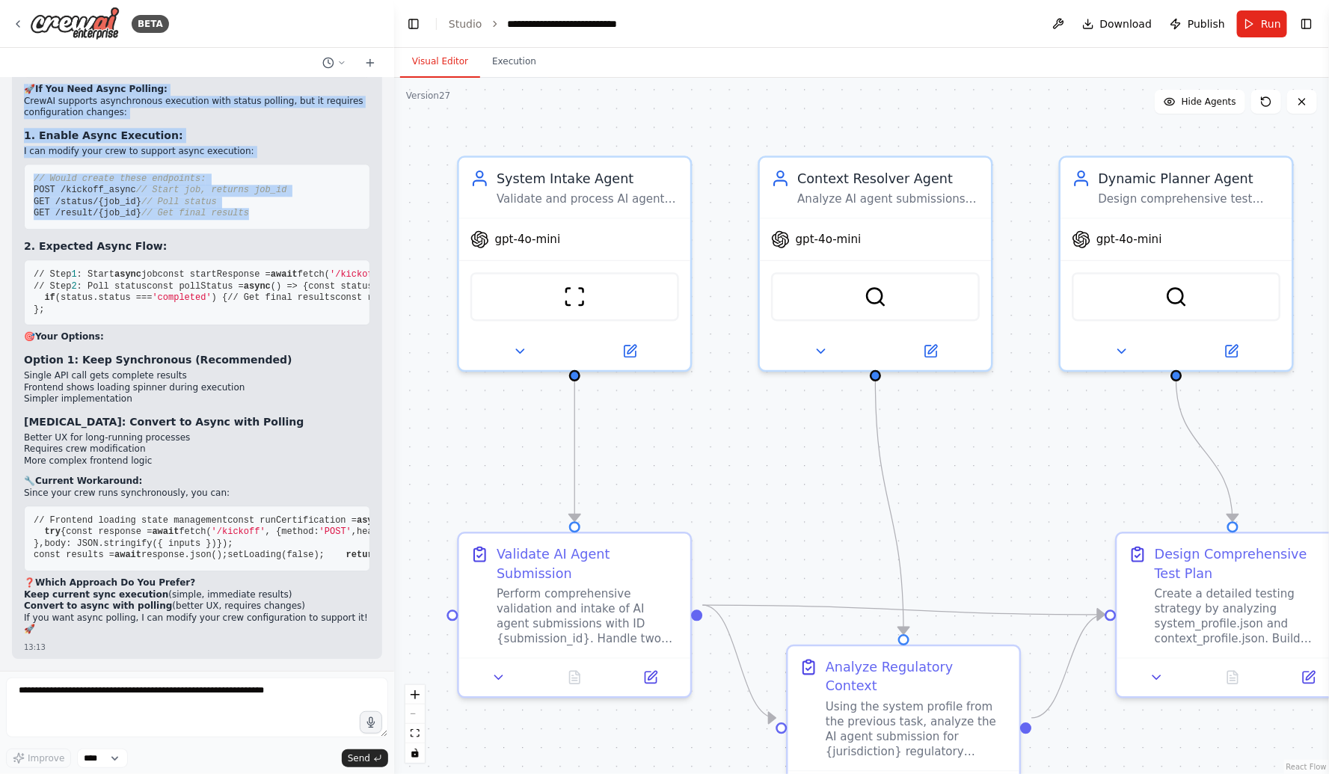
drag, startPoint x: 24, startPoint y: 213, endPoint x: 301, endPoint y: 469, distance: 376.9
click at [301, 469] on div "⚠️ No /status Endpoint in Current Configuration Your current crew is configured…" at bounding box center [197, 291] width 346 height 696
copy div "Synchronous (Current Setup): POST /kickoff # Waits for entire crew to complete …"
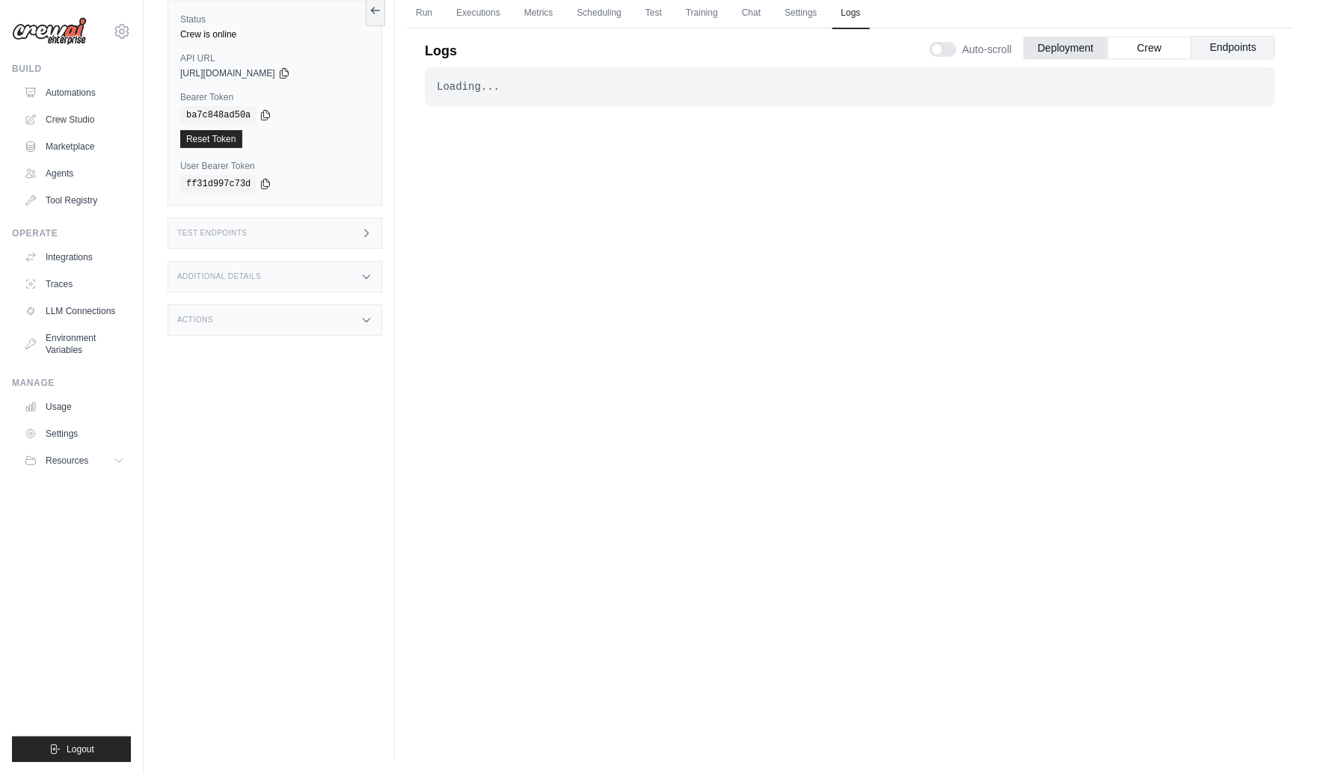
click at [1230, 46] on button "Endpoints" at bounding box center [1234, 47] width 84 height 22
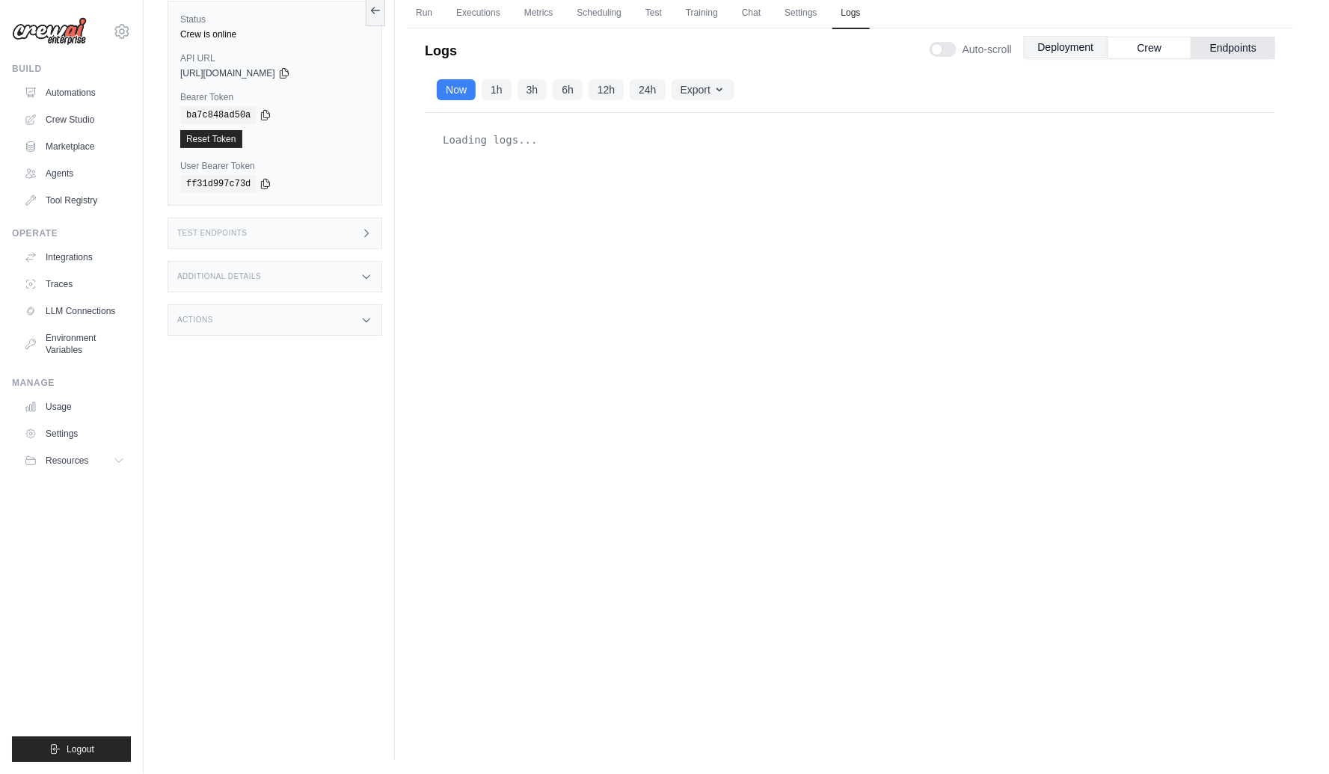
click at [1054, 55] on button "Deployment" at bounding box center [1066, 47] width 84 height 22
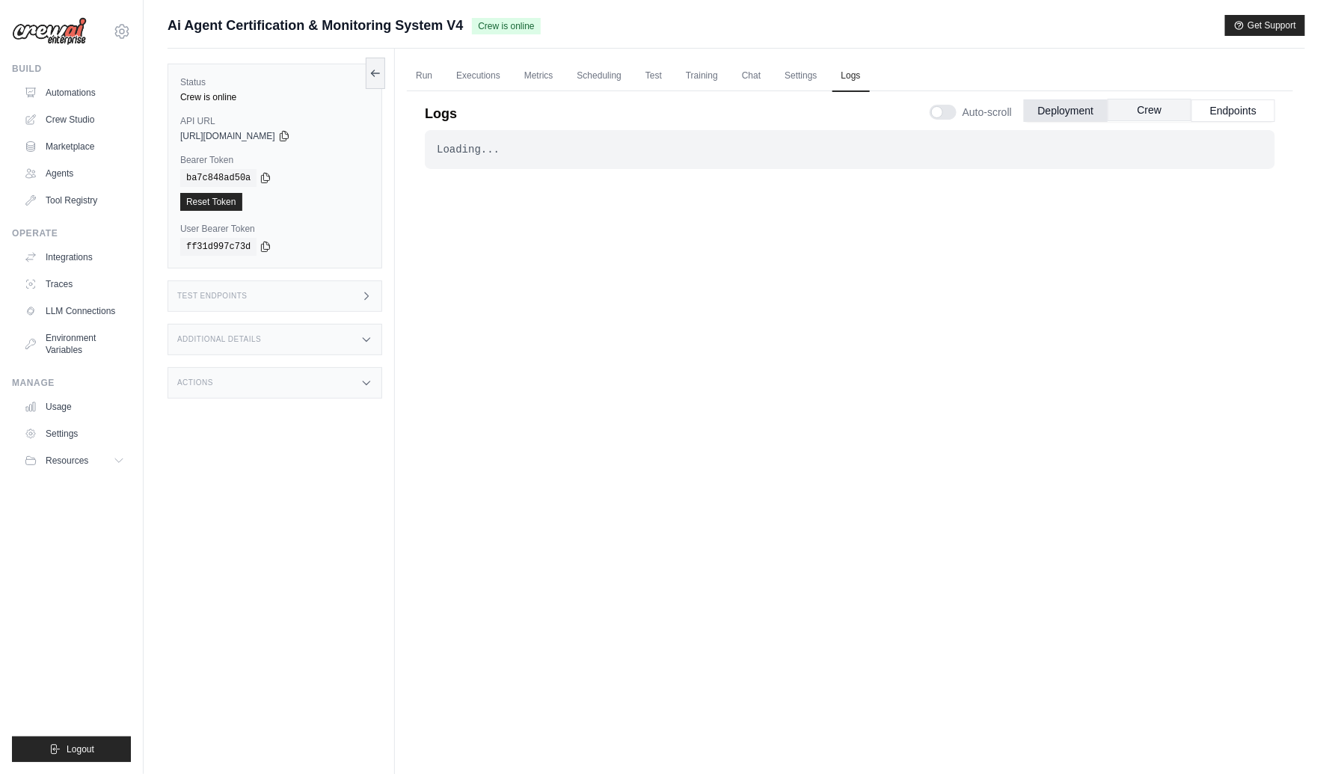
click at [1144, 110] on button "Crew" at bounding box center [1150, 110] width 84 height 22
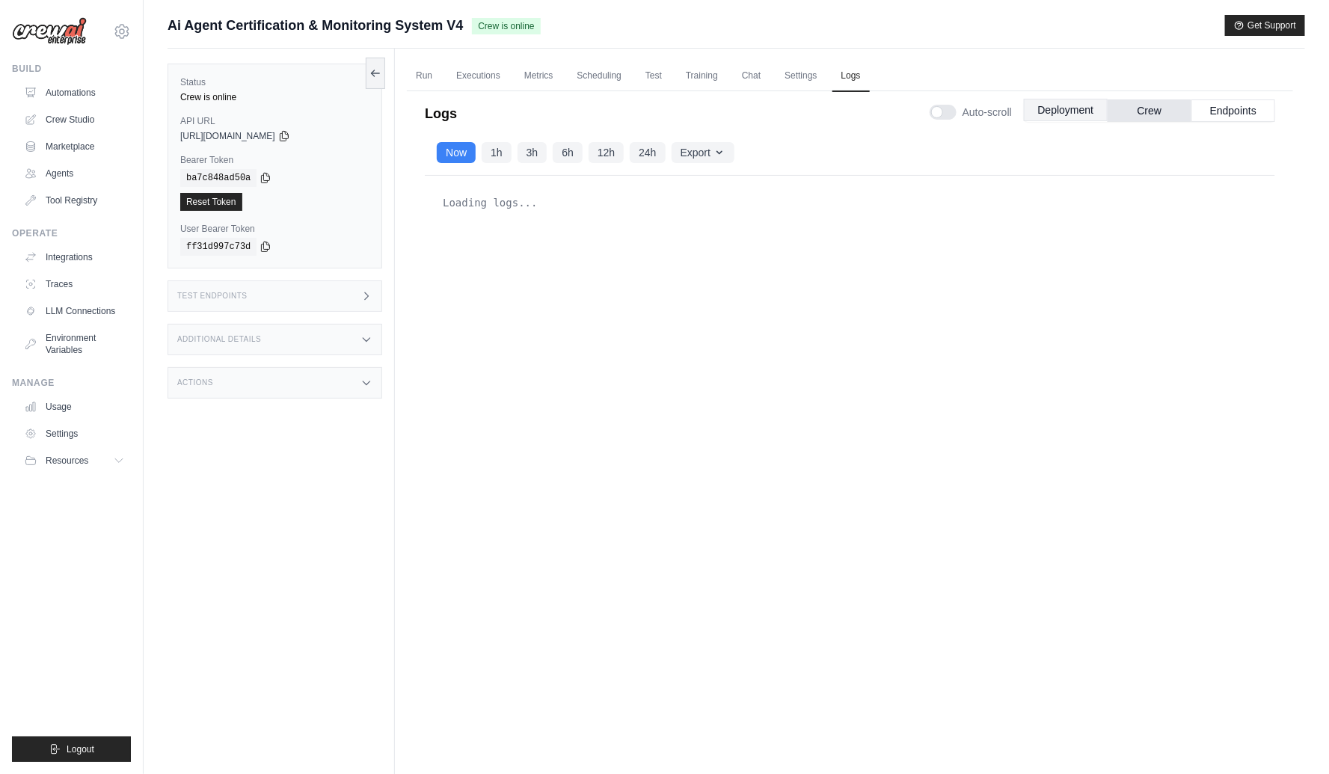
click at [1068, 109] on button "Deployment" at bounding box center [1066, 110] width 84 height 22
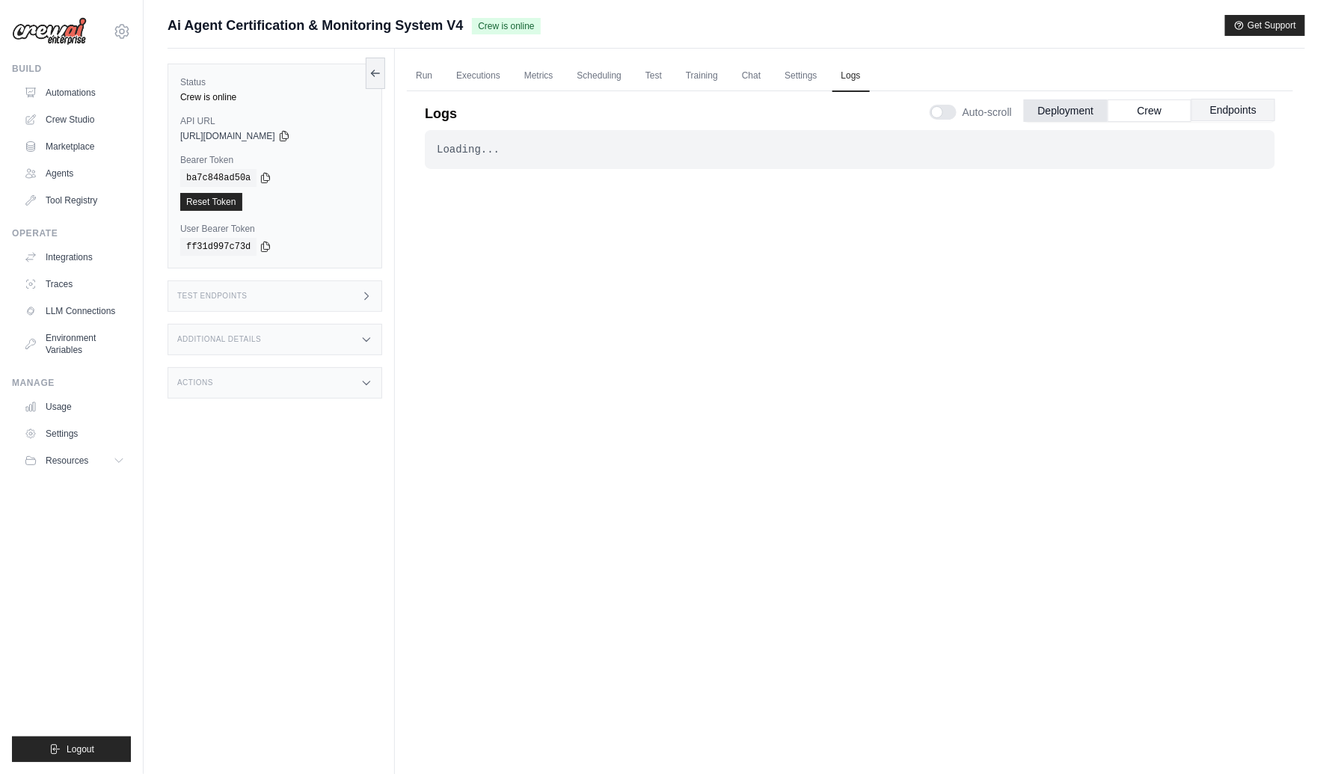
click at [1251, 103] on button "Endpoints" at bounding box center [1234, 110] width 84 height 22
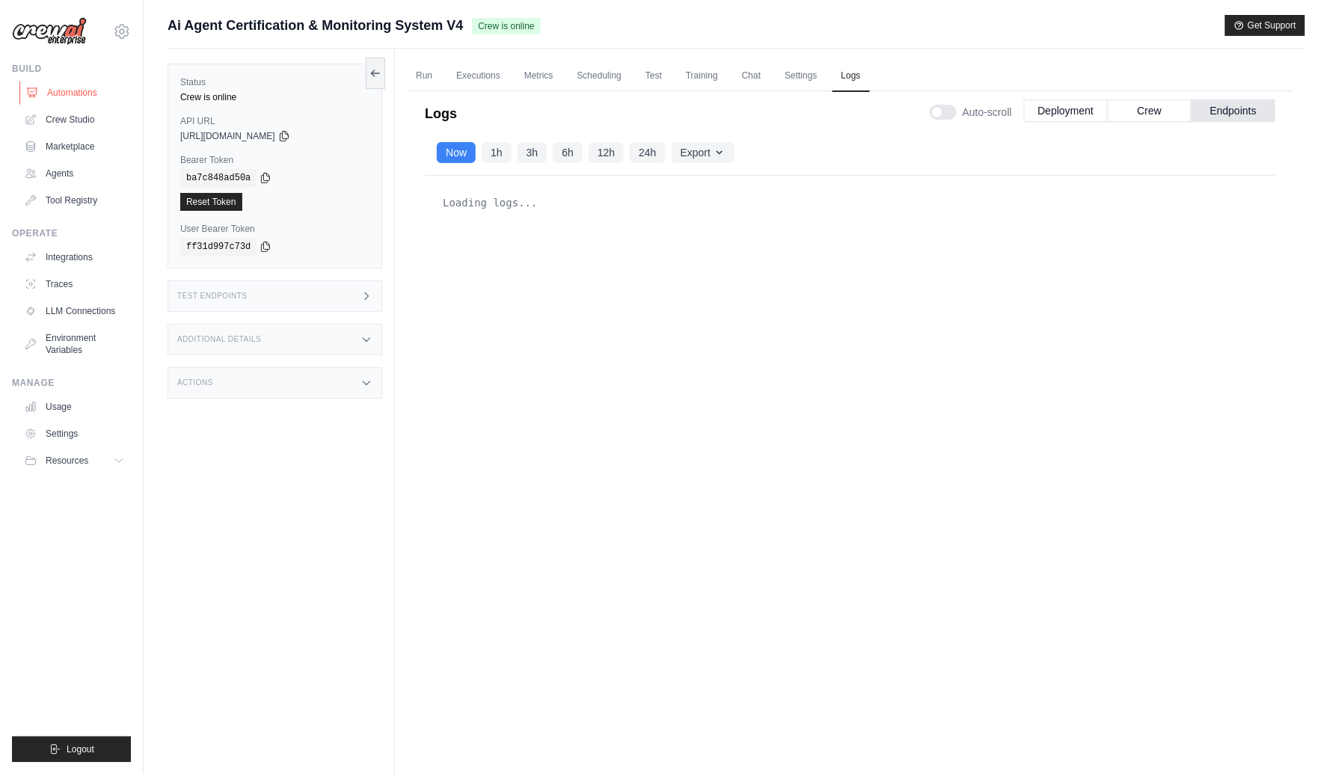
click at [55, 88] on link "Automations" at bounding box center [75, 93] width 113 height 24
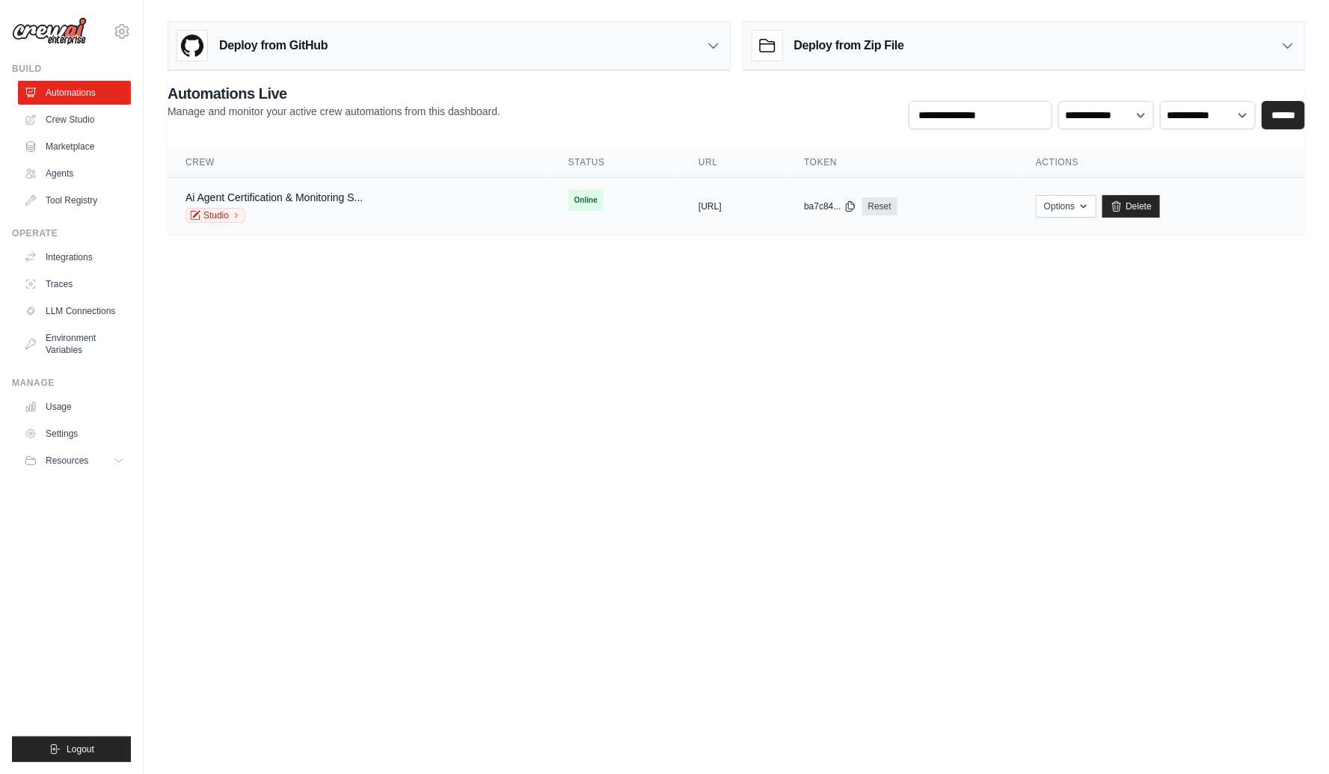
click at [312, 186] on td "Ai Agent Certification & Monitoring S... Studio" at bounding box center [359, 207] width 383 height 58
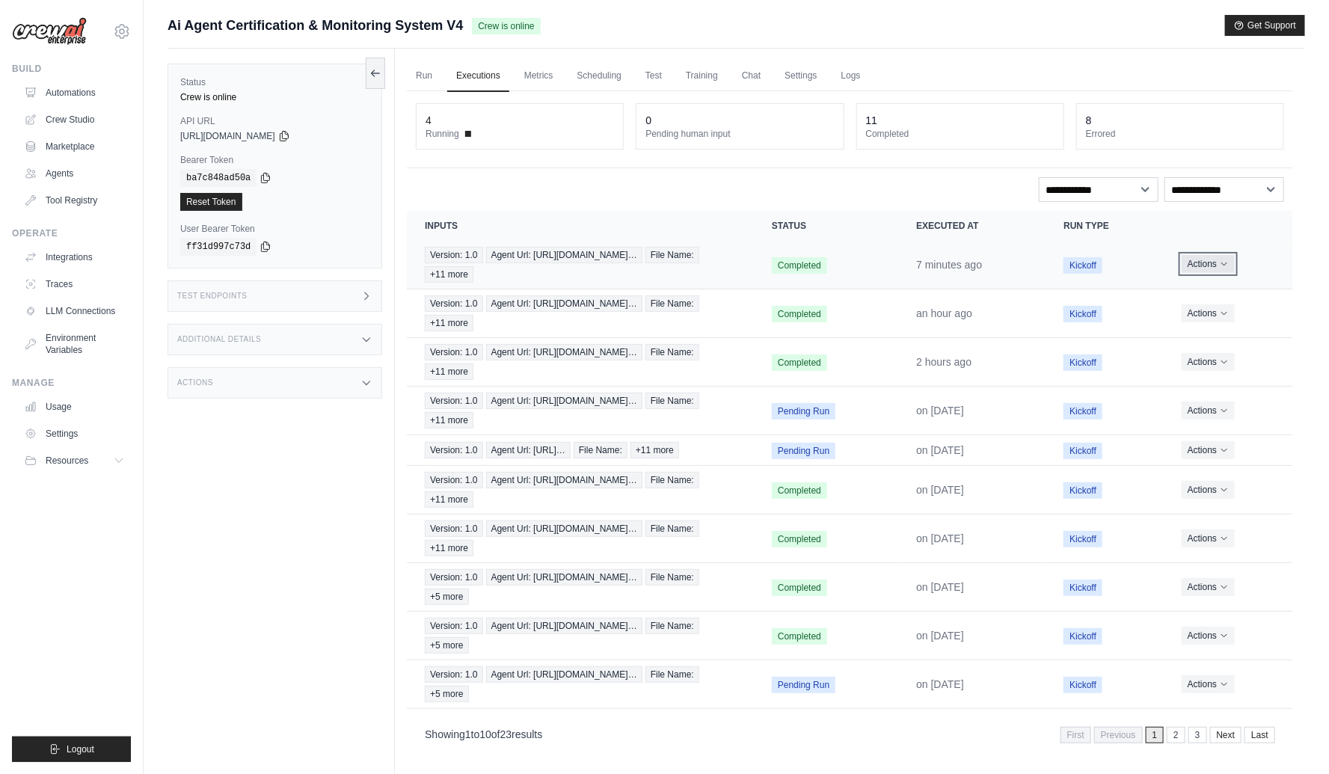
click at [1227, 263] on icon "Actions for execution" at bounding box center [1224, 264] width 9 height 9
click at [1223, 260] on icon "Actions for execution" at bounding box center [1224, 264] width 9 height 9
click at [1218, 287] on link "View Details" at bounding box center [1228, 292] width 96 height 24
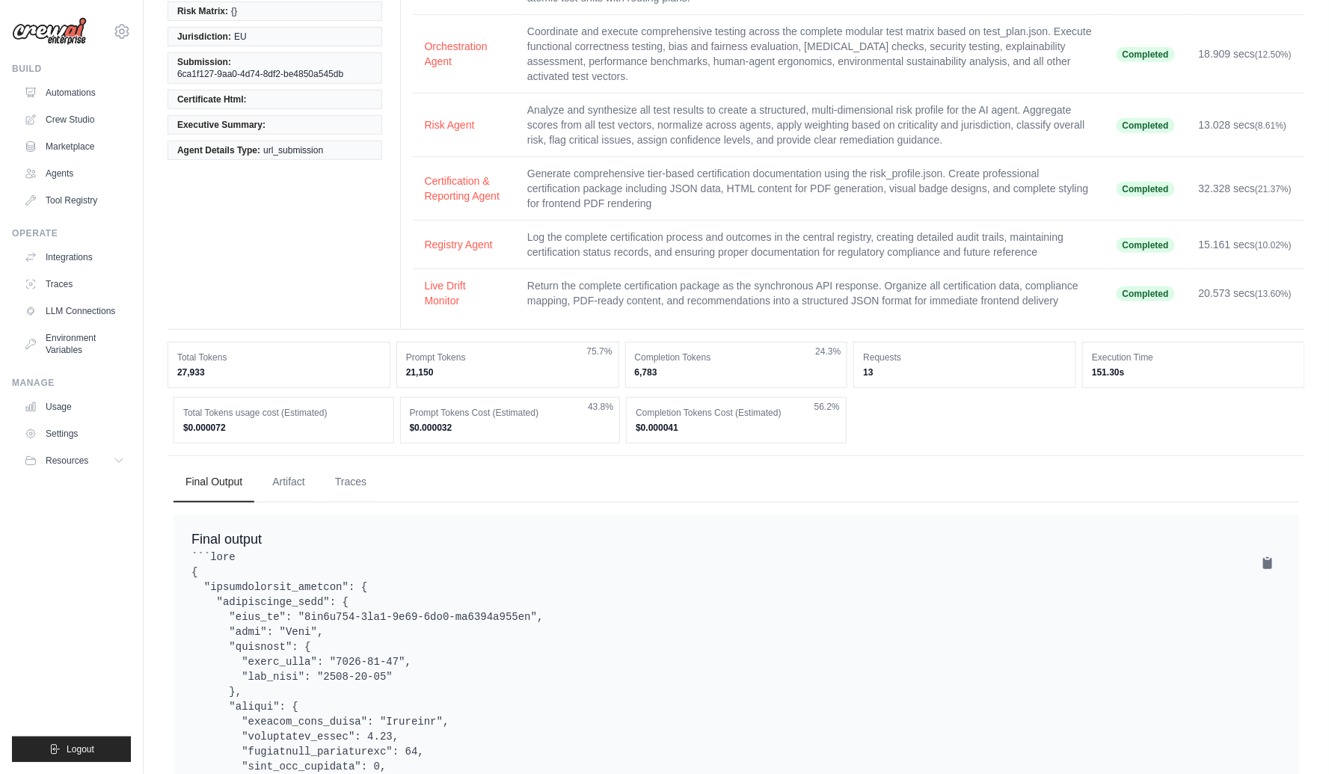
scroll to position [406, 0]
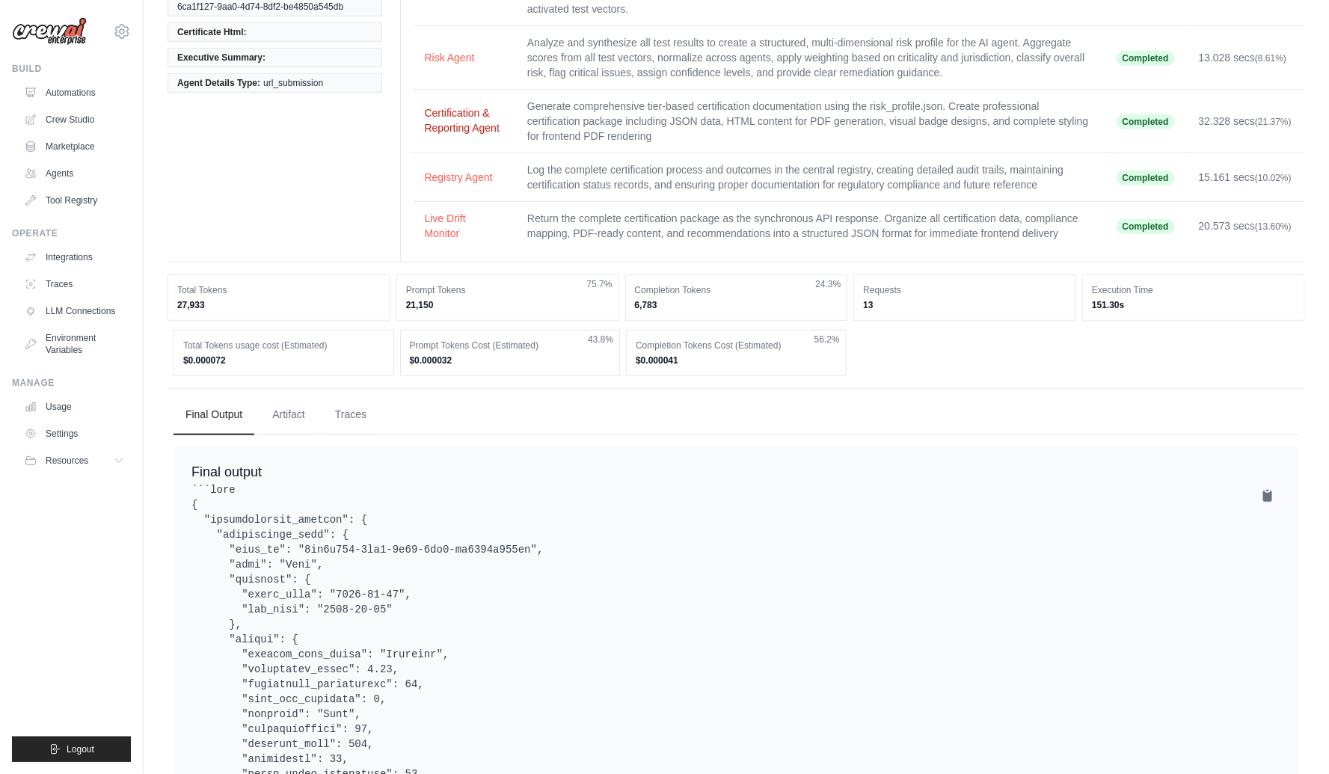
click at [455, 119] on button "Certification & Reporting Agent" at bounding box center [464, 120] width 79 height 30
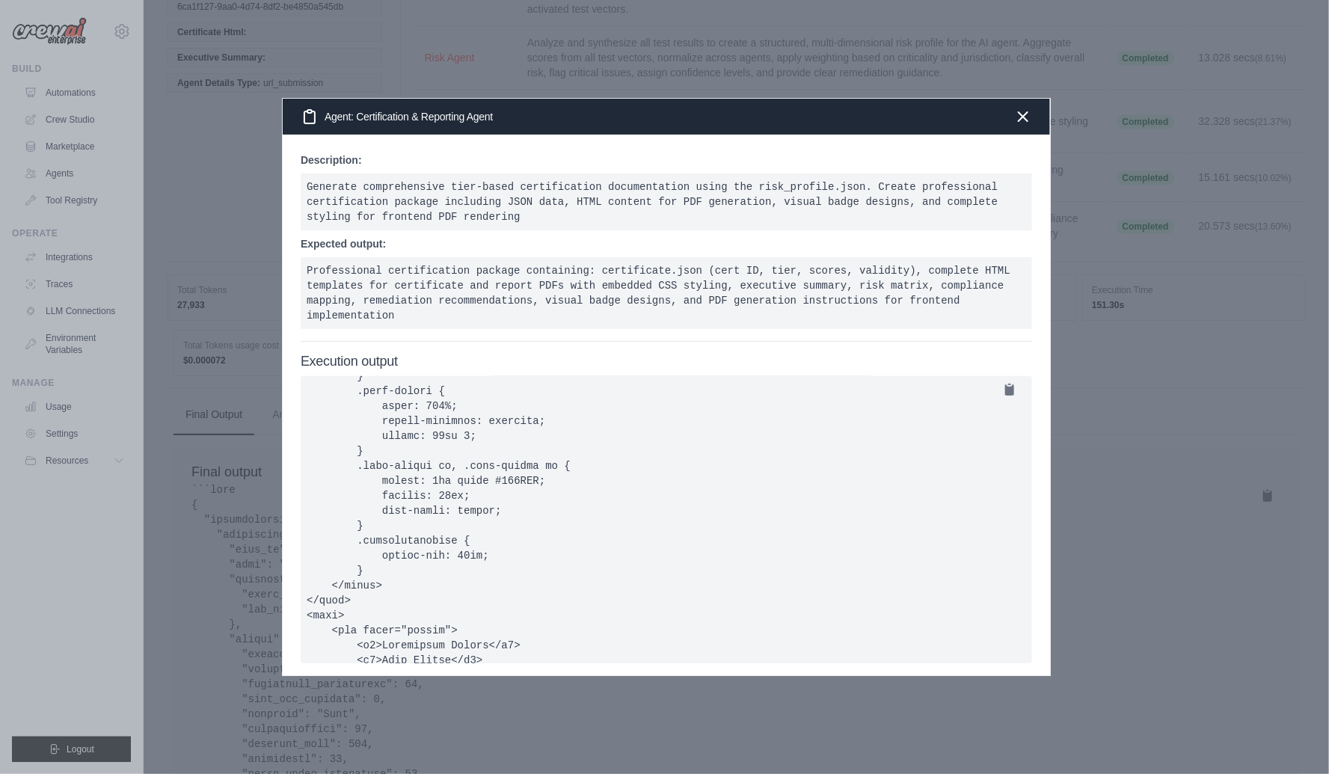
scroll to position [0, 0]
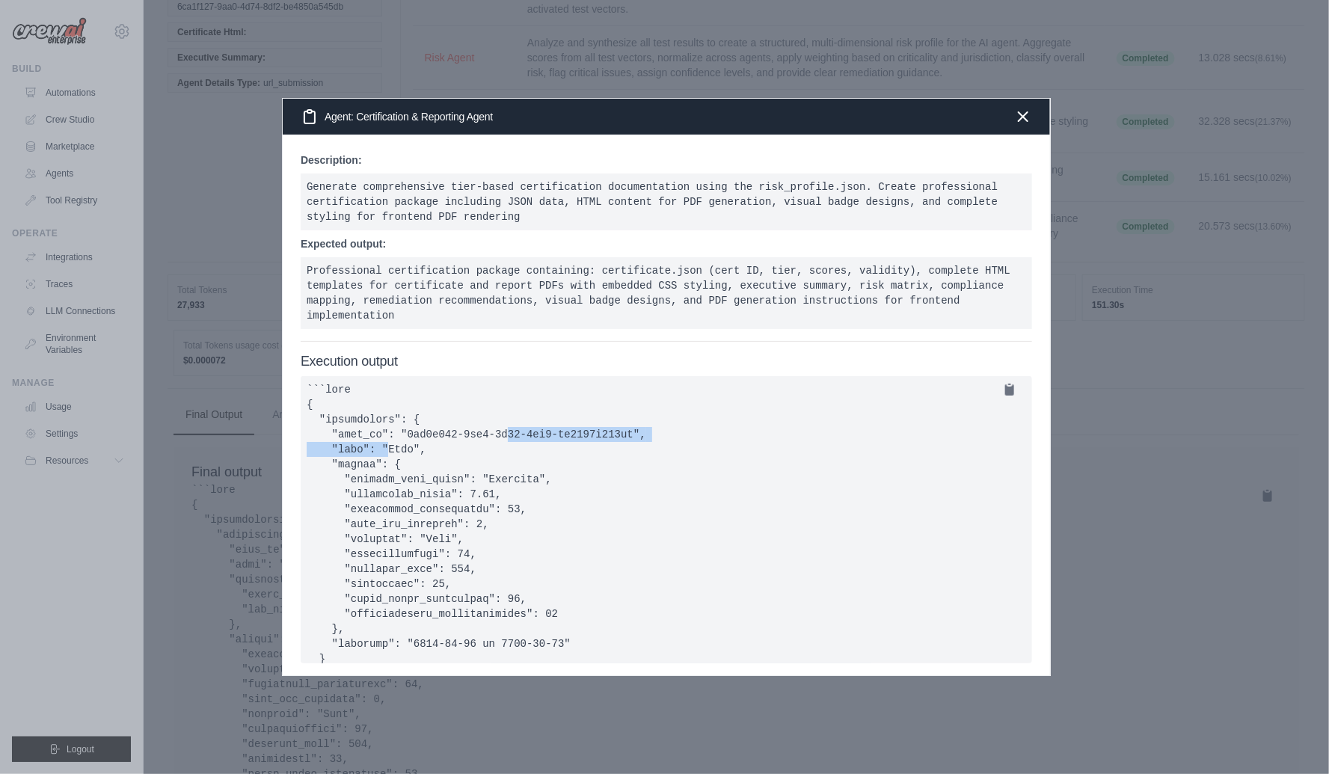
drag, startPoint x: 634, startPoint y: 430, endPoint x: 408, endPoint y: 430, distance: 226.6
click at [408, 430] on pre at bounding box center [667, 519] width 732 height 287
copy pre "6ca1f127-9aa0-4d74-8df2-be4850a545db"
click at [389, 40] on div at bounding box center [664, 387] width 1329 height 774
click at [1025, 120] on icon "button" at bounding box center [1023, 116] width 18 height 18
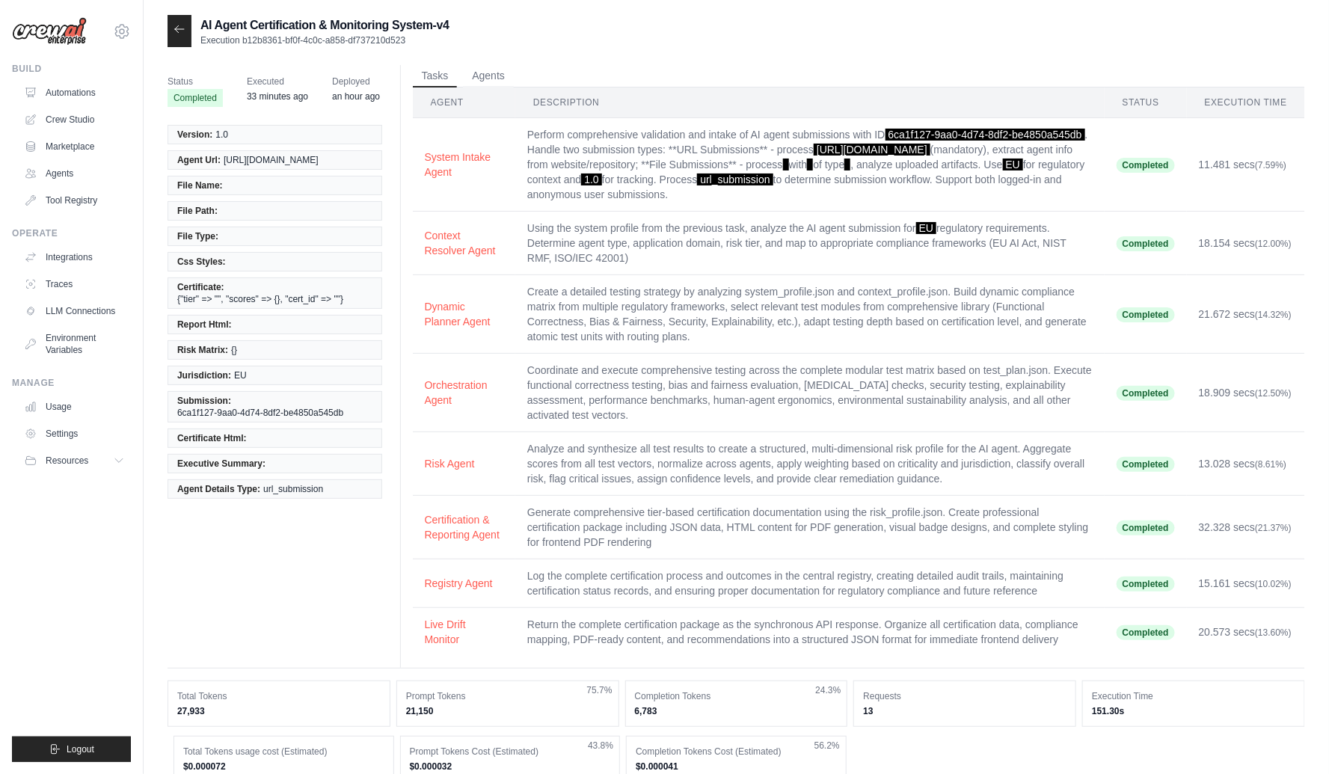
click at [181, 31] on icon at bounding box center [180, 29] width 12 height 12
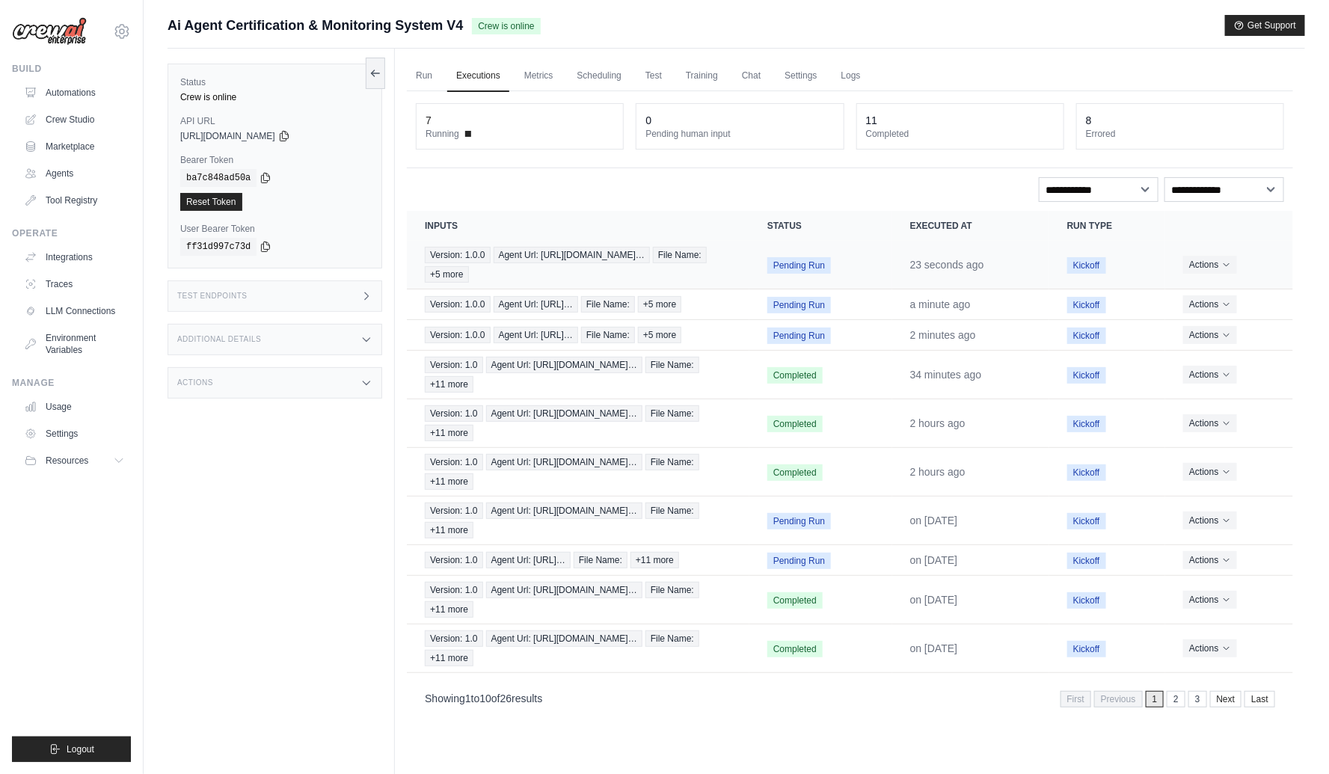
click at [803, 260] on span "Pending Run" at bounding box center [799, 265] width 64 height 16
click at [1224, 262] on icon "Actions for execution" at bounding box center [1226, 264] width 9 height 9
click at [1208, 289] on link "View Details" at bounding box center [1228, 292] width 96 height 24
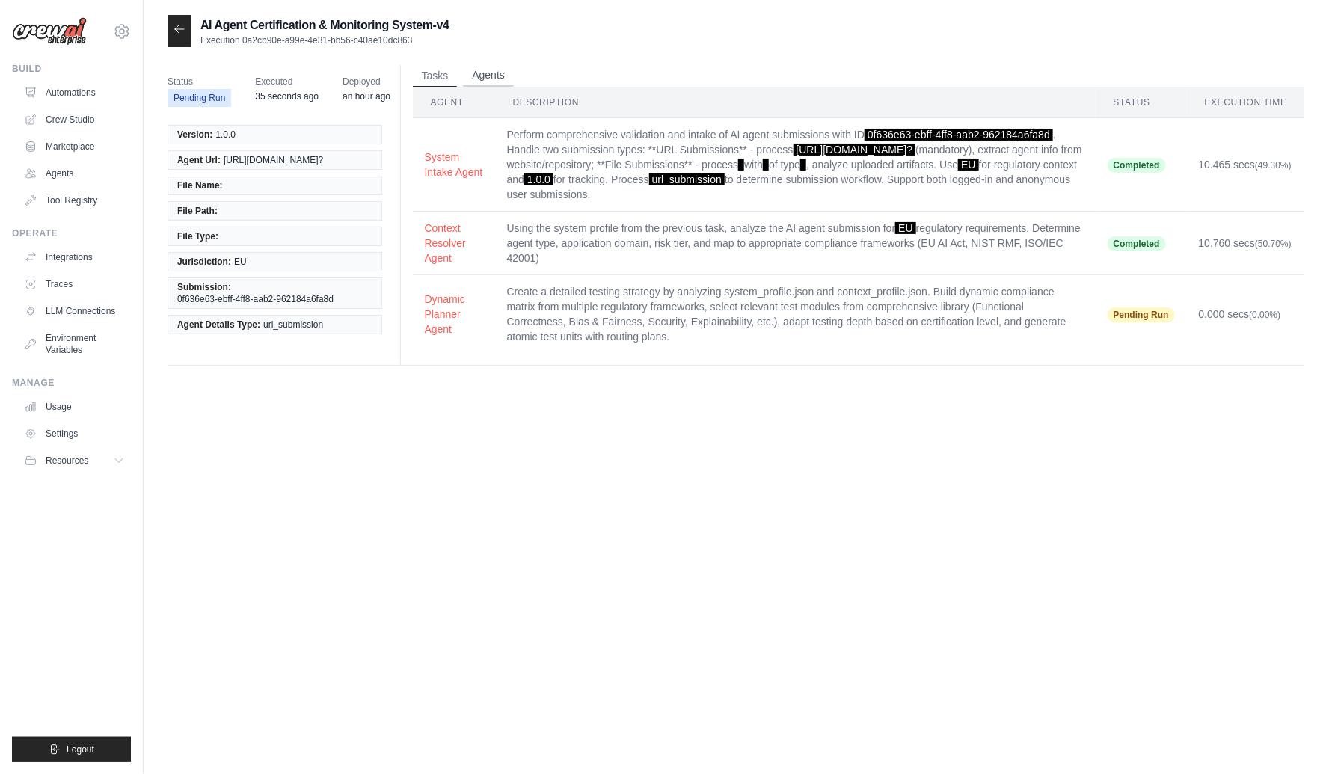
click at [480, 74] on button "Agents" at bounding box center [488, 75] width 51 height 22
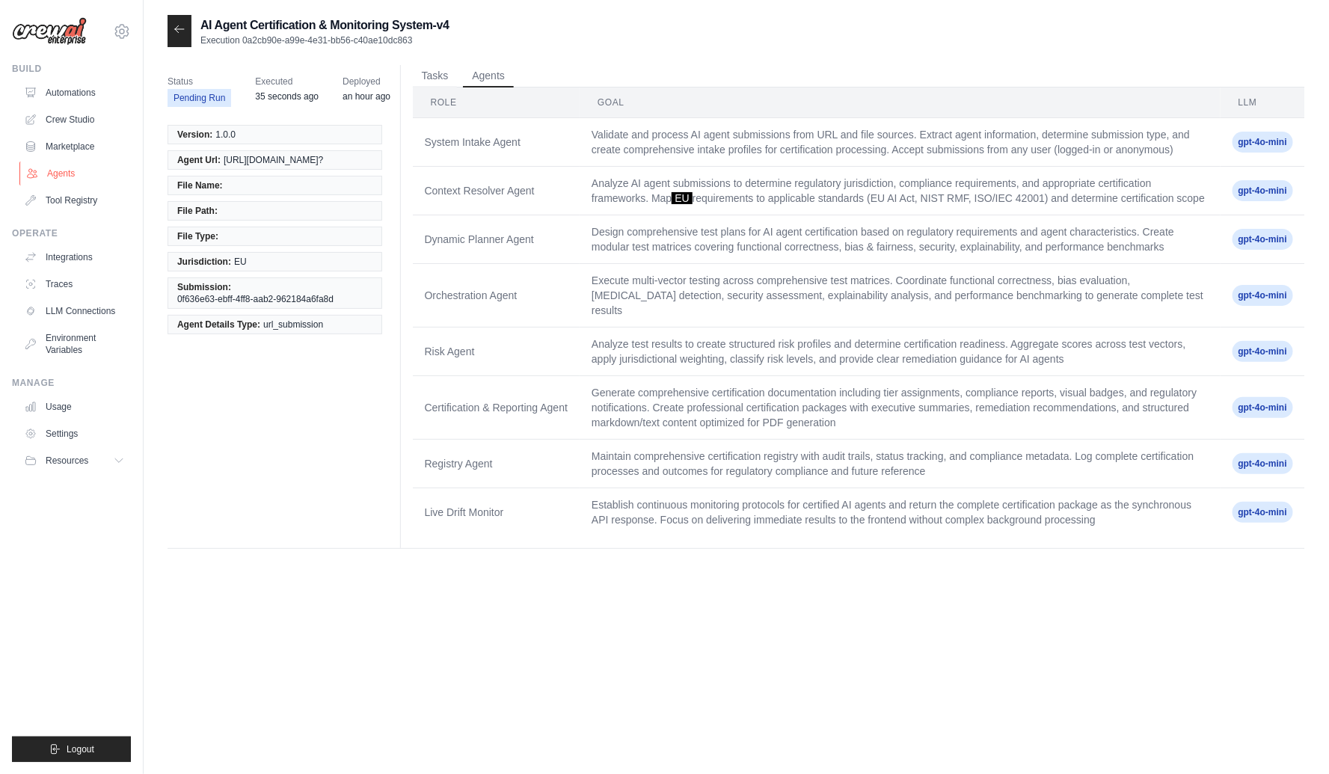
click at [61, 171] on link "Agents" at bounding box center [75, 174] width 113 height 24
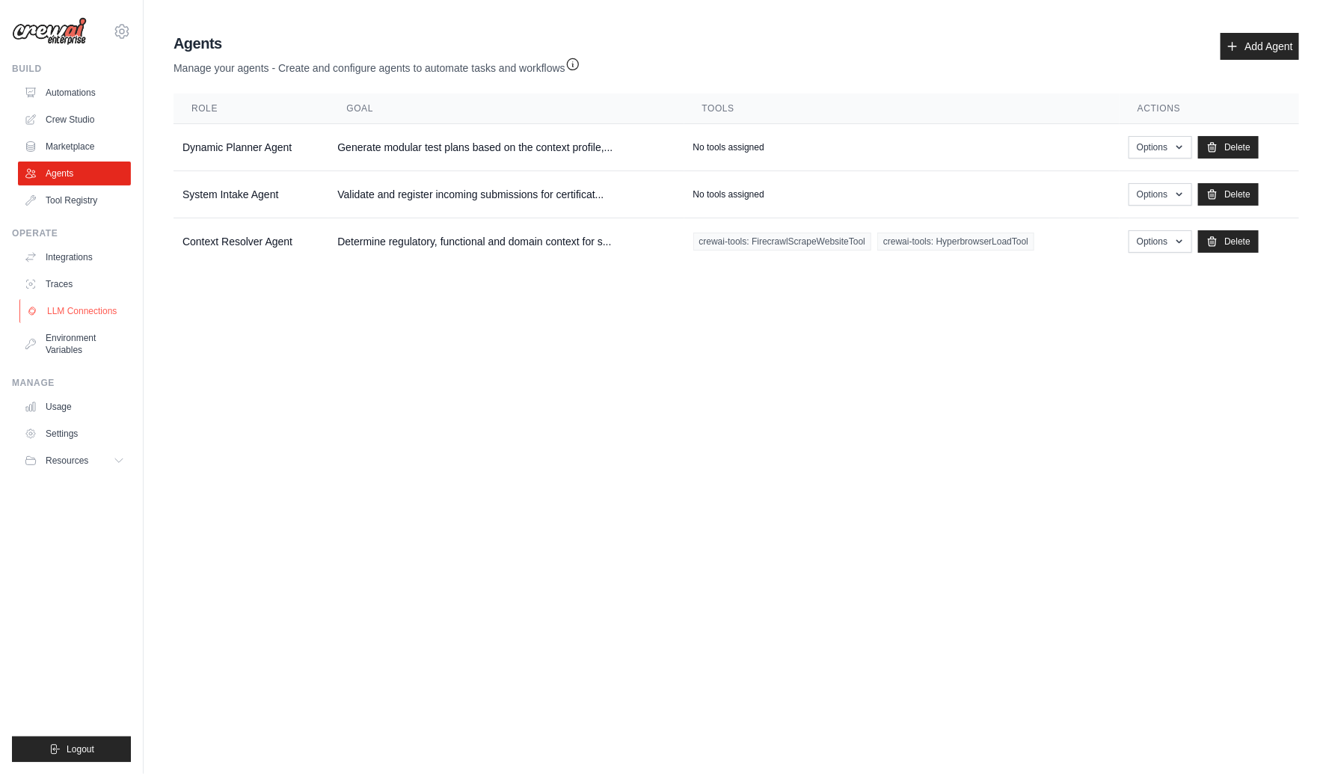
click at [67, 305] on link "LLM Connections" at bounding box center [75, 311] width 113 height 24
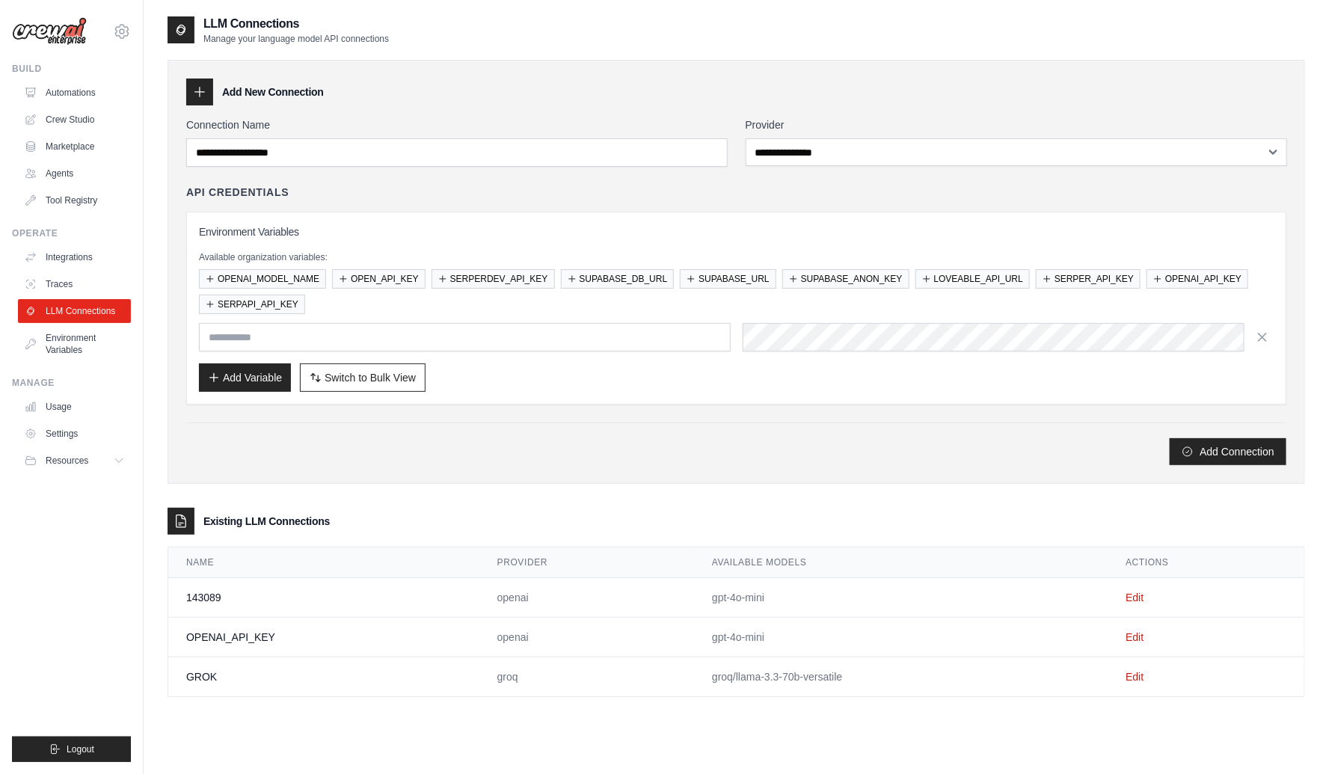
scroll to position [30, 0]
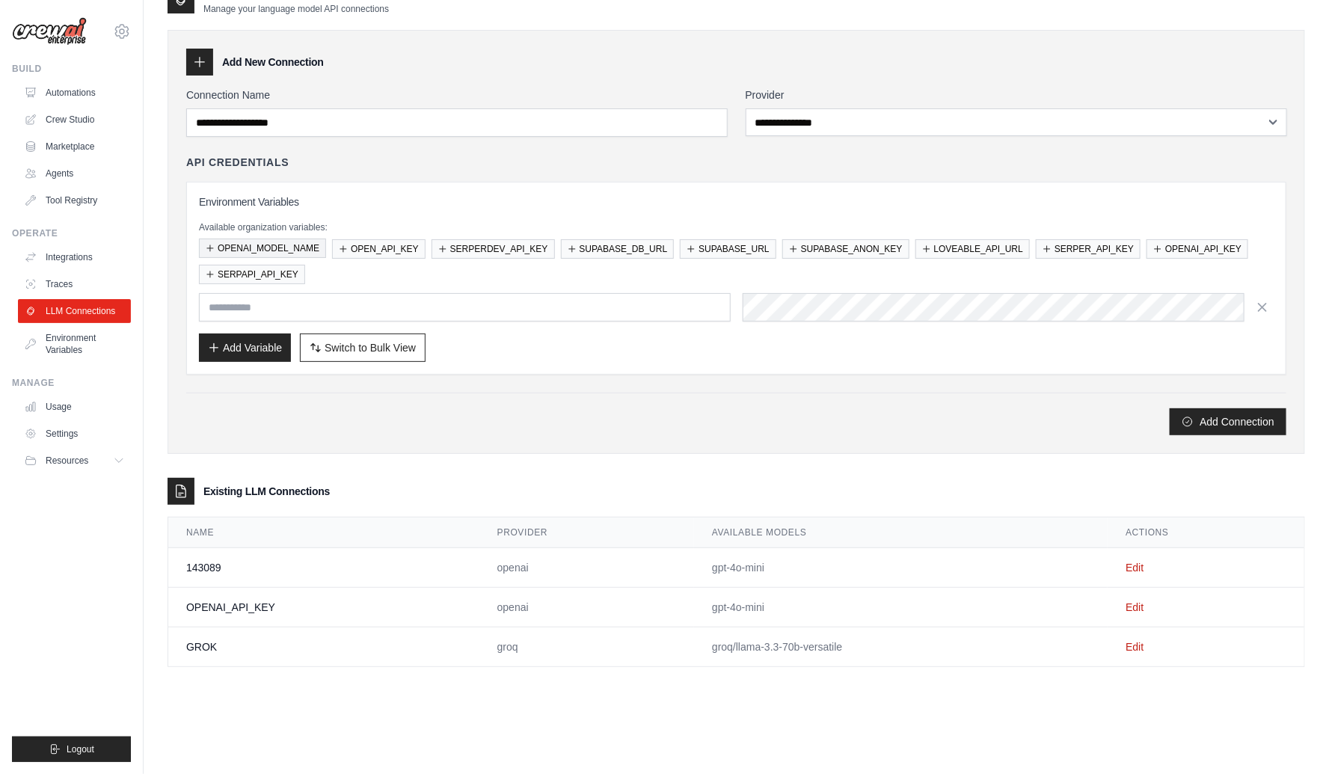
click at [278, 244] on button "OPENAI_MODEL_NAME" at bounding box center [262, 248] width 127 height 19
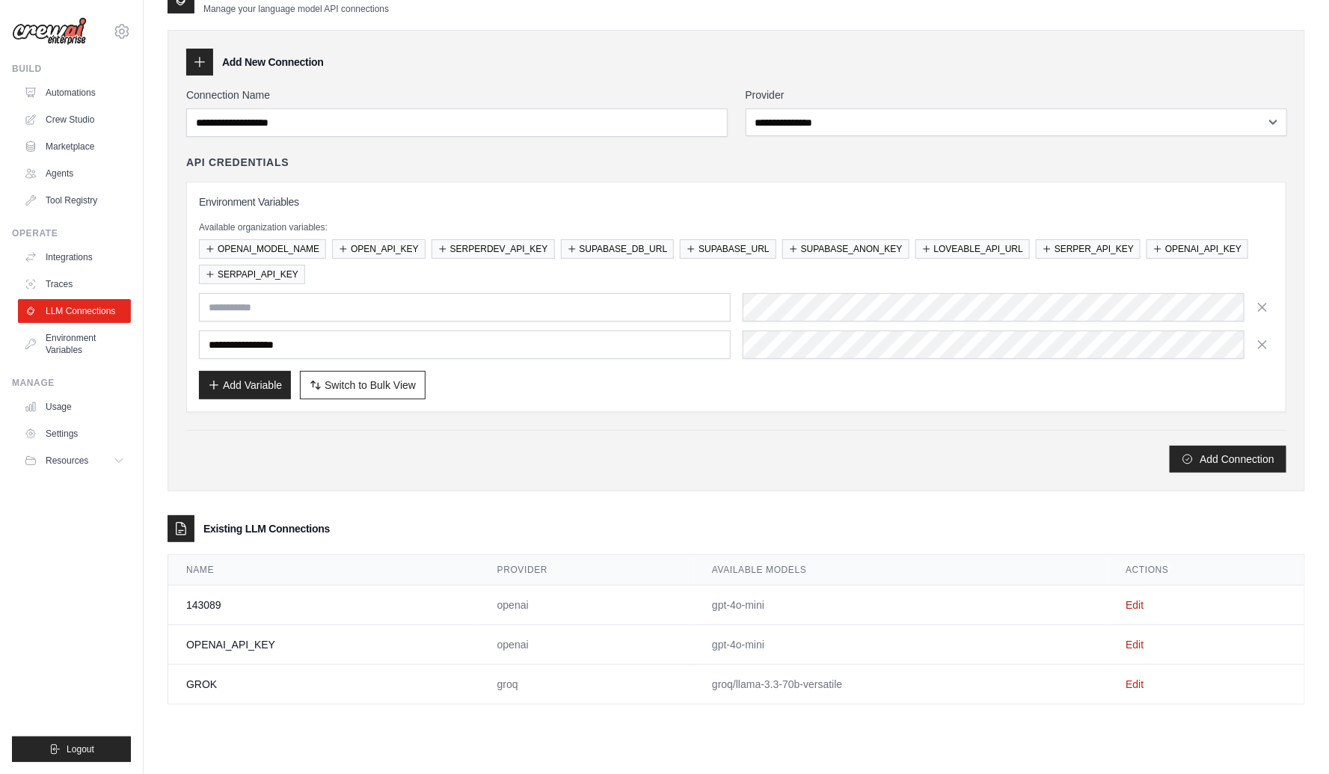
click at [916, 646] on td "gpt-4o-mini" at bounding box center [901, 645] width 414 height 40
click at [1135, 639] on link "Edit" at bounding box center [1135, 645] width 18 height 12
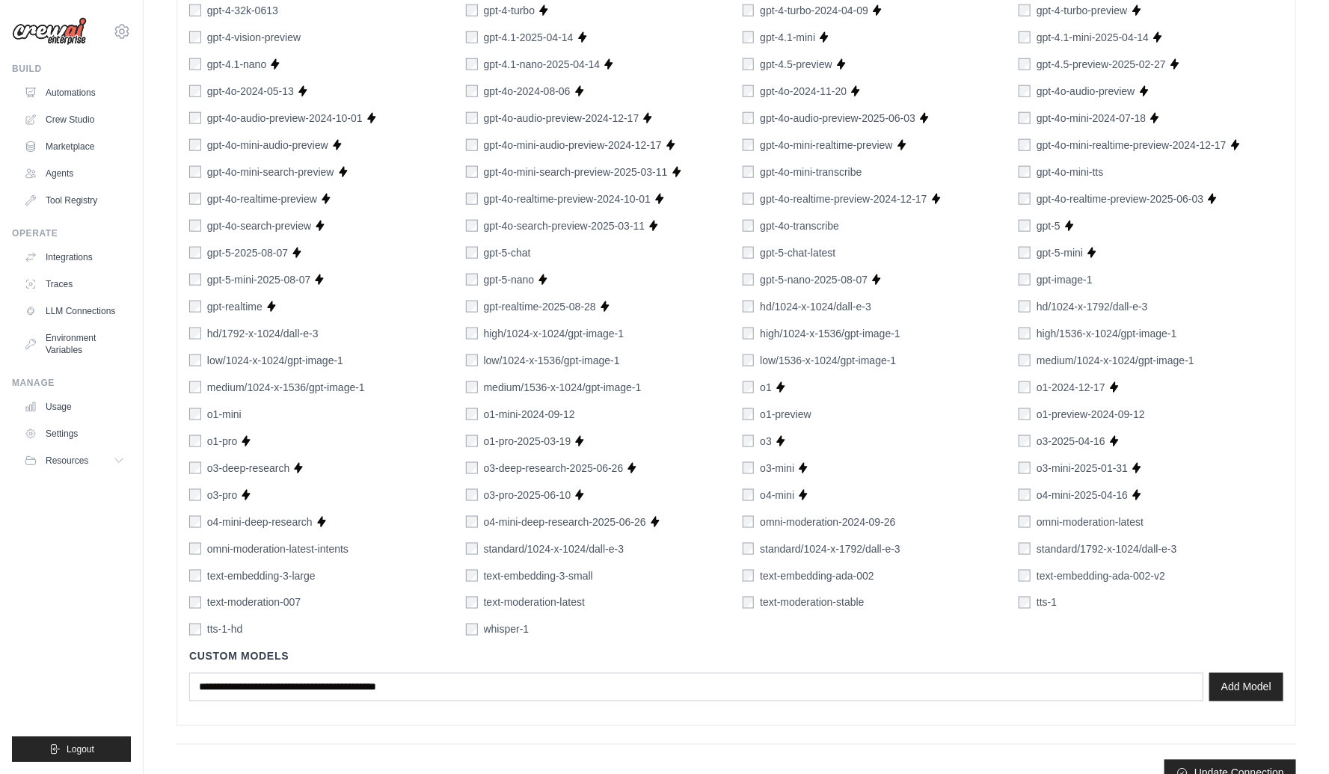
scroll to position [768, 0]
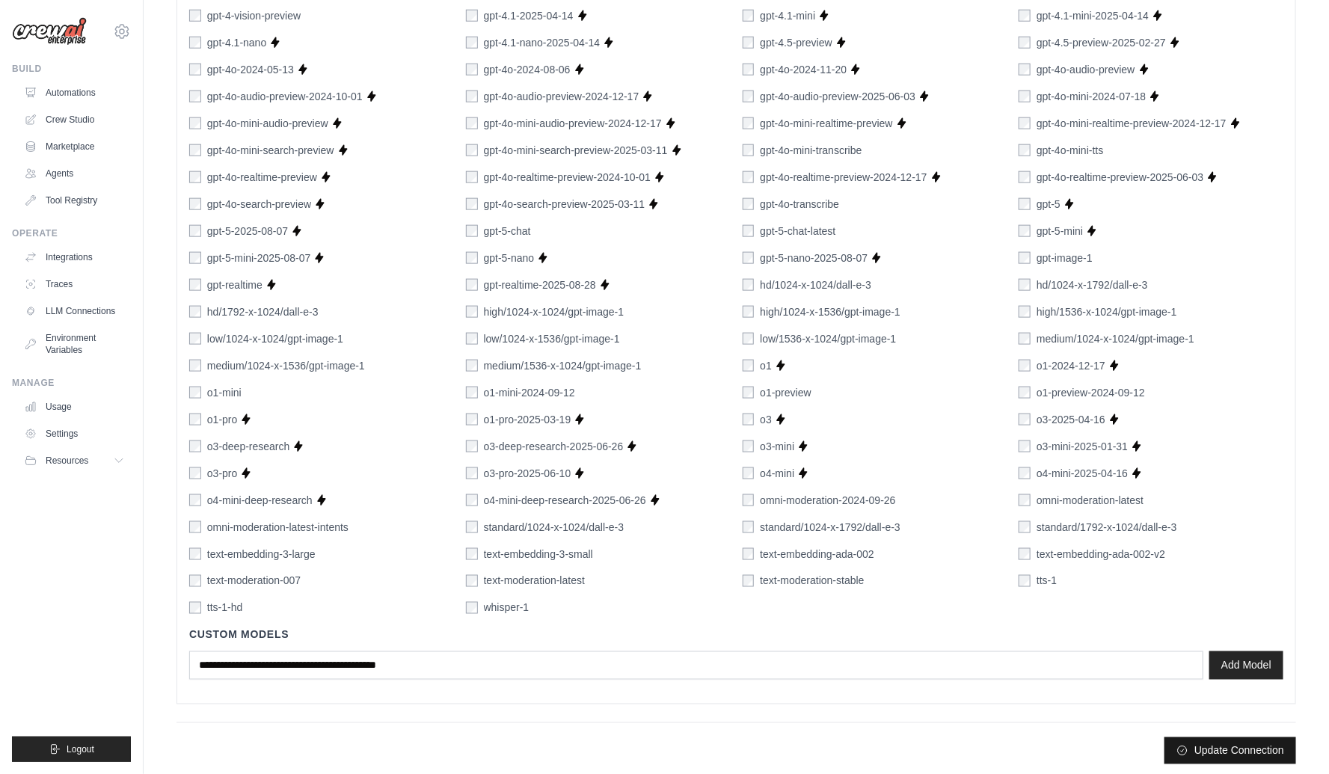
click at [1248, 746] on button "Update Connection" at bounding box center [1231, 751] width 132 height 27
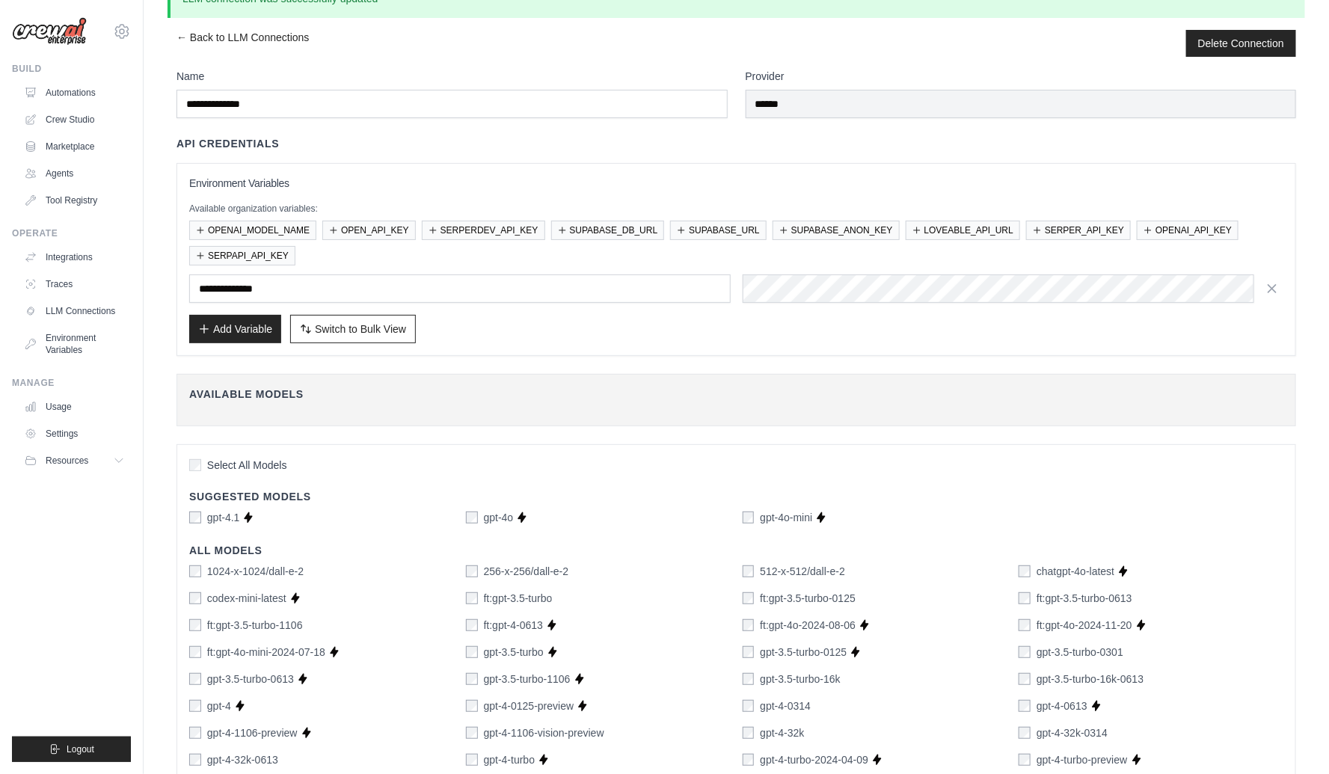
scroll to position [0, 0]
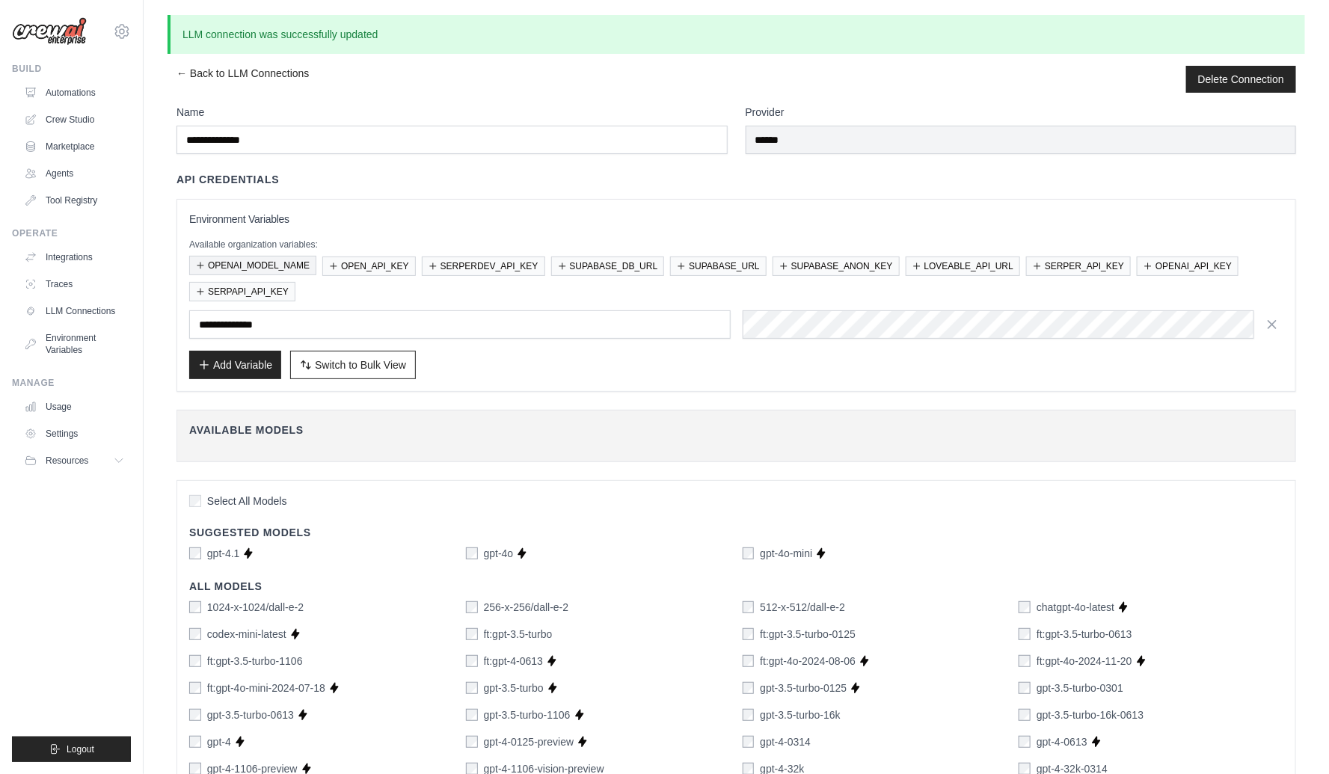
click at [274, 260] on button "OPENAI_MODEL_NAME" at bounding box center [252, 265] width 127 height 19
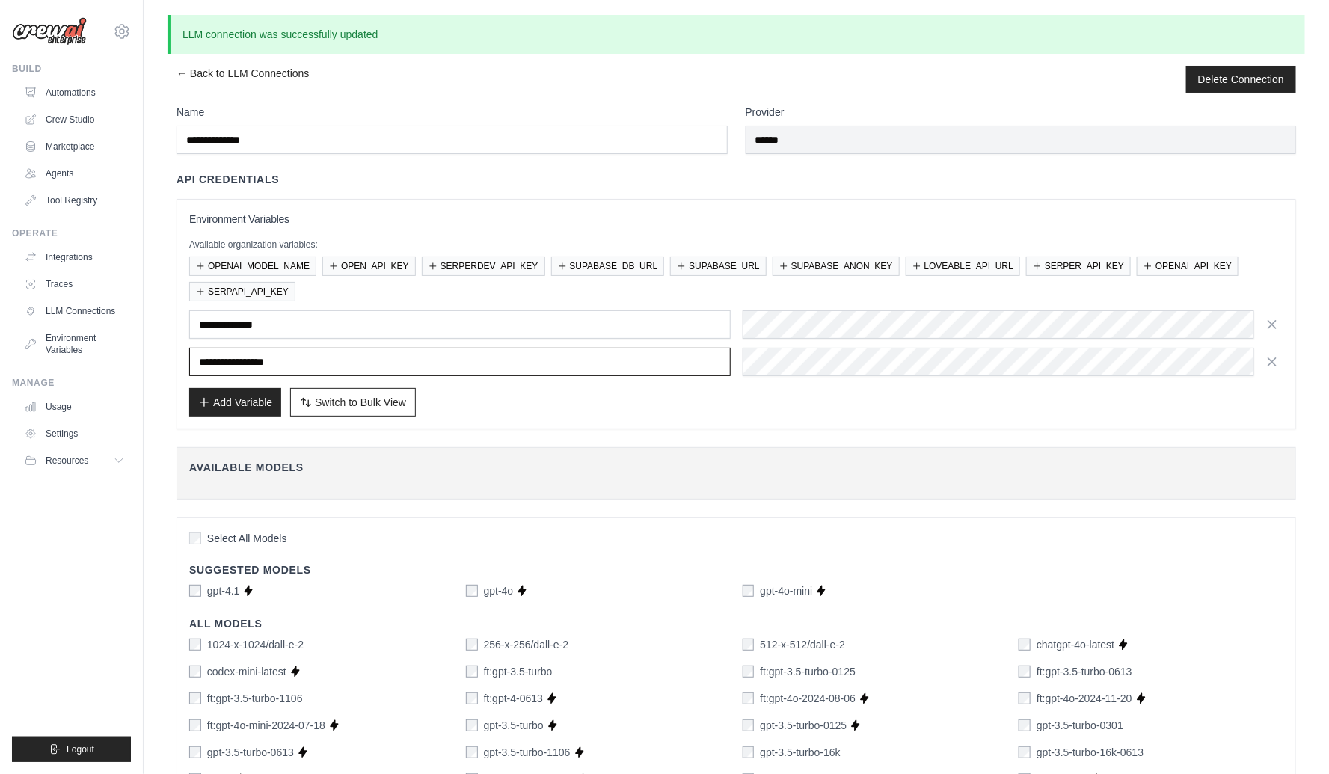
click at [620, 353] on input "**********" at bounding box center [460, 362] width 542 height 28
click at [57, 91] on link "Automations" at bounding box center [75, 93] width 113 height 24
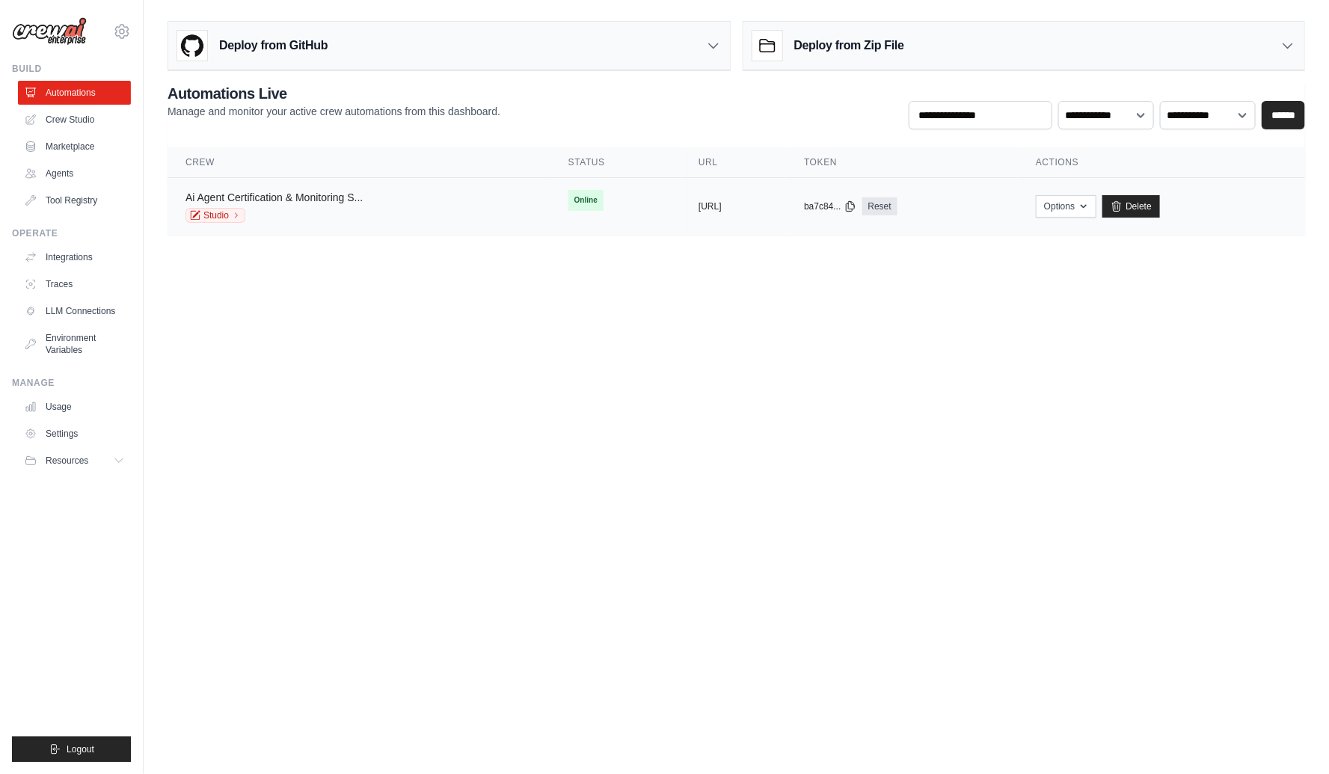
click at [331, 196] on link "Ai Agent Certification & Monitoring S..." at bounding box center [274, 197] width 177 height 12
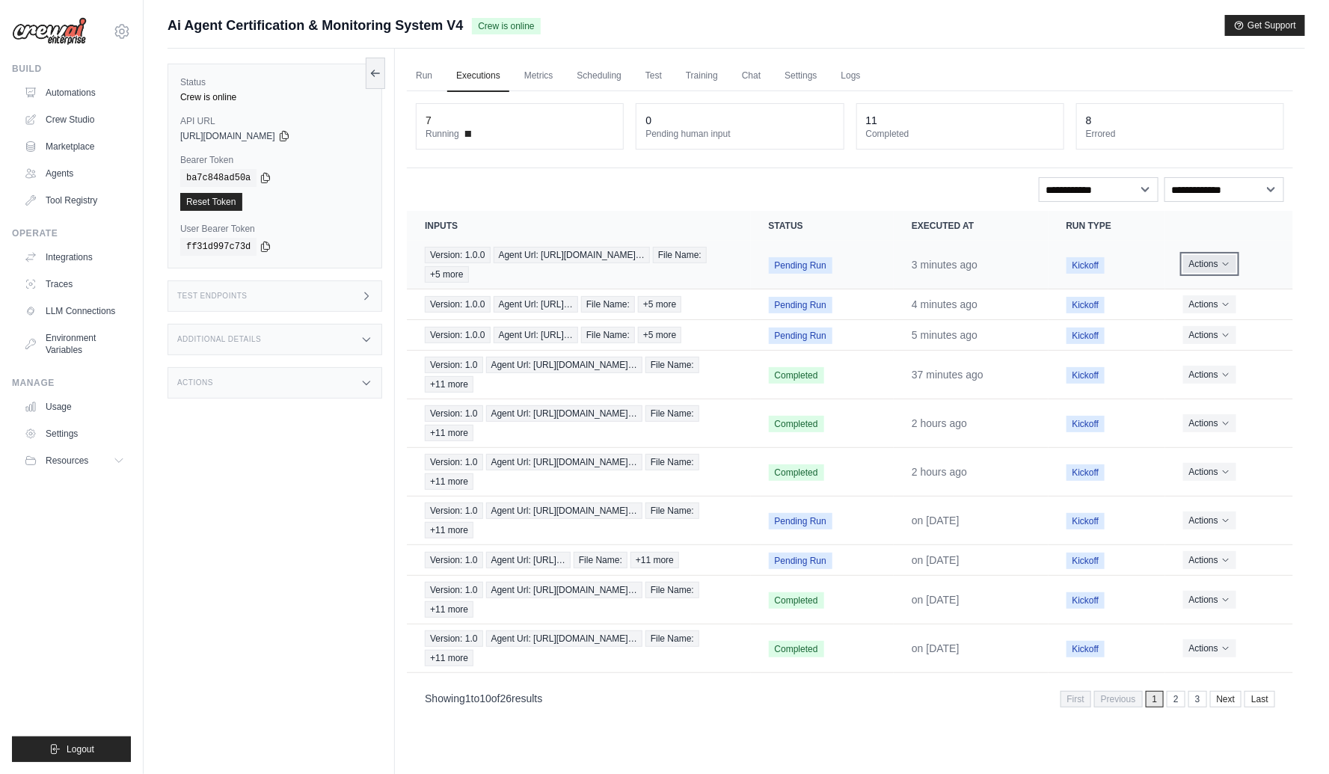
click at [1218, 259] on button "Actions" at bounding box center [1209, 264] width 53 height 18
click at [1214, 286] on link "View Details" at bounding box center [1228, 292] width 96 height 24
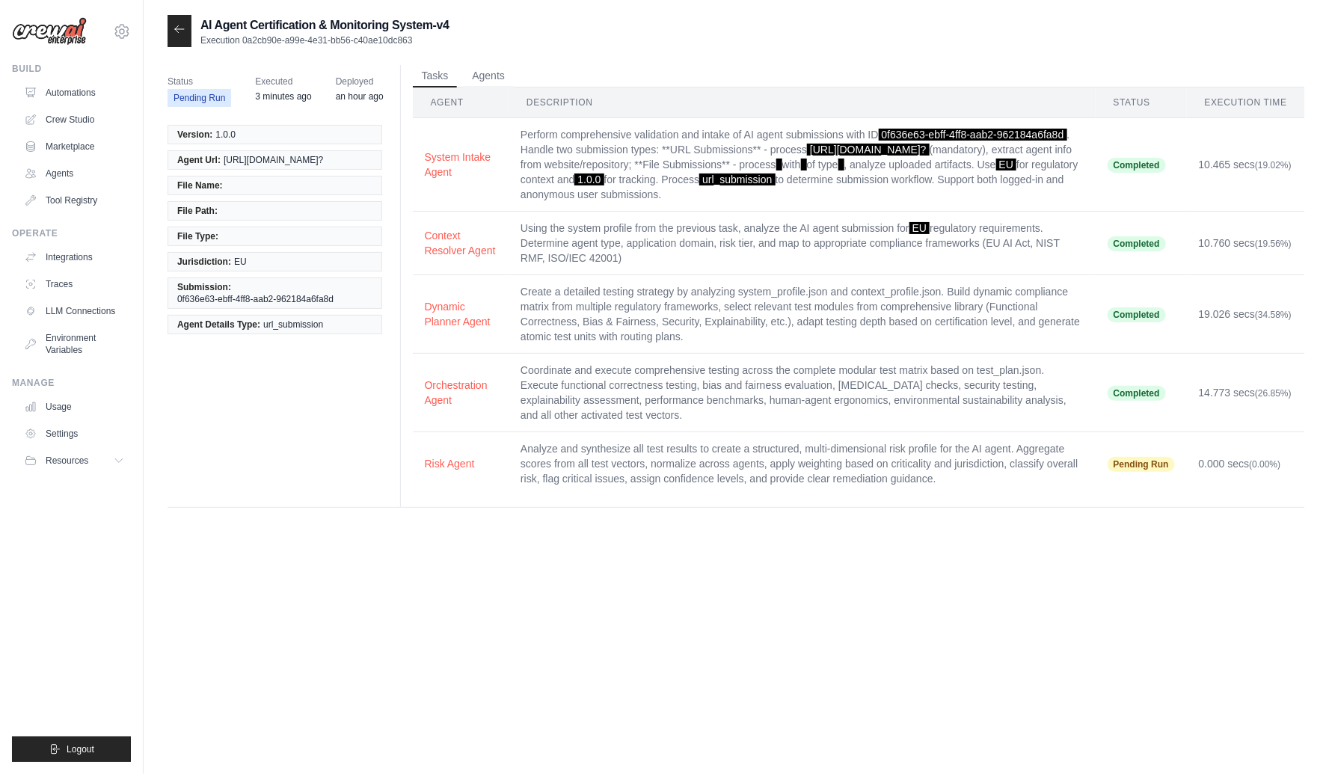
click at [1046, 612] on div "AI Agent Certification & Monitoring System-v4 Execution 0a2cb90e-a99e-4e31-bb56…" at bounding box center [737, 402] width 1138 height 774
click at [180, 27] on icon at bounding box center [180, 29] width 12 height 12
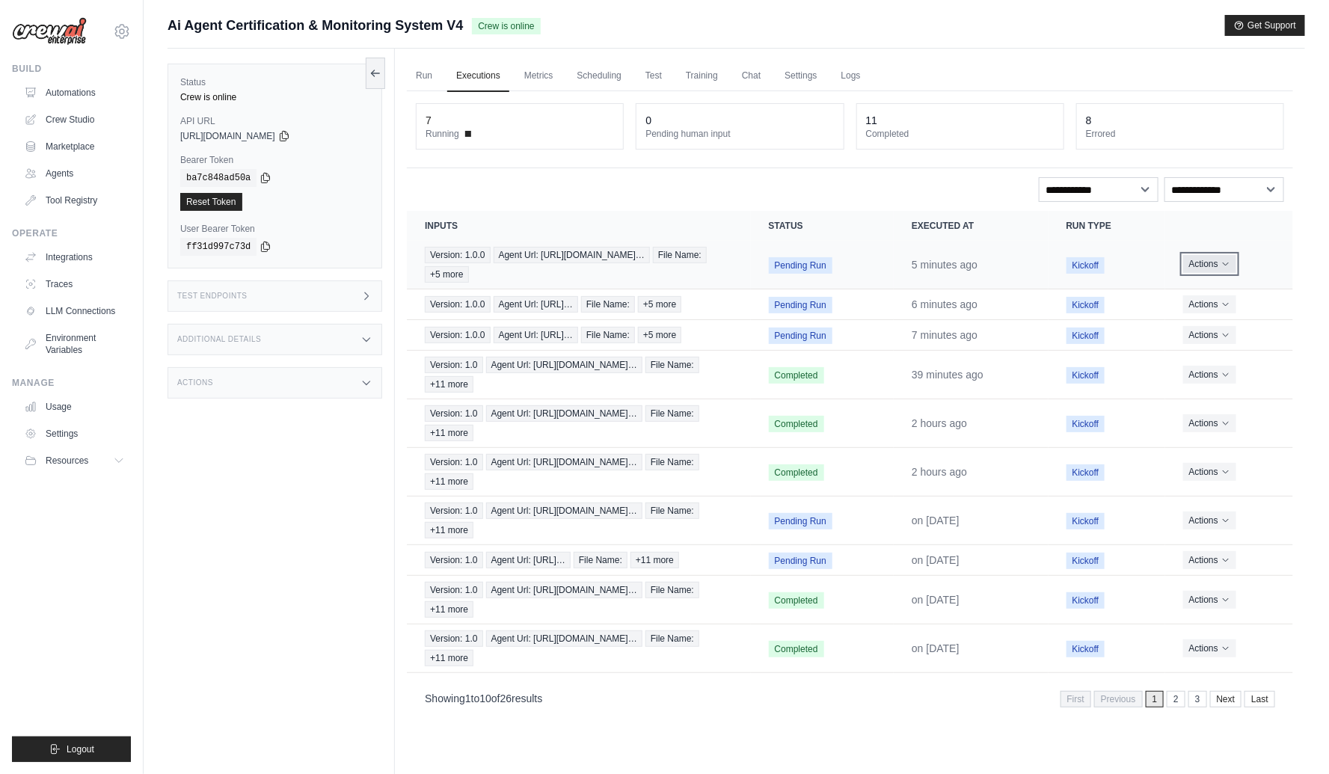
click at [1221, 260] on icon "Actions for execution" at bounding box center [1225, 264] width 9 height 9
click at [1209, 287] on link "View Details" at bounding box center [1228, 292] width 96 height 24
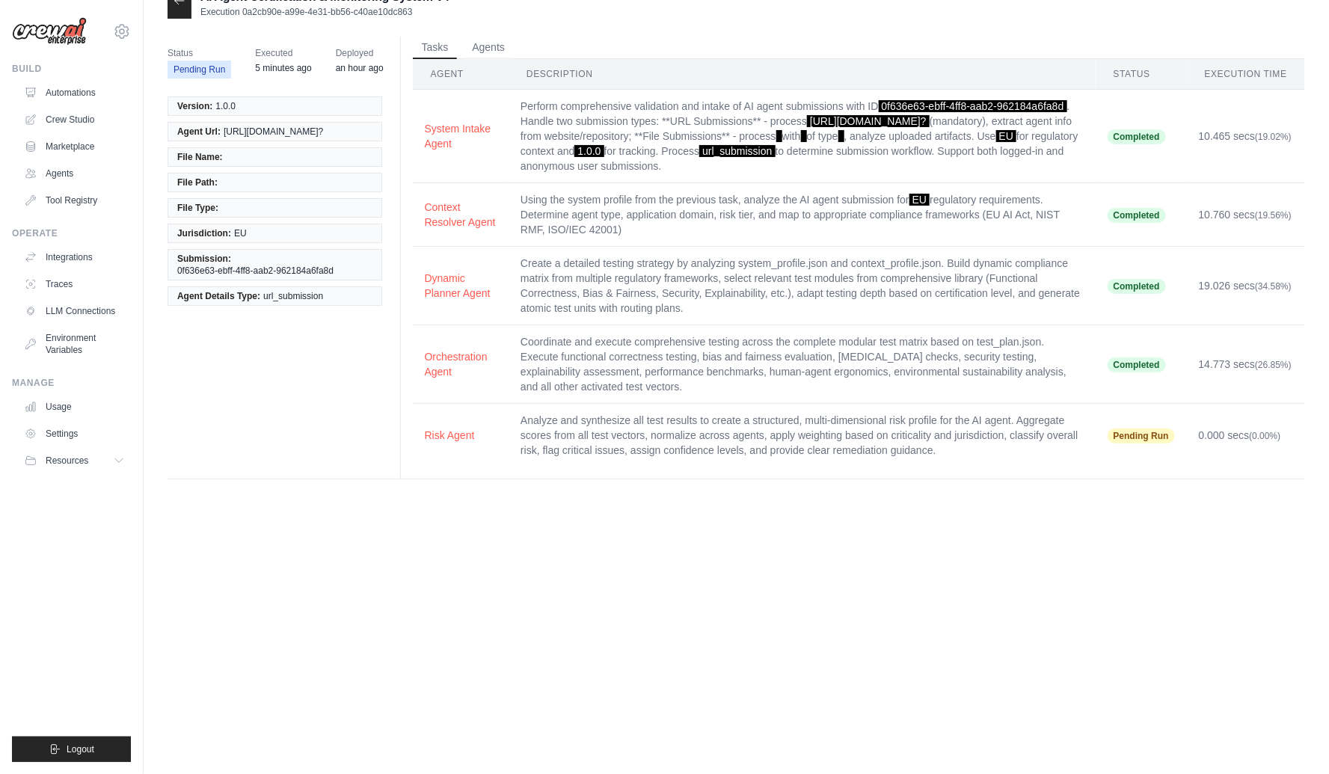
scroll to position [30, 0]
click at [177, 6] on div at bounding box center [180, 1] width 24 height 32
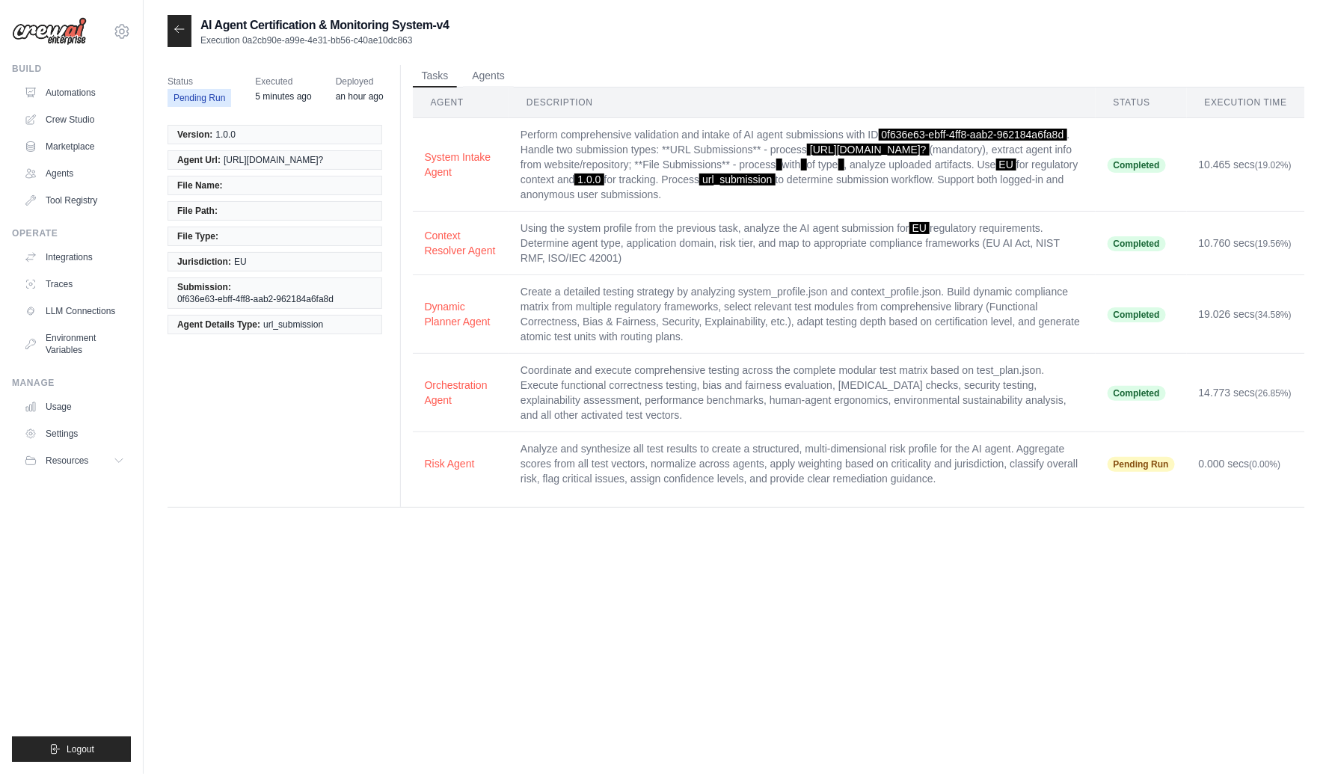
click at [175, 26] on icon at bounding box center [180, 29] width 12 height 12
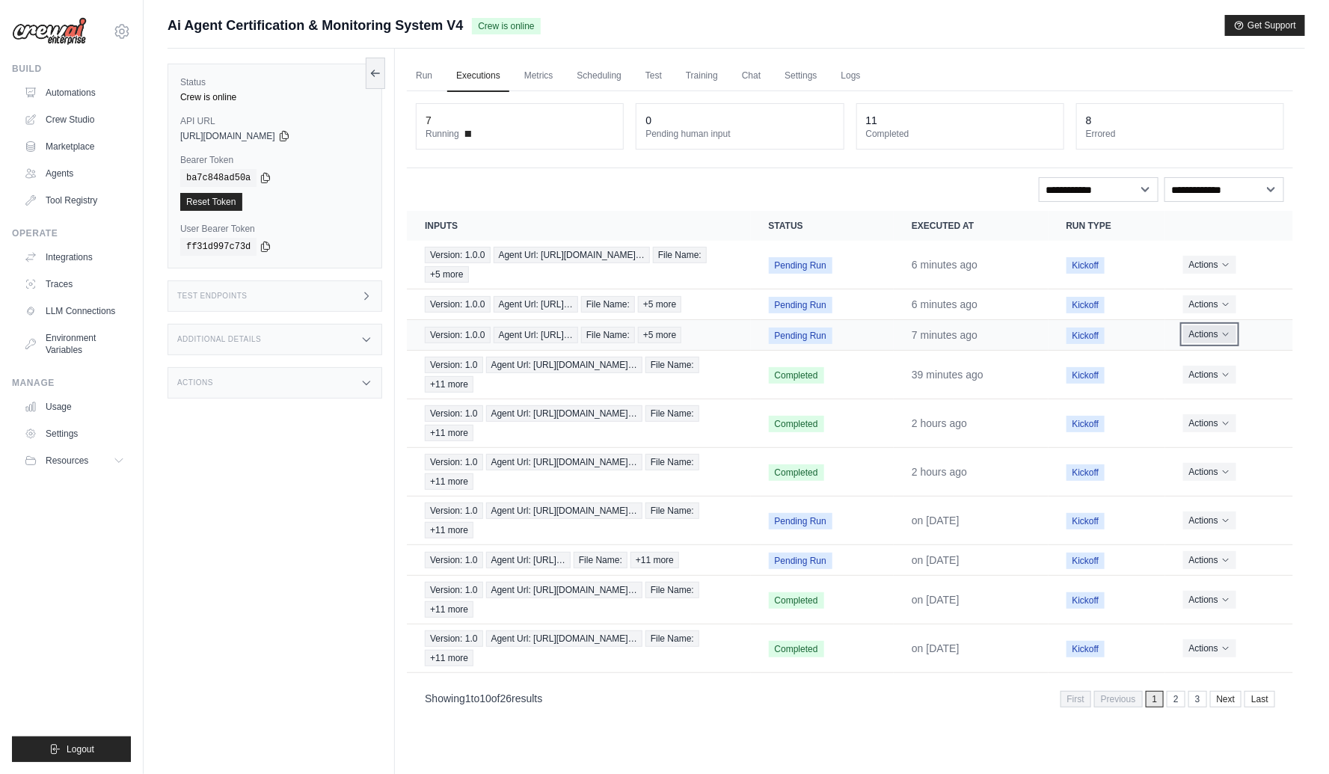
click at [1221, 343] on button "Actions" at bounding box center [1209, 334] width 53 height 18
click at [1214, 374] on link "View Details" at bounding box center [1228, 362] width 96 height 24
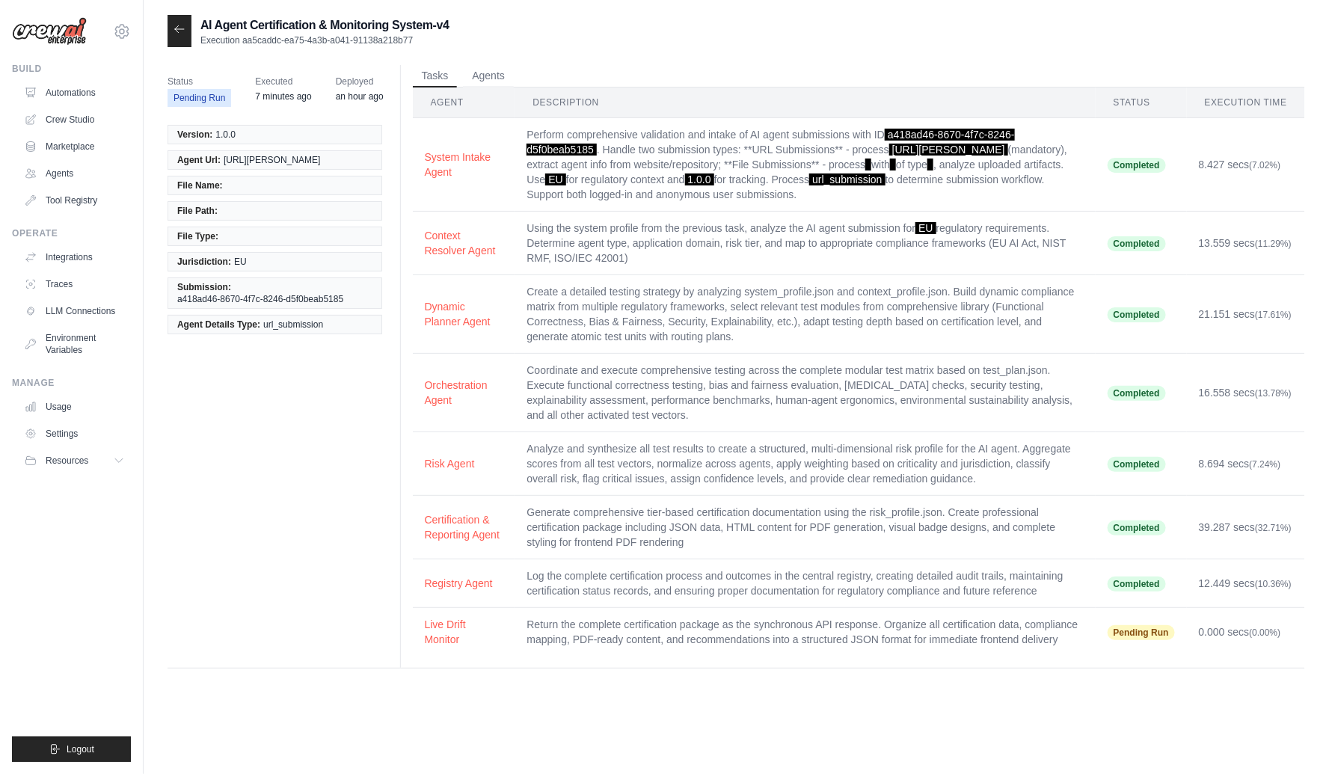
drag, startPoint x: 413, startPoint y: 37, endPoint x: 241, endPoint y: 36, distance: 172.0
click at [241, 36] on p "Execution aa5caddc-ea75-4a3b-a041-91138a218b77" at bounding box center [324, 40] width 249 height 12
copy p "aa5caddc-ea75-4a3b-a041-91138a218b77"
click at [184, 28] on icon at bounding box center [180, 29] width 12 height 12
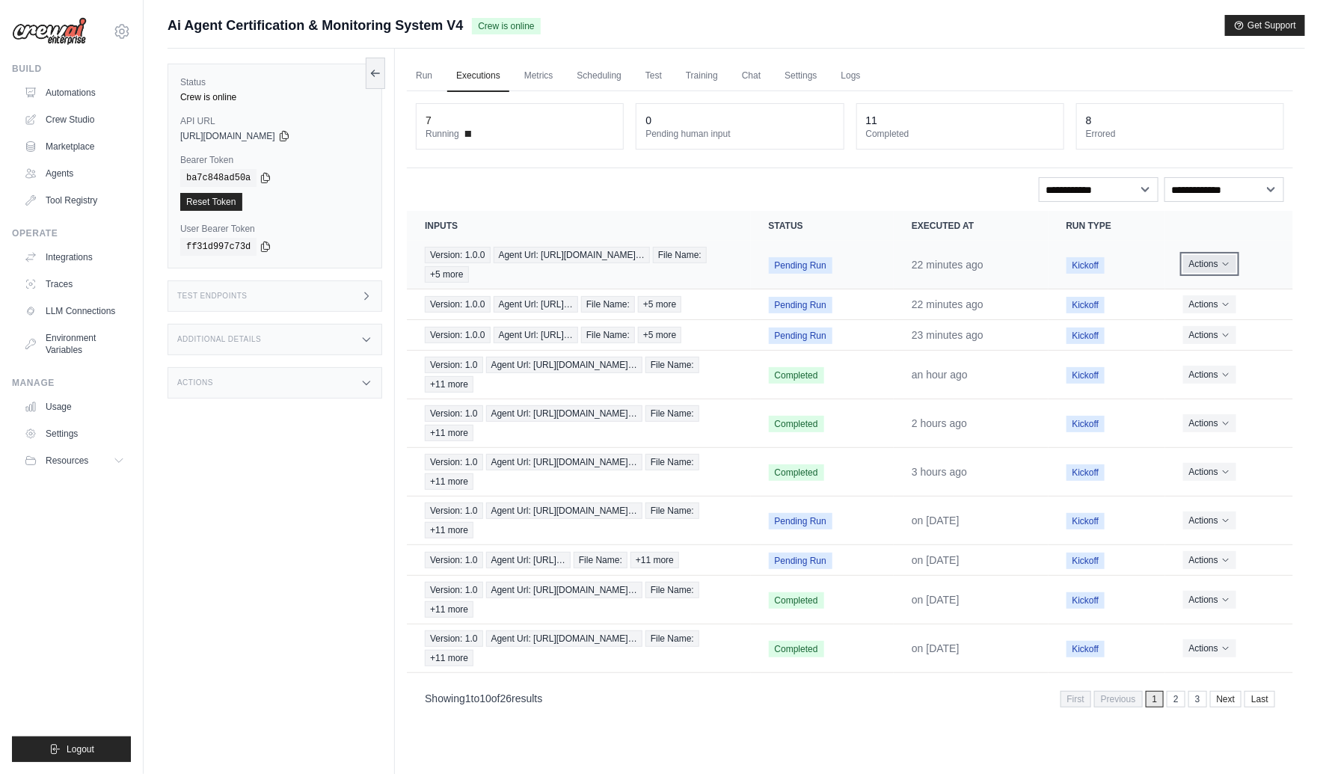
click at [1225, 263] on icon "Actions for execution" at bounding box center [1225, 264] width 5 height 3
click at [1217, 313] on button "Delete" at bounding box center [1228, 315] width 96 height 24
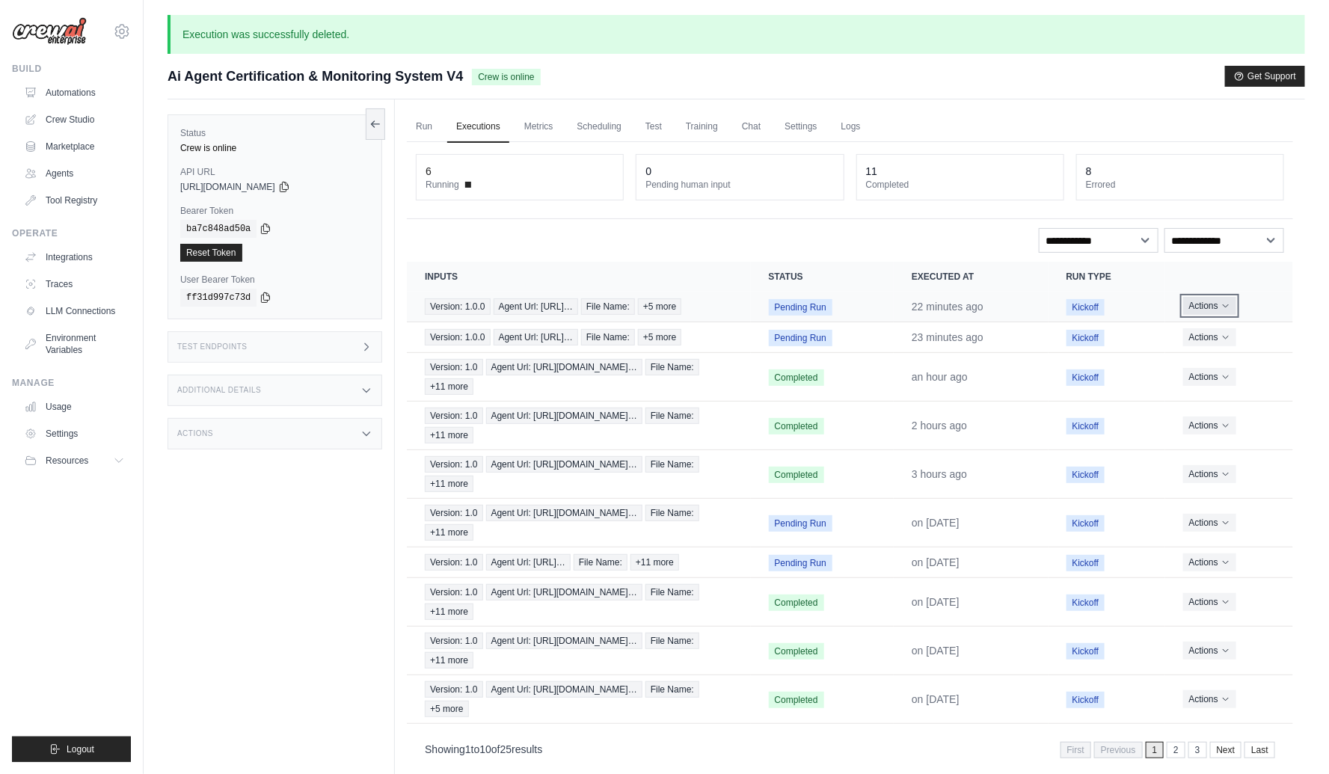
click at [1225, 308] on icon "Actions for execution" at bounding box center [1225, 306] width 5 height 3
click at [1208, 364] on button "Delete" at bounding box center [1228, 357] width 96 height 24
click at [1225, 341] on icon "Actions for execution" at bounding box center [1225, 336] width 9 height 9
click at [1211, 399] on button "Delete" at bounding box center [1228, 387] width 96 height 24
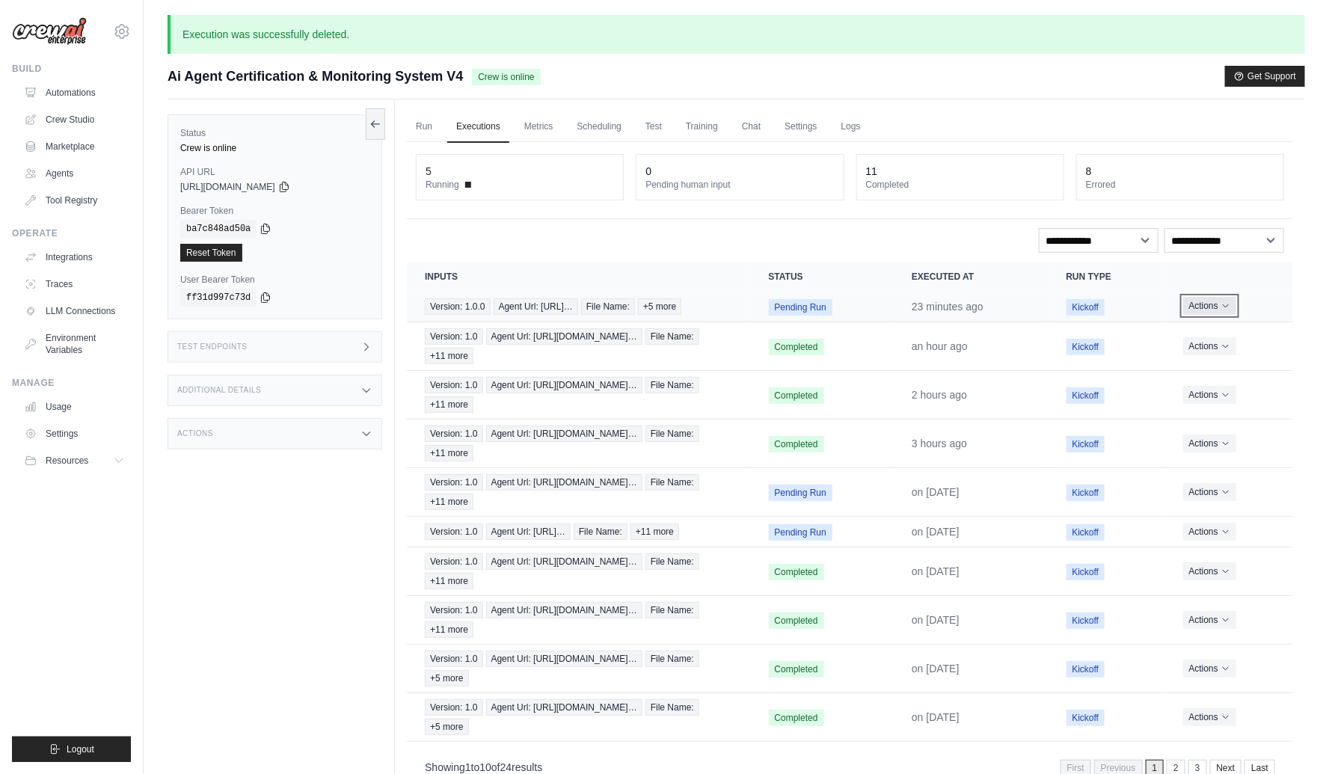
click at [1224, 308] on icon "Actions for execution" at bounding box center [1225, 306] width 5 height 3
click at [1214, 339] on link "View Details" at bounding box center [1228, 334] width 96 height 24
click at [1224, 310] on icon "Actions for execution" at bounding box center [1225, 306] width 9 height 9
click at [1207, 363] on button "Delete" at bounding box center [1228, 357] width 96 height 24
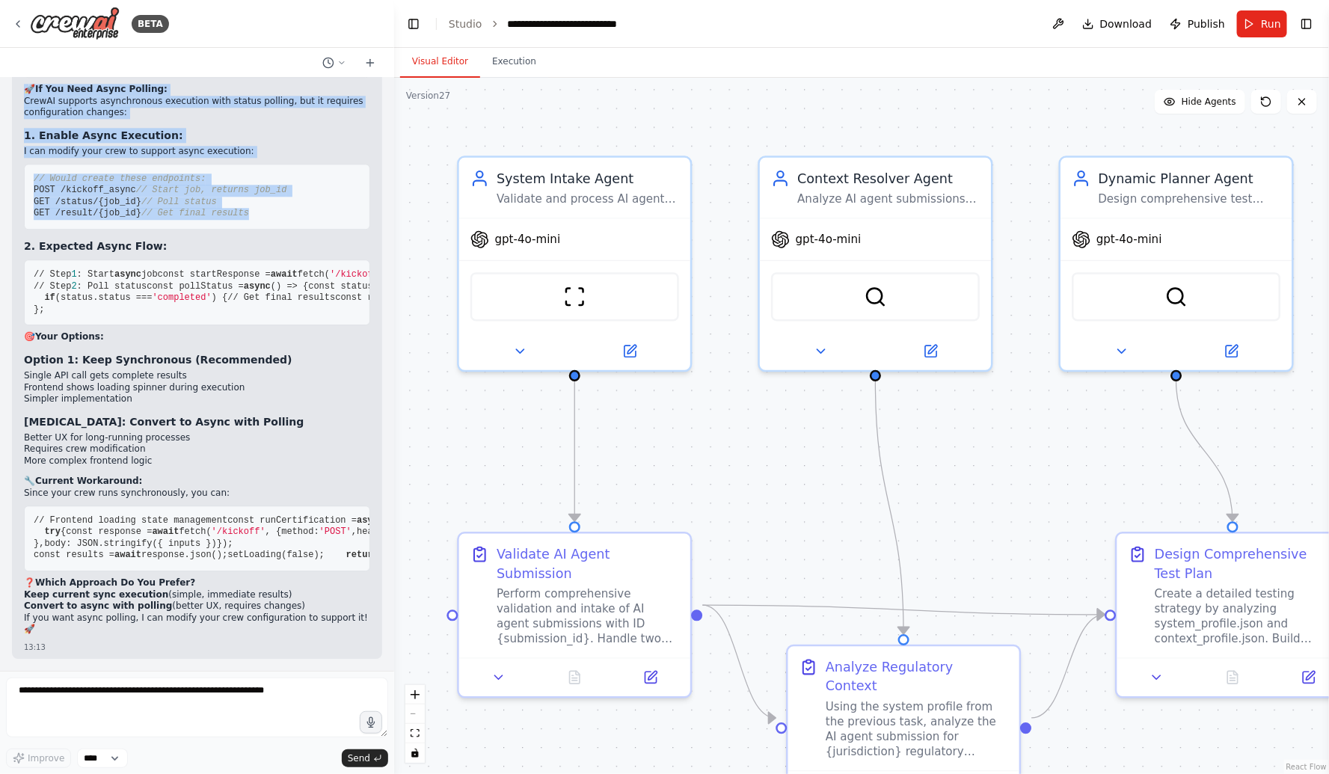
scroll to position [131122, 0]
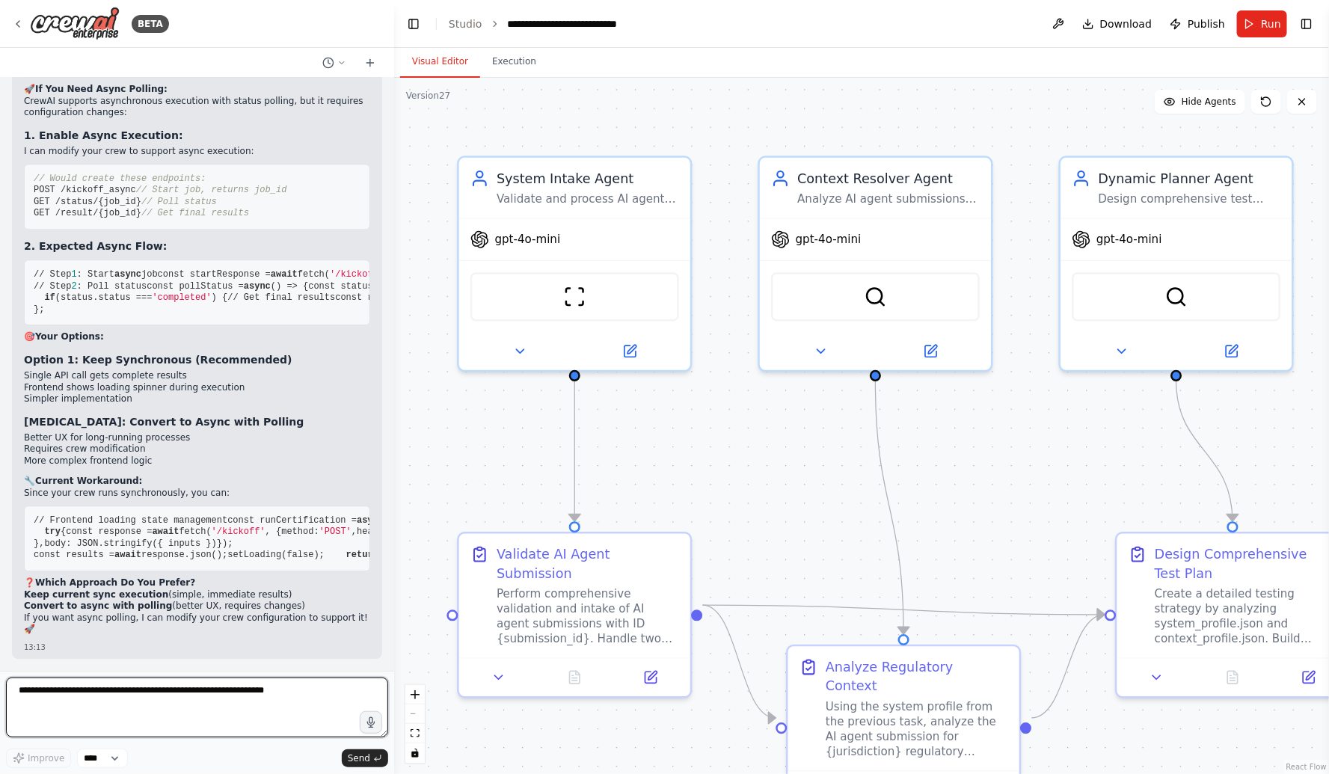
click at [59, 697] on textarea at bounding box center [197, 708] width 382 height 60
type textarea "**********"
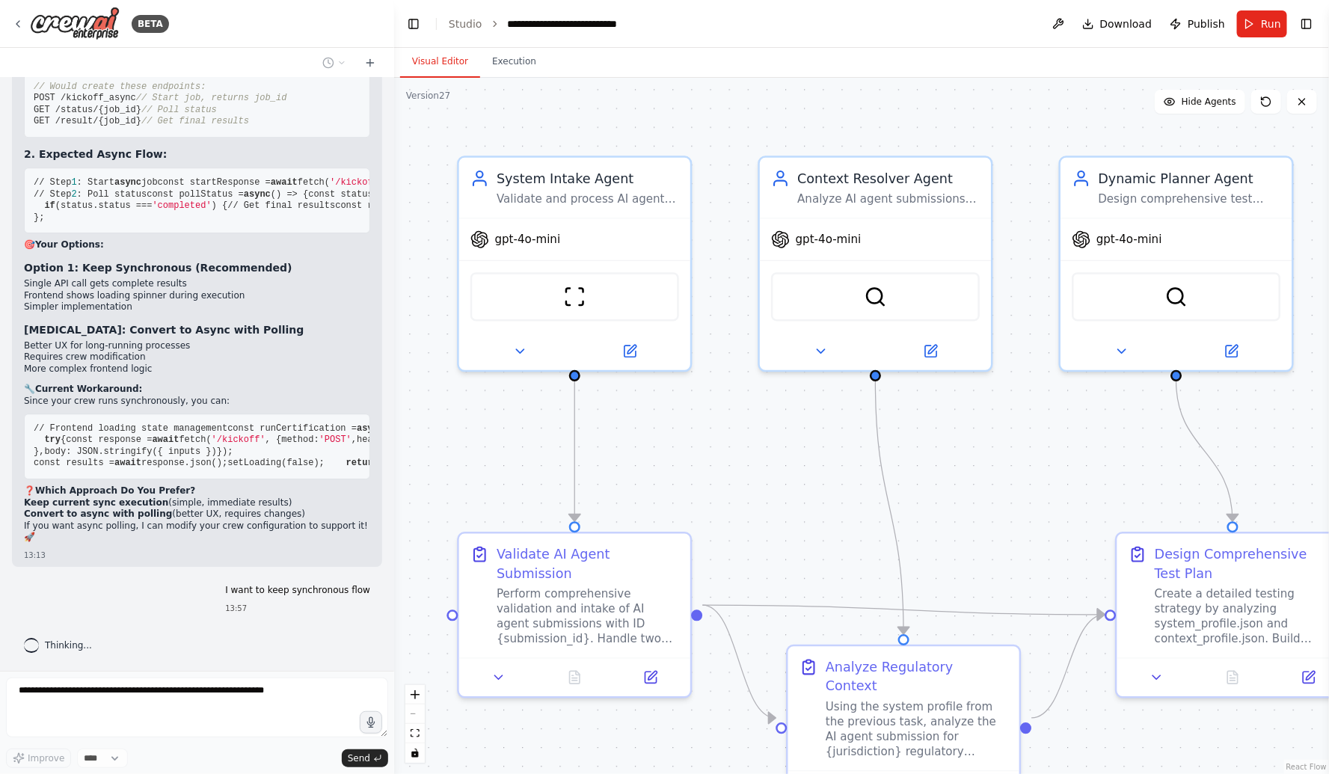
scroll to position [131214, 0]
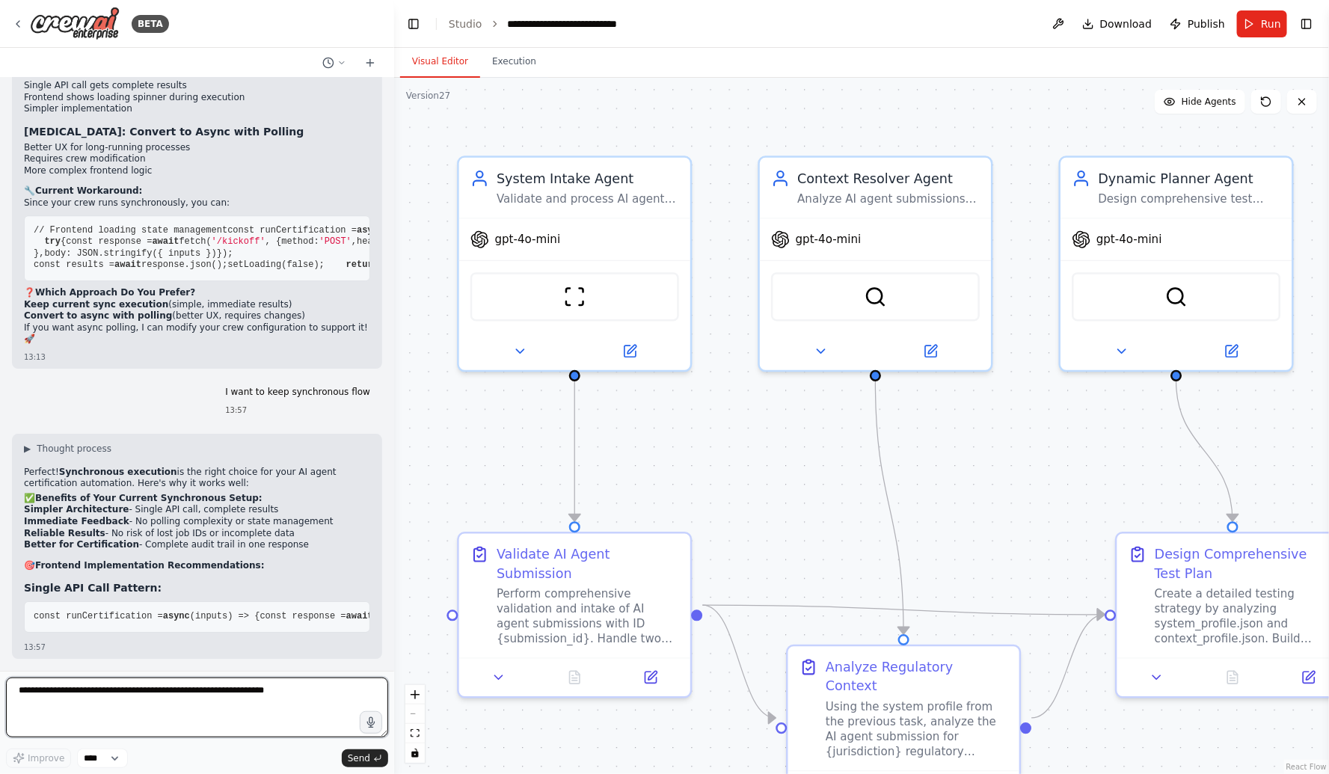
click at [132, 697] on textarea at bounding box center [197, 708] width 382 height 60
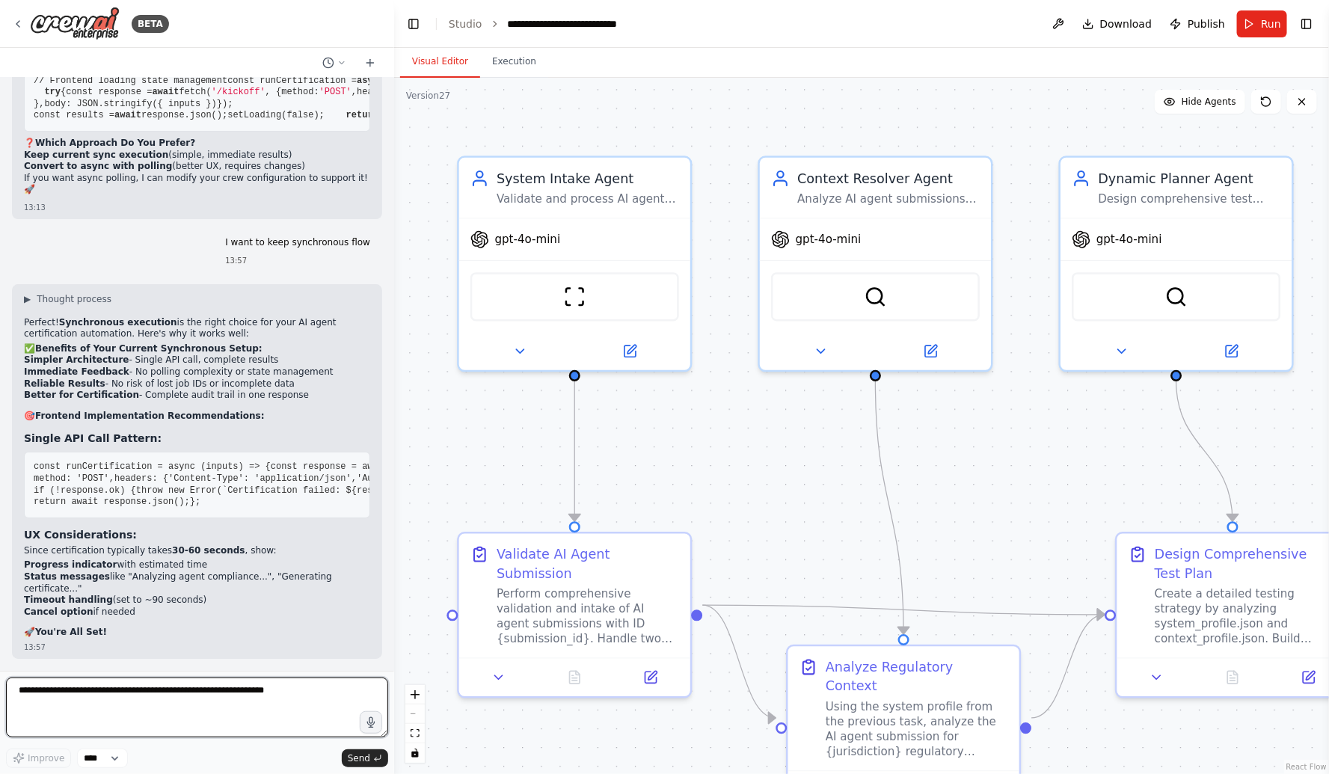
paste textarea "**********"
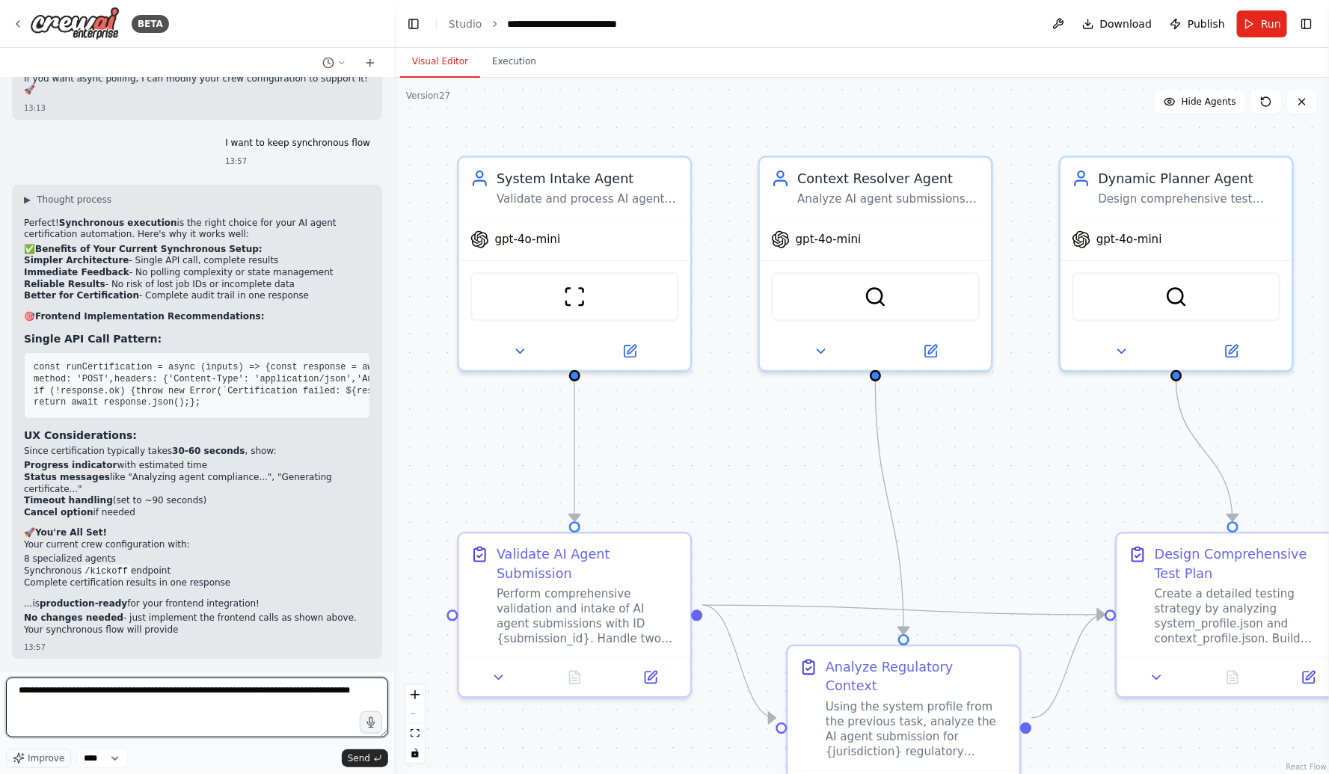
scroll to position [131789, 0]
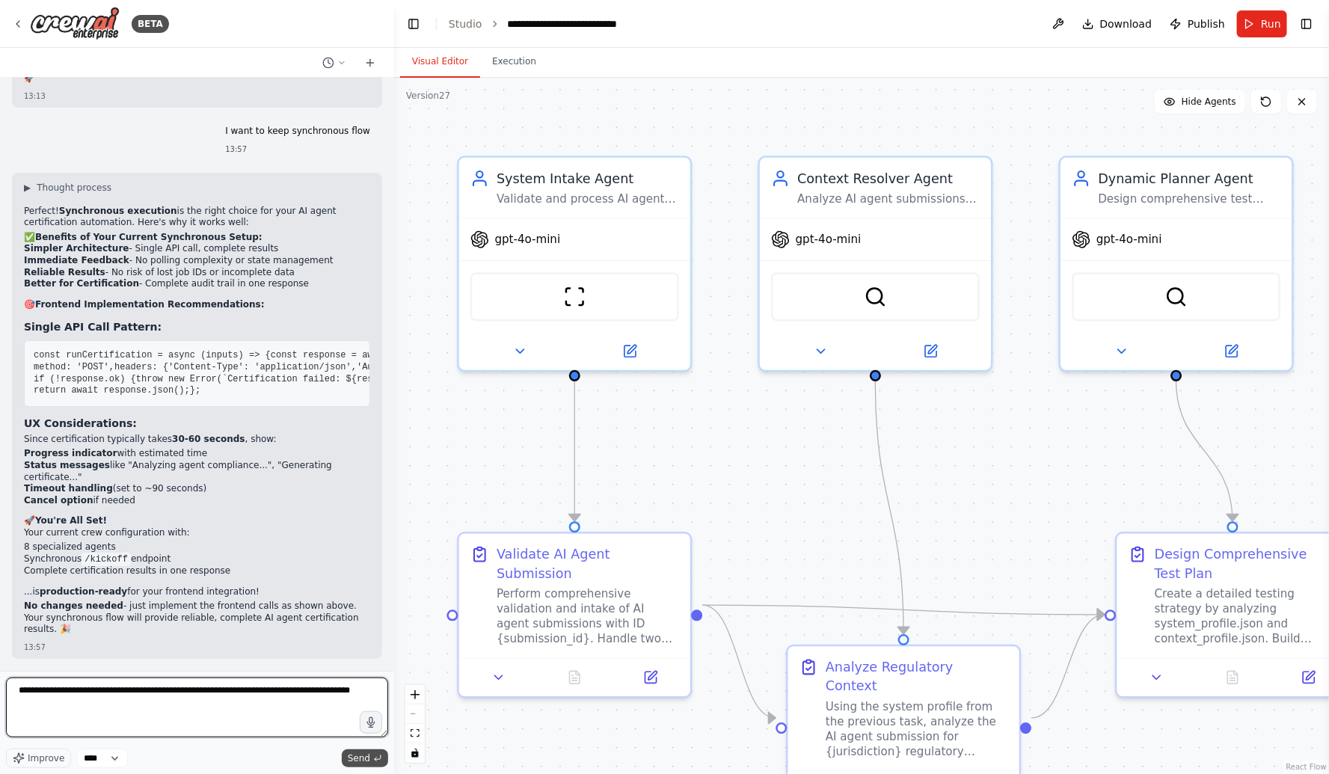
type textarea "**********"
click at [355, 758] on span "Send" at bounding box center [359, 758] width 22 height 12
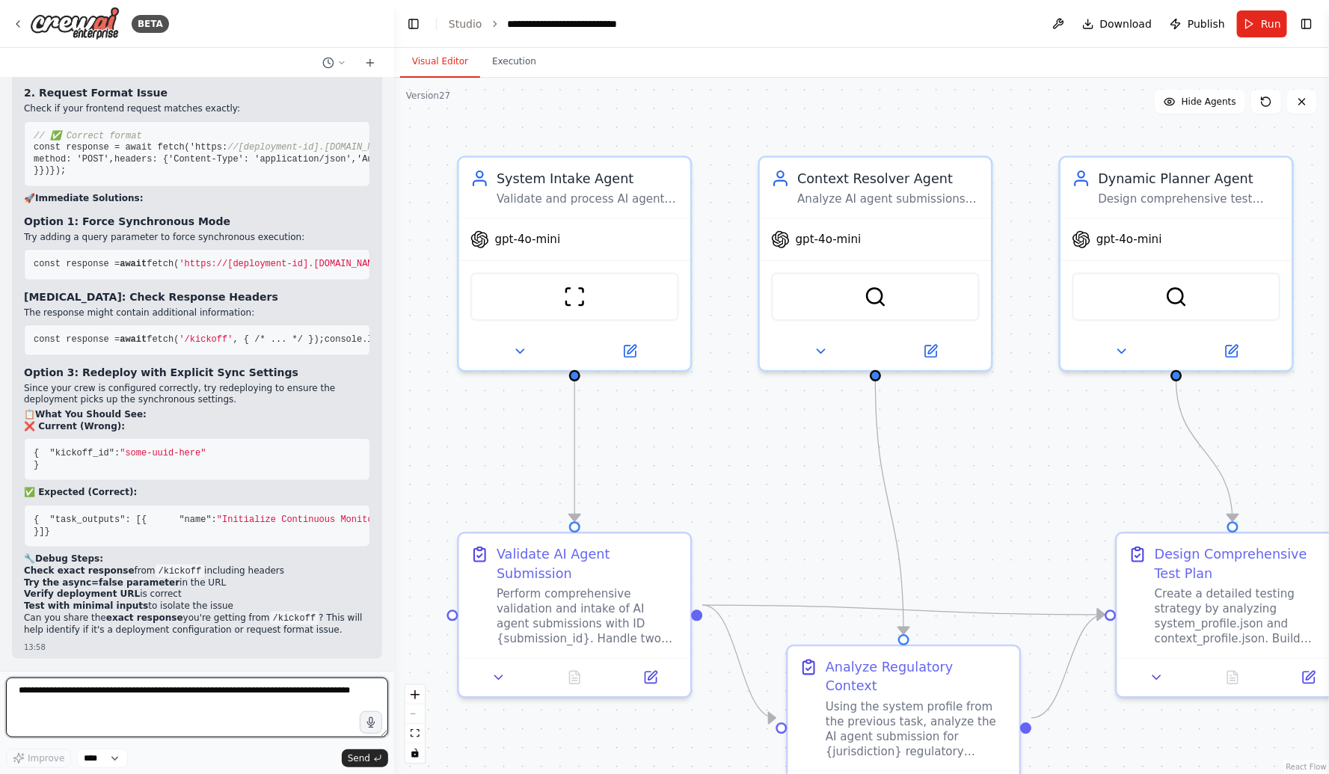
scroll to position [133196, 0]
